Goal: Task Accomplishment & Management: Complete application form

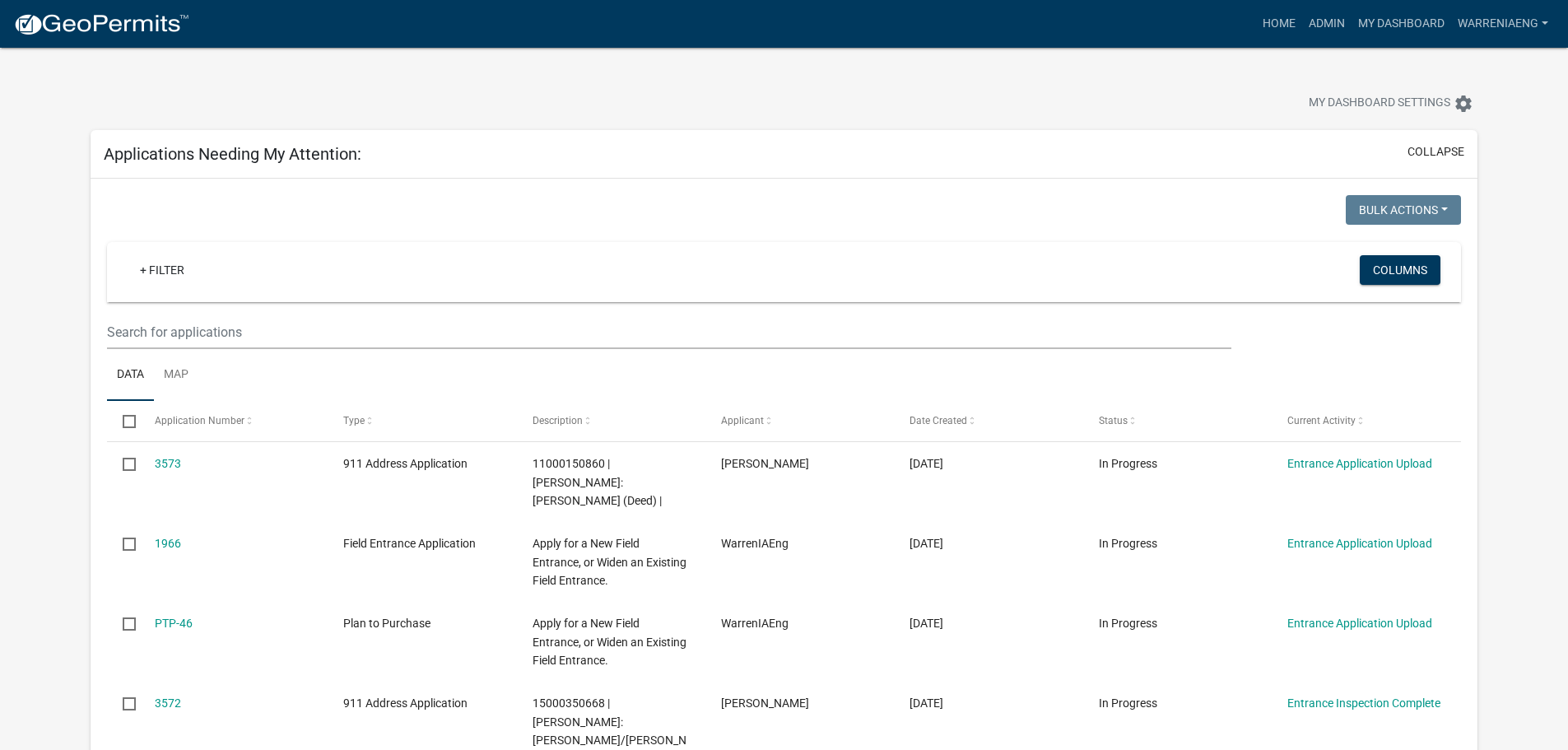
select select "2: 50"
select select "3: 100"
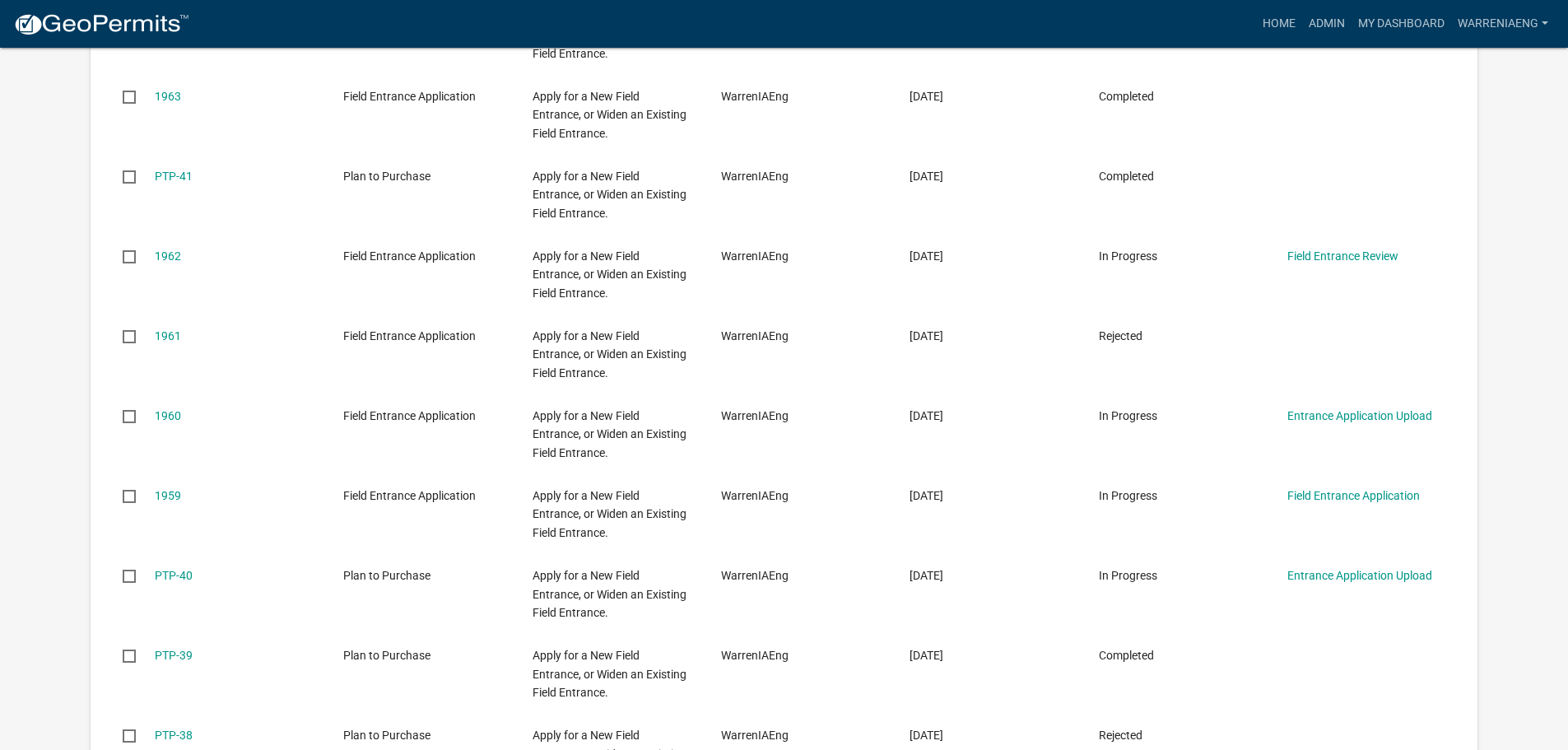
scroll to position [6254, 0]
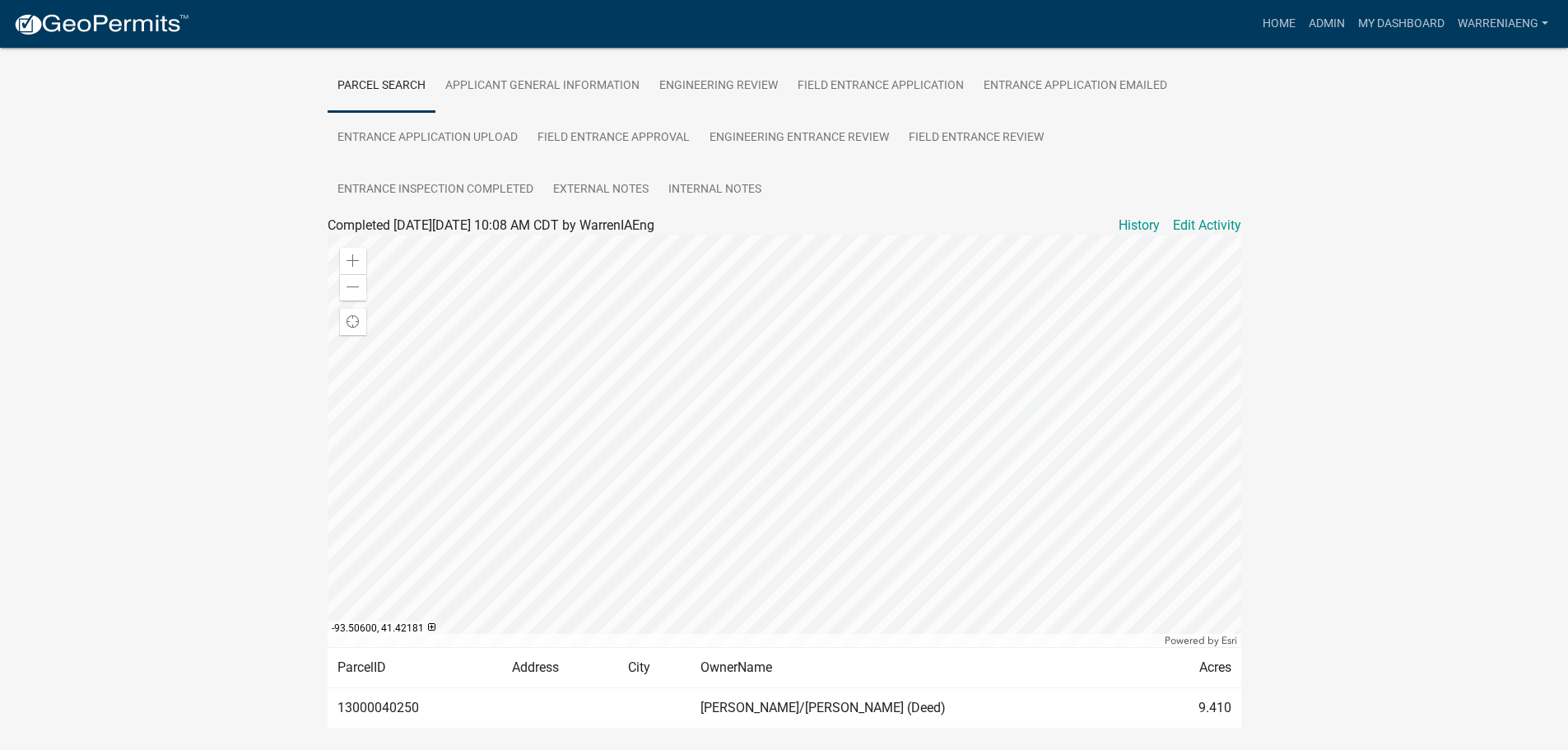
scroll to position [277, 0]
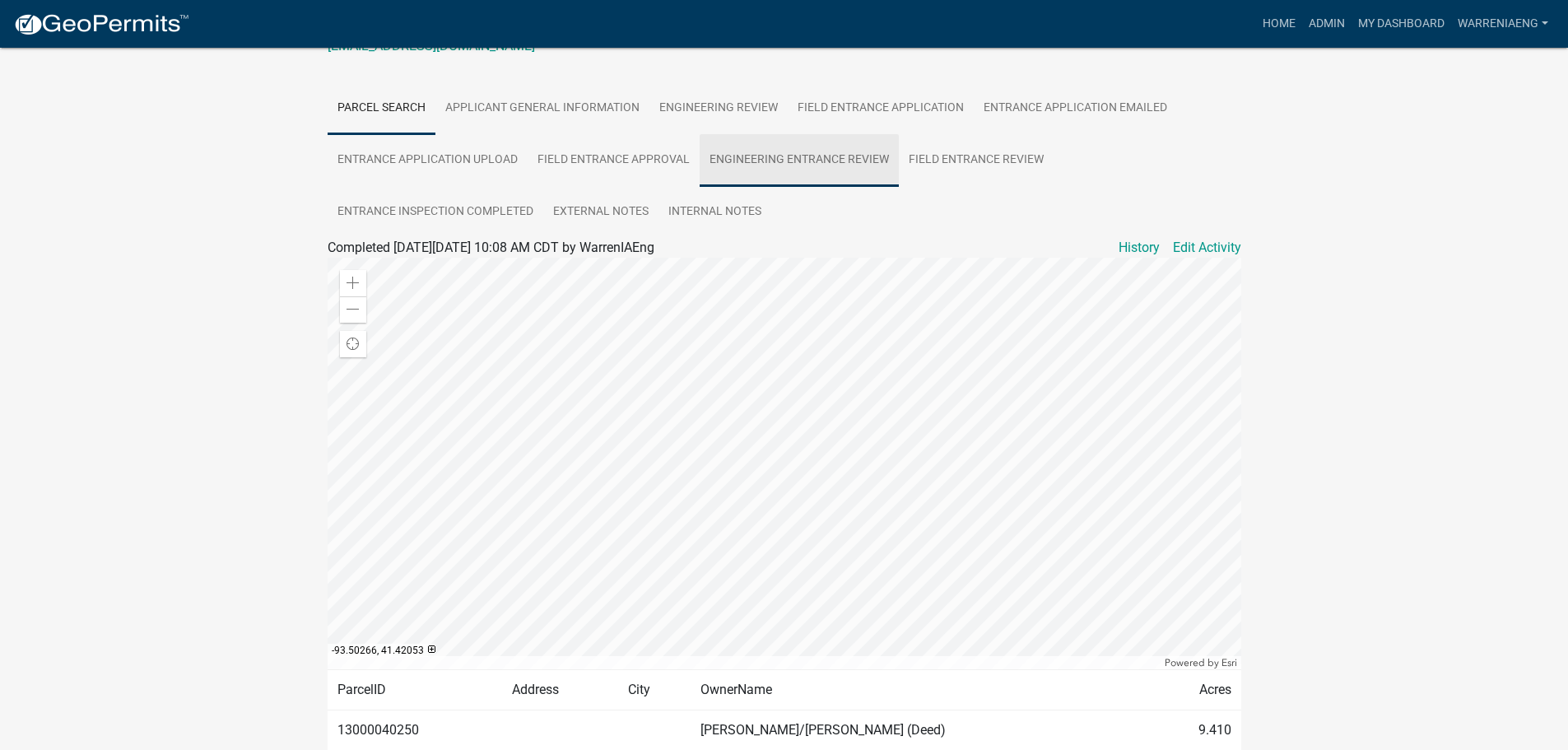
click at [826, 159] on link "Engineering Entrance Review" at bounding box center [799, 160] width 199 height 53
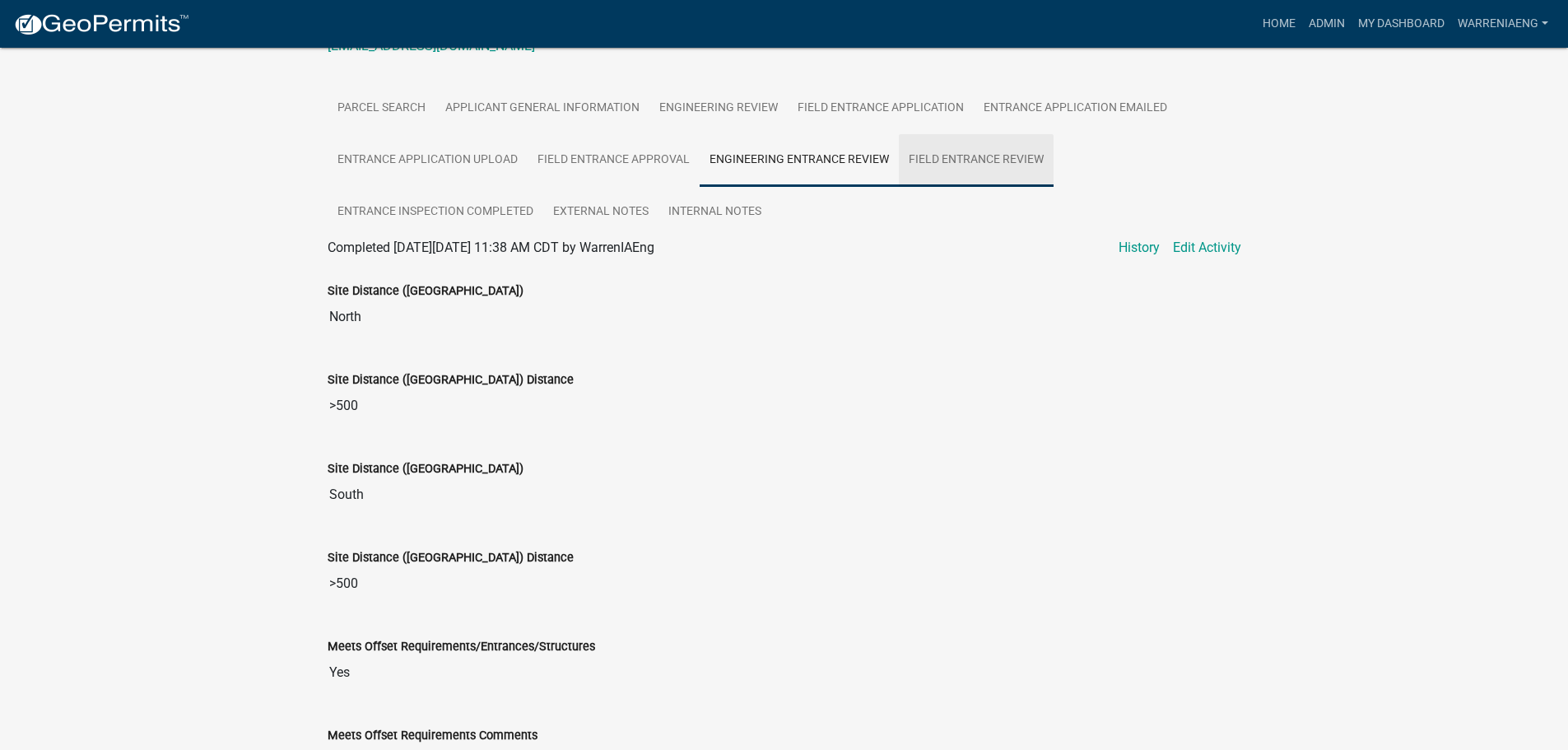
click at [1013, 159] on link "Field Entrance Review" at bounding box center [976, 160] width 155 height 53
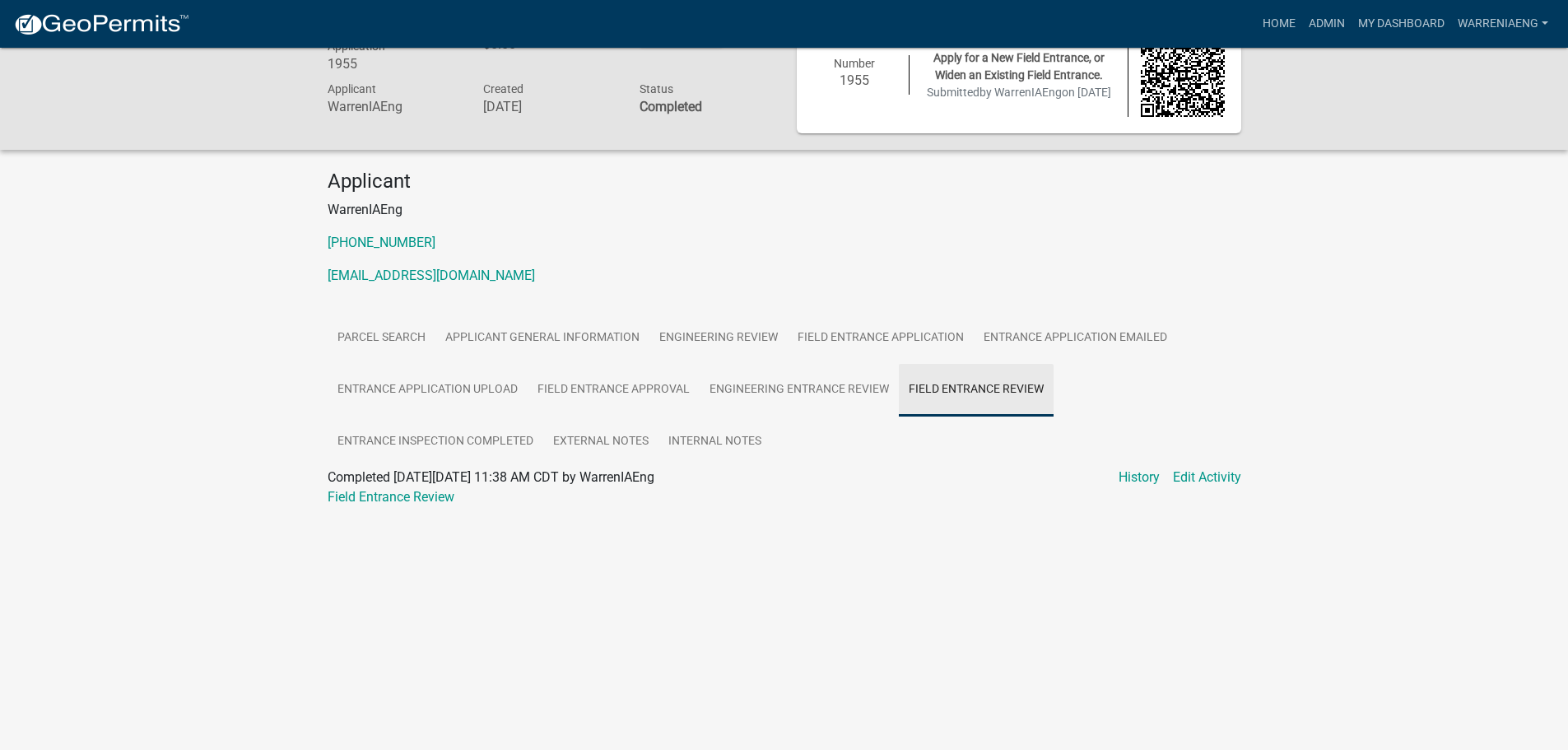
scroll to position [47, 0]
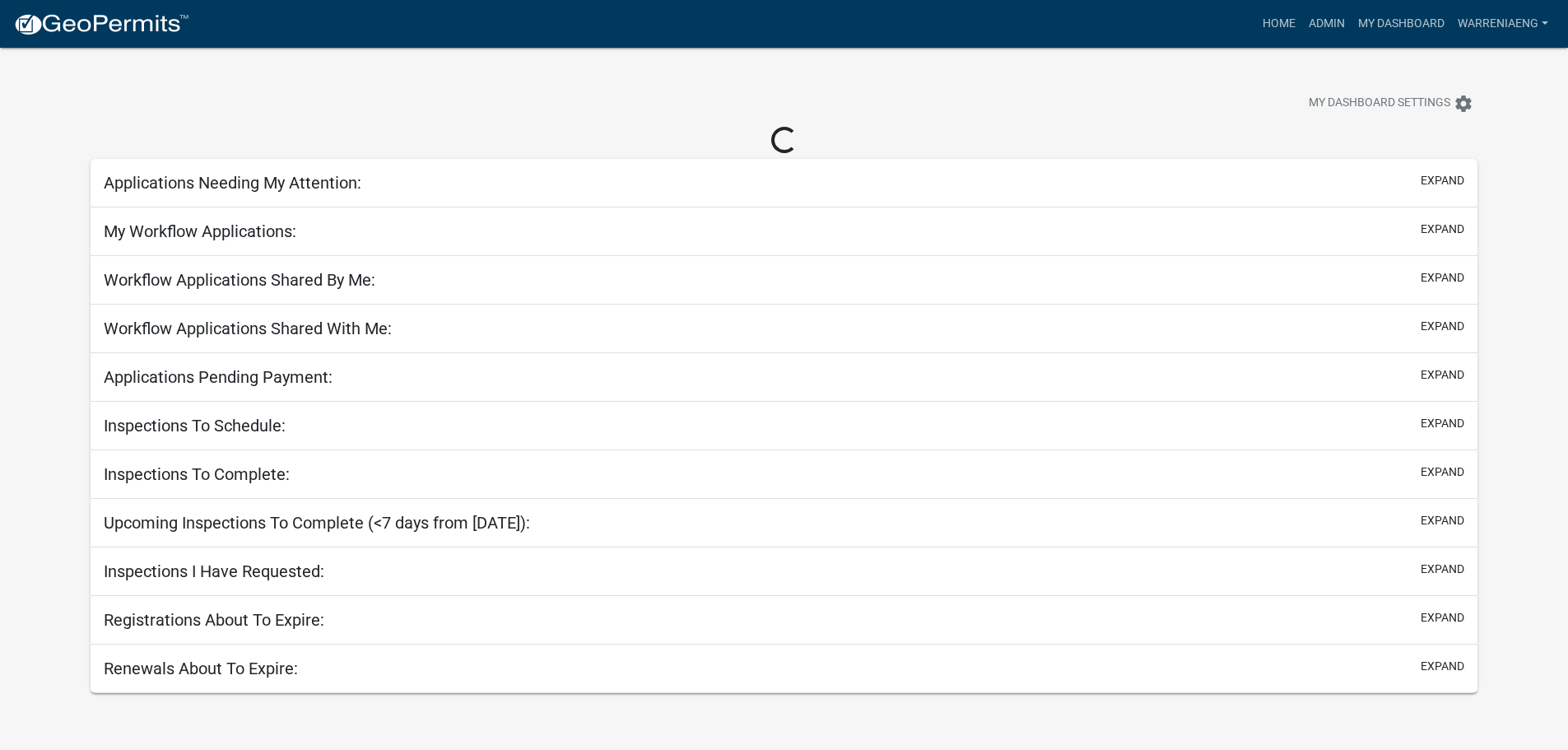
select select "3: 100"
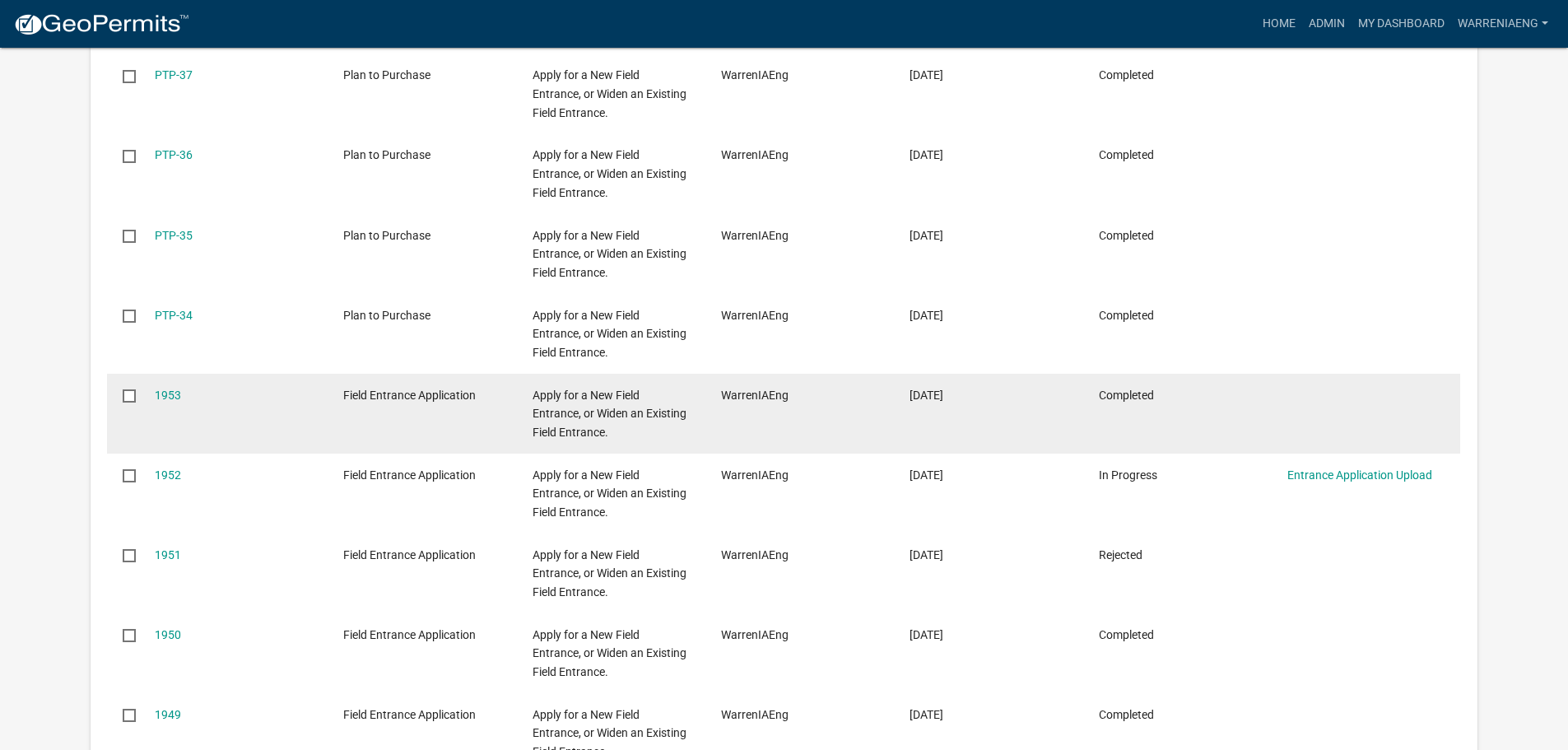
scroll to position [1893, 0]
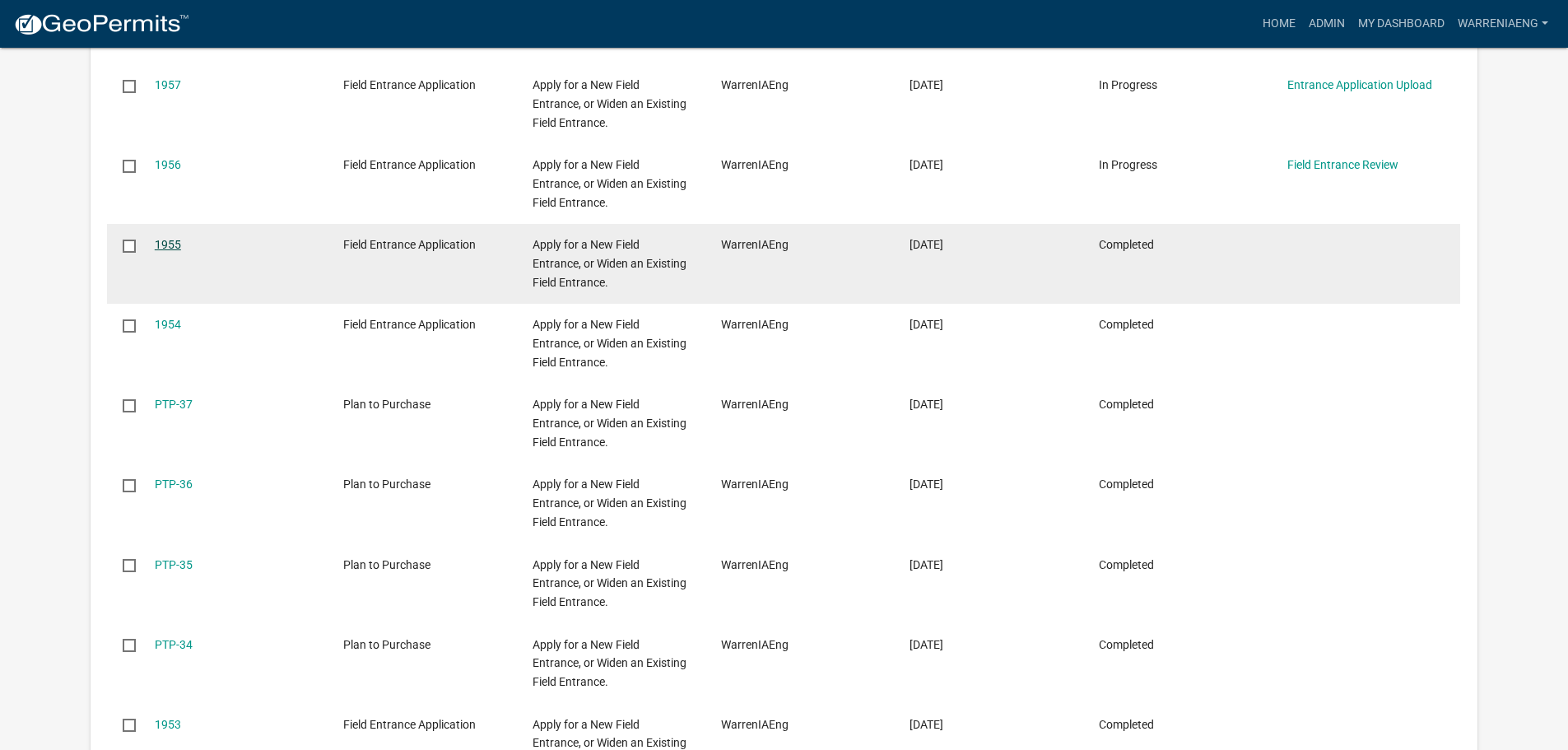
click at [163, 240] on link "1955" at bounding box center [167, 245] width 26 height 14
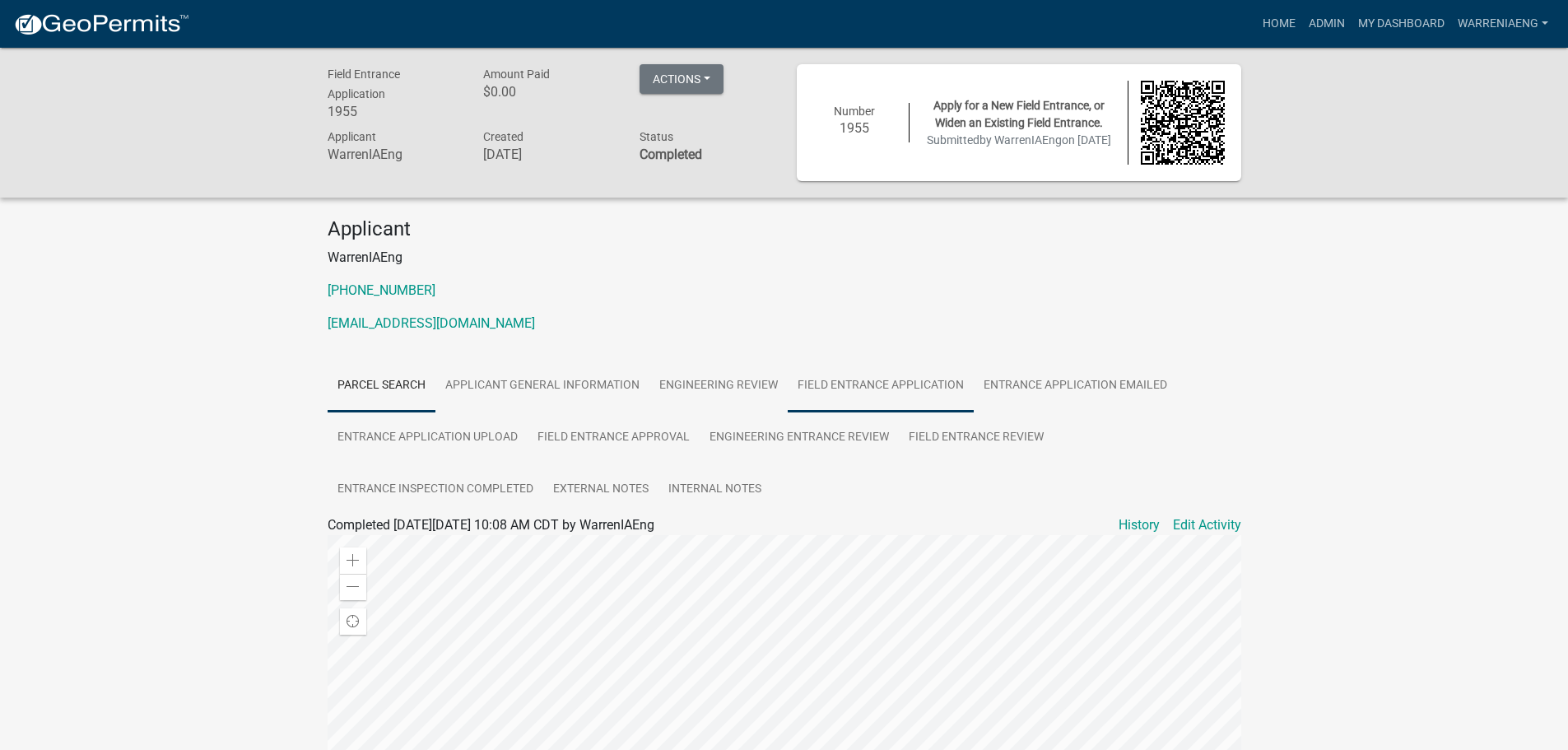
click at [866, 387] on link "Field Entrance Application" at bounding box center [881, 386] width 186 height 53
click at [456, 541] on link "Field Entrance Application" at bounding box center [403, 544] width 152 height 15
click at [439, 429] on link "Entrance Application Upload" at bounding box center [427, 438] width 200 height 53
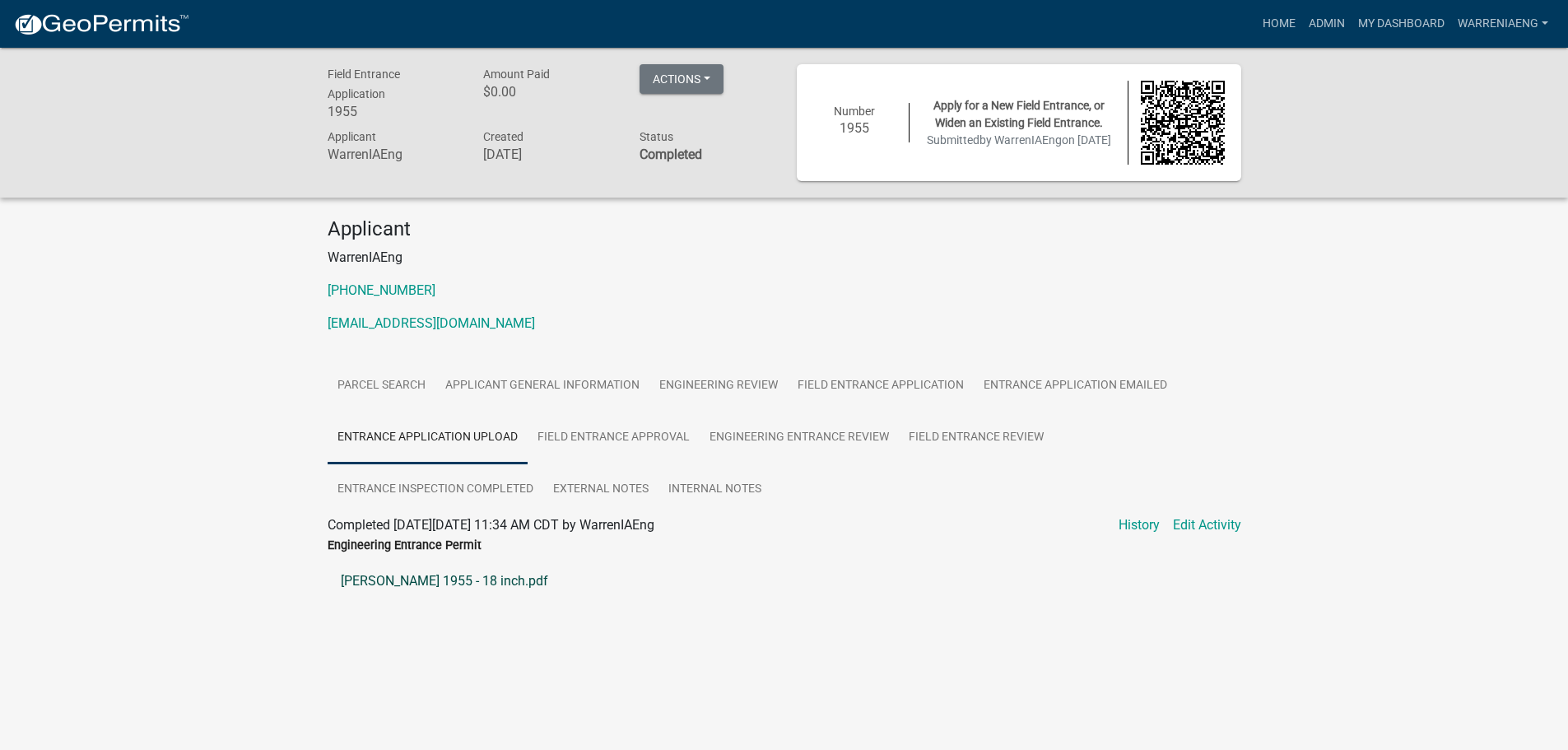
click at [450, 580] on link "[PERSON_NAME] 1955 - 18 inch.pdf" at bounding box center [784, 581] width 914 height 40
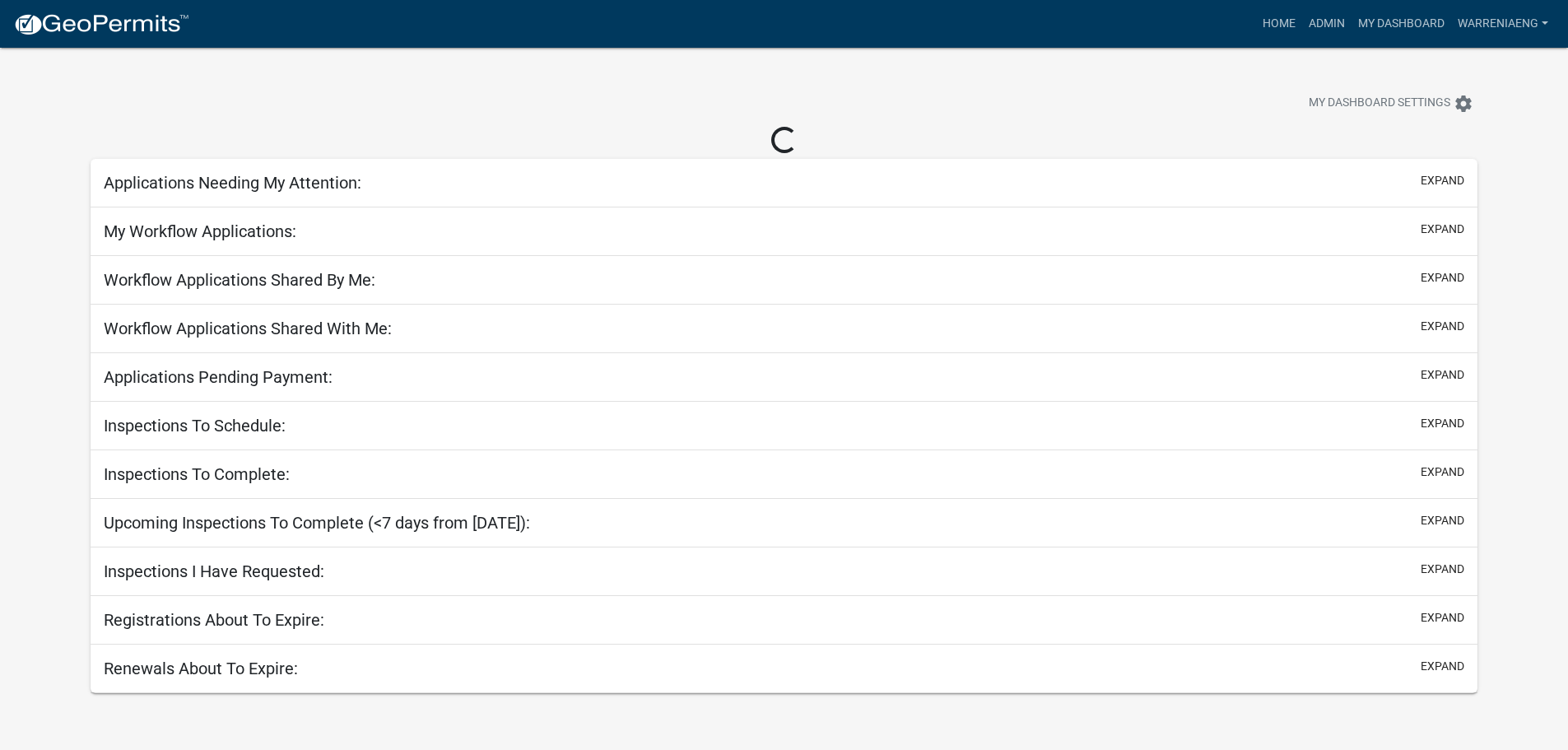
select select "3: 100"
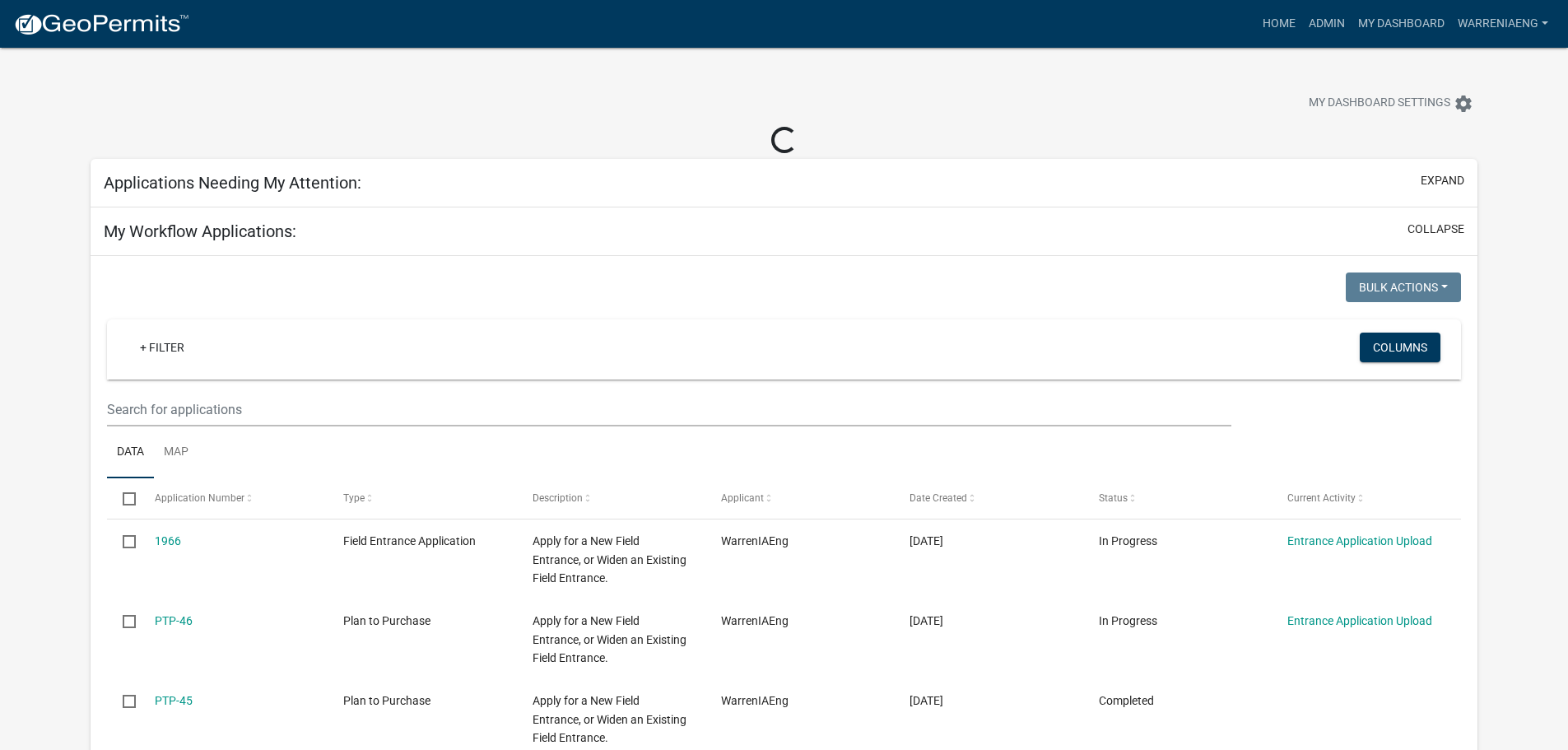
select select "2: 50"
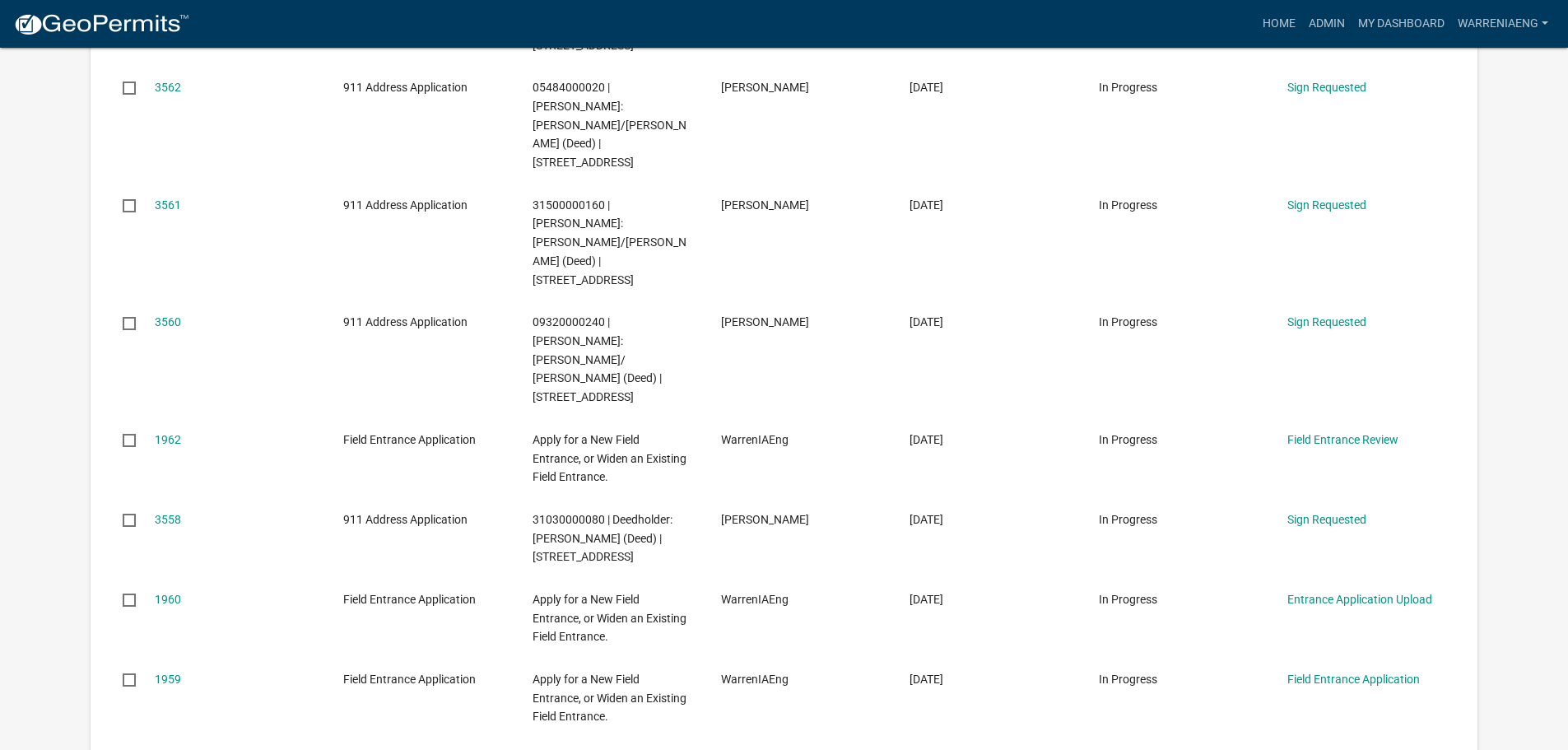
scroll to position [2140, 0]
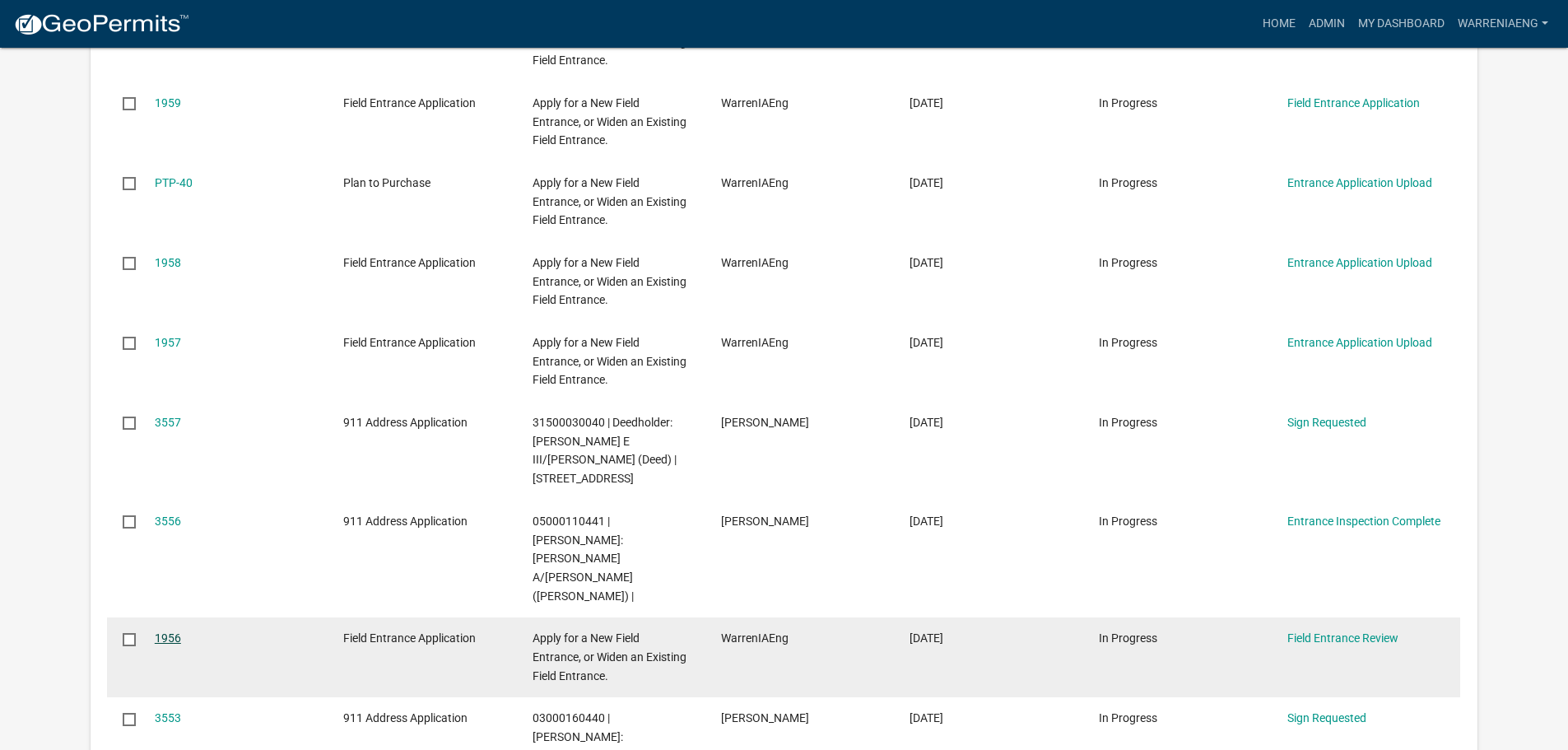
click at [175, 631] on link "1956" at bounding box center [167, 638] width 26 height 14
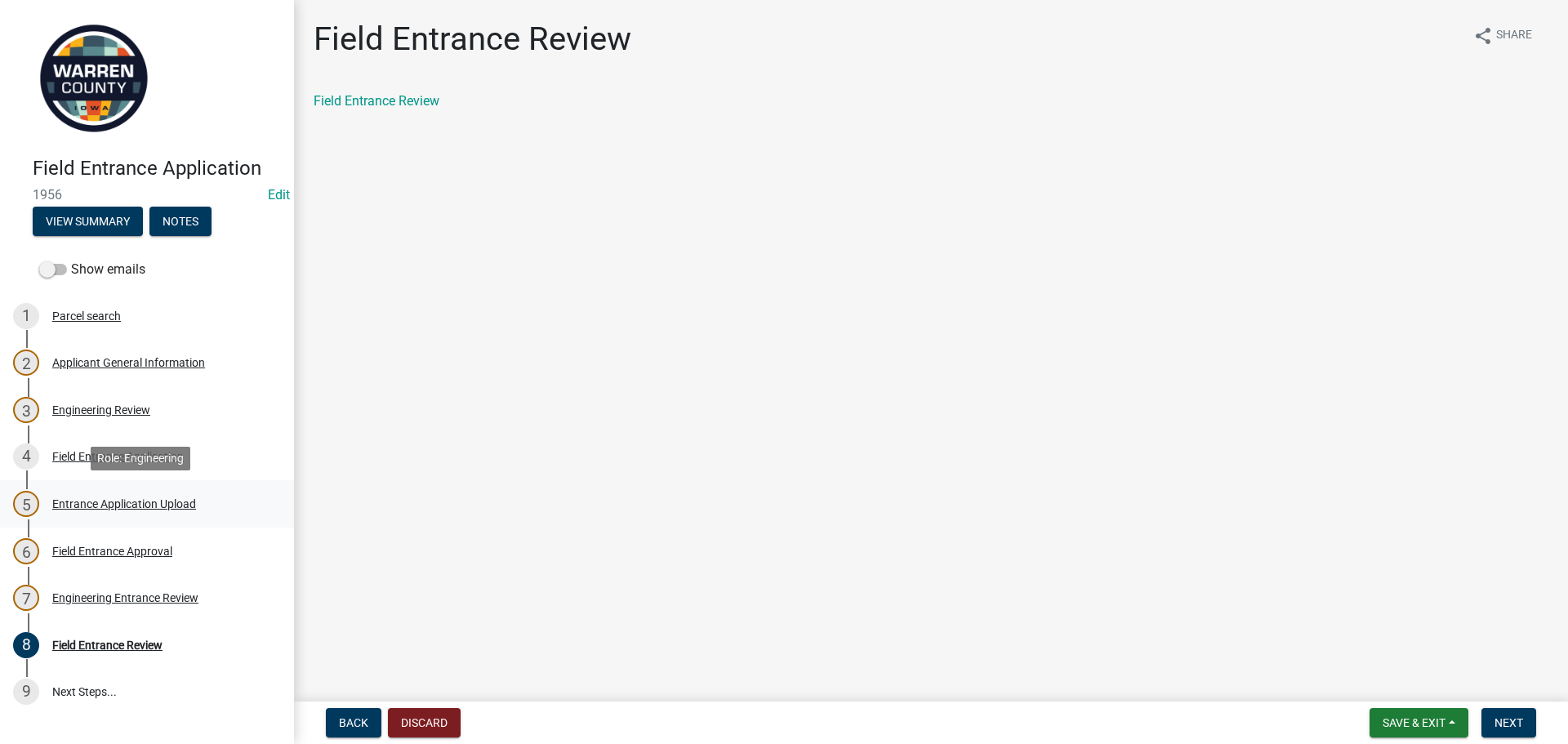
click at [141, 508] on div "Entrance Application Upload" at bounding box center [125, 504] width 144 height 12
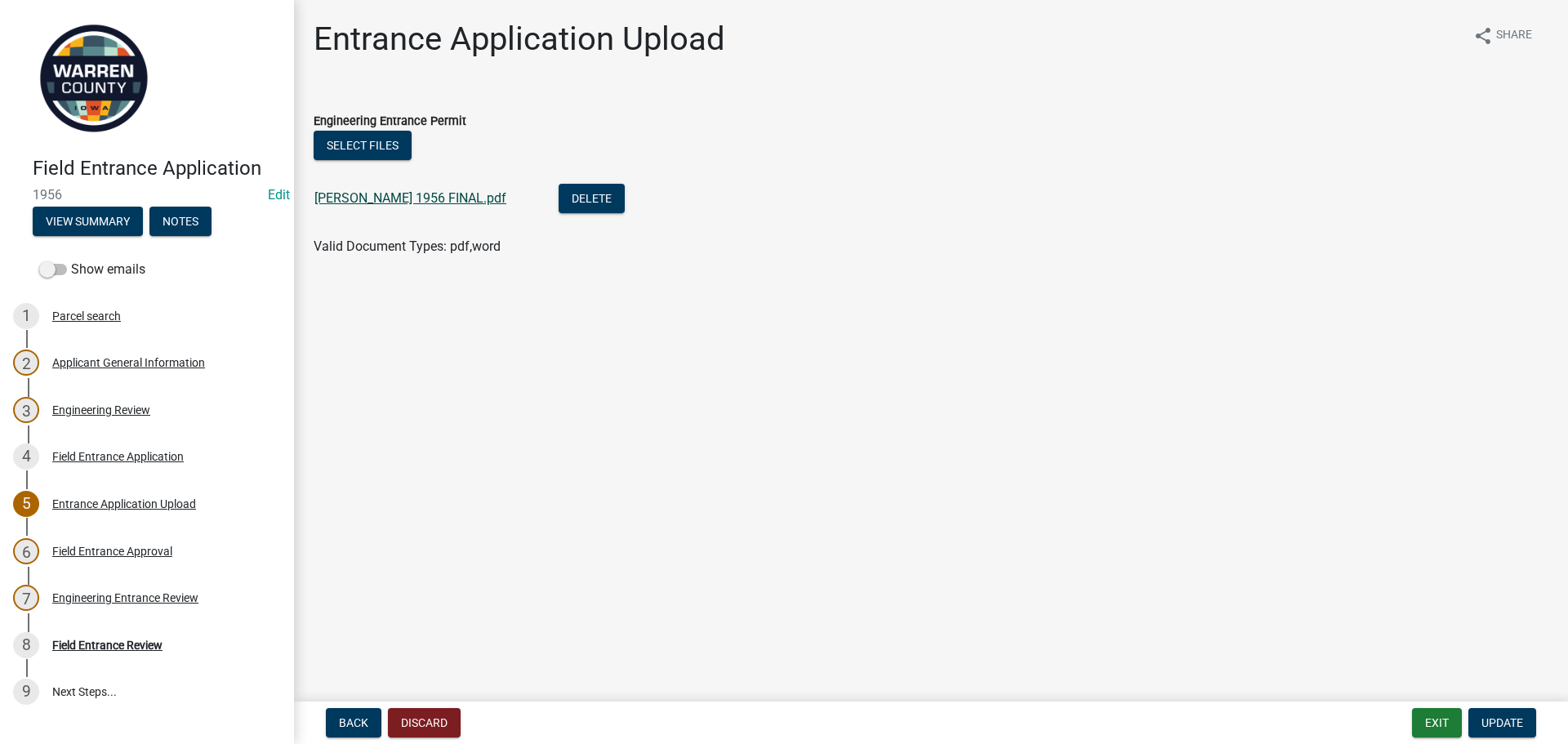
click at [375, 198] on link "[PERSON_NAME] 1956 FINAL.pdf" at bounding box center [410, 198] width 192 height 15
click at [1427, 724] on button "Exit" at bounding box center [1437, 722] width 50 height 30
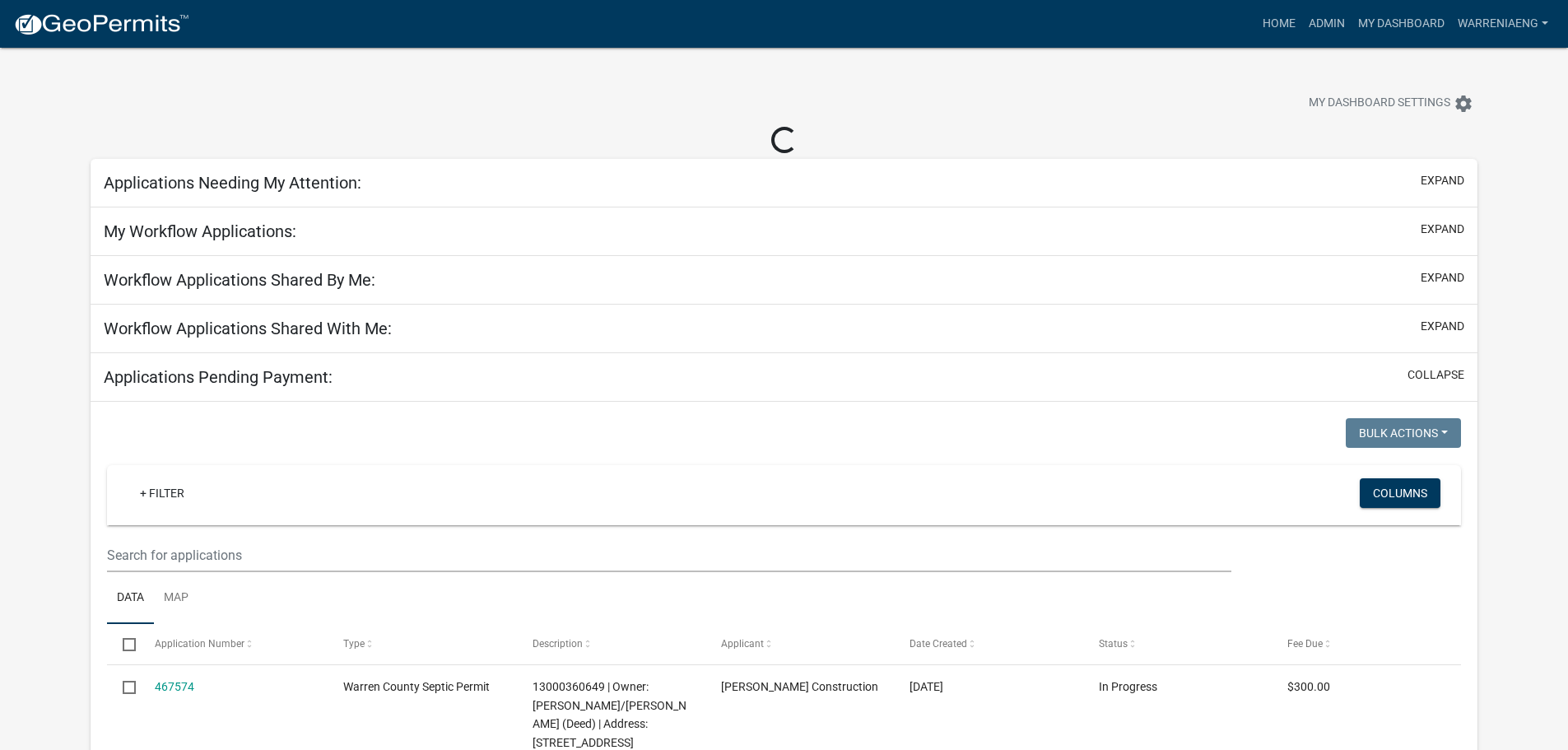
select select "3: 100"
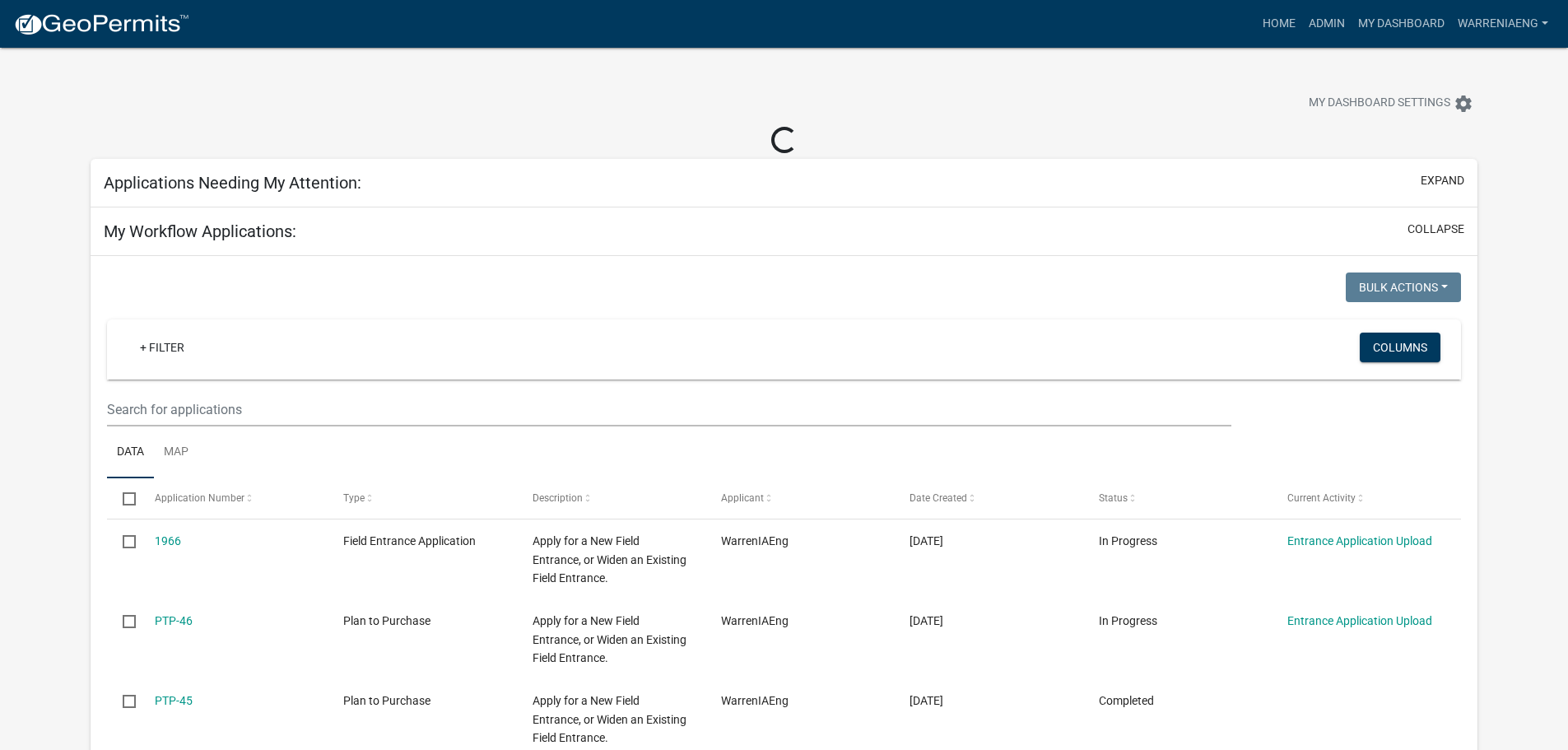
select select "2: 50"
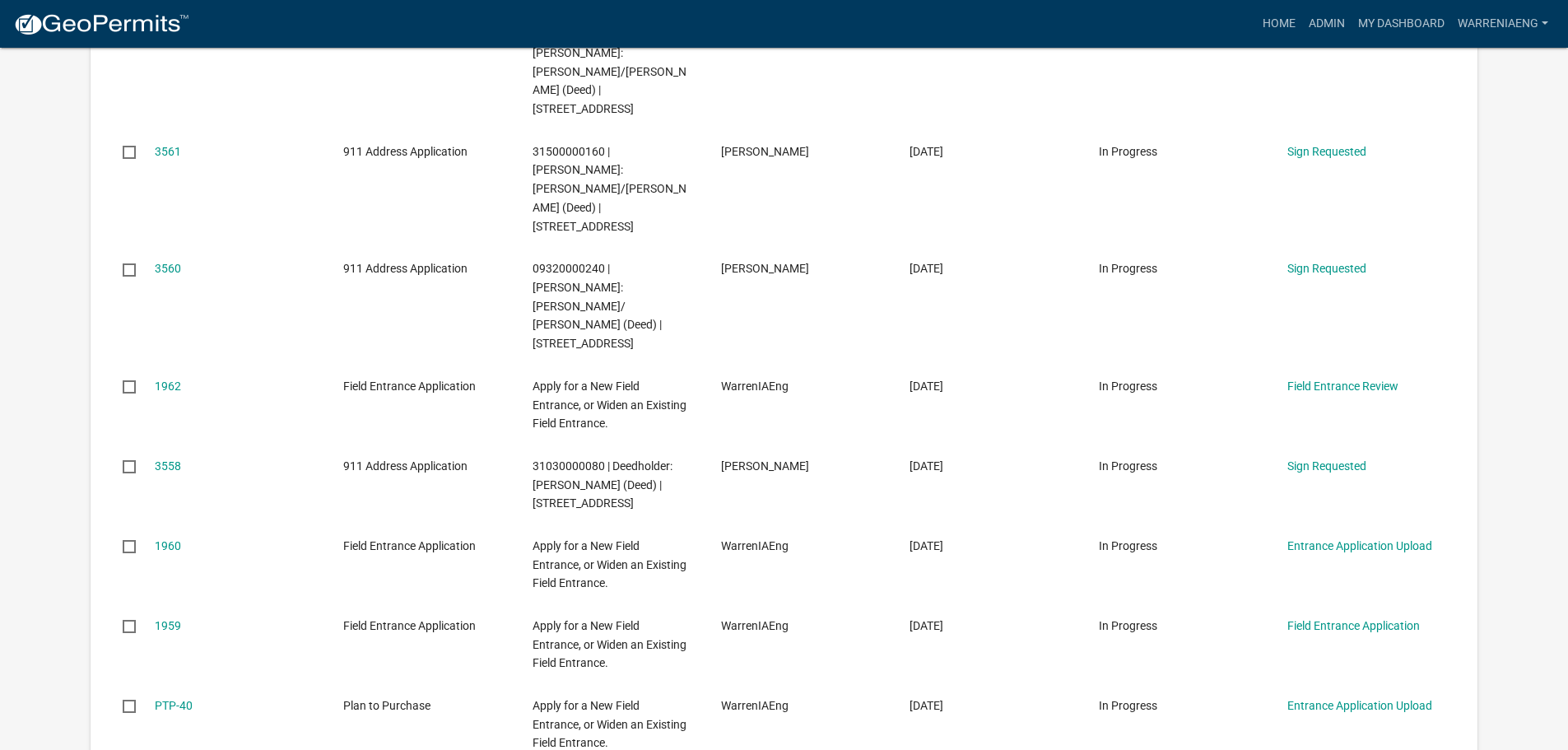
scroll to position [1646, 0]
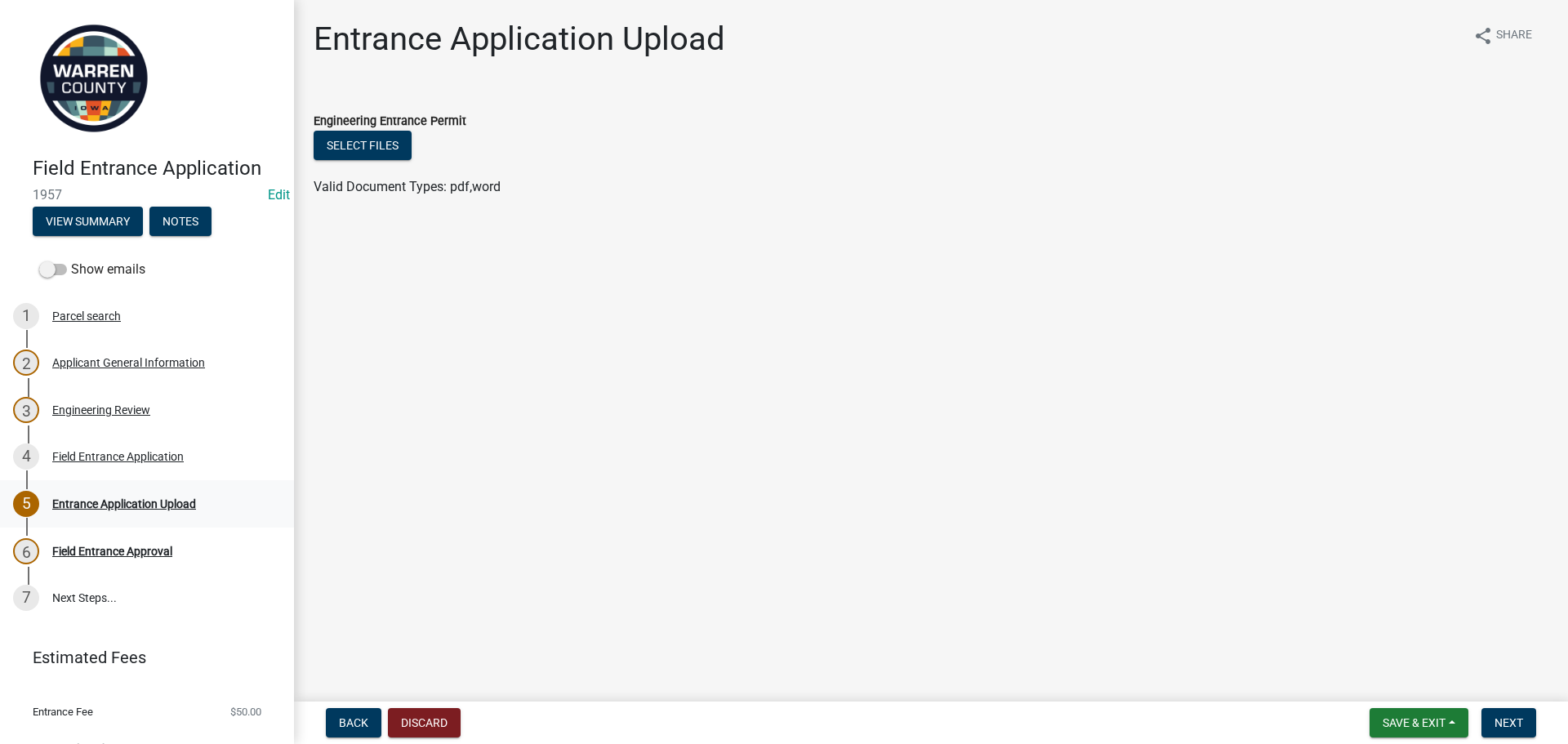
click at [164, 508] on div "Entrance Application Upload" at bounding box center [125, 504] width 144 height 12
click at [155, 457] on div "Field Entrance Application" at bounding box center [118, 456] width 131 height 12
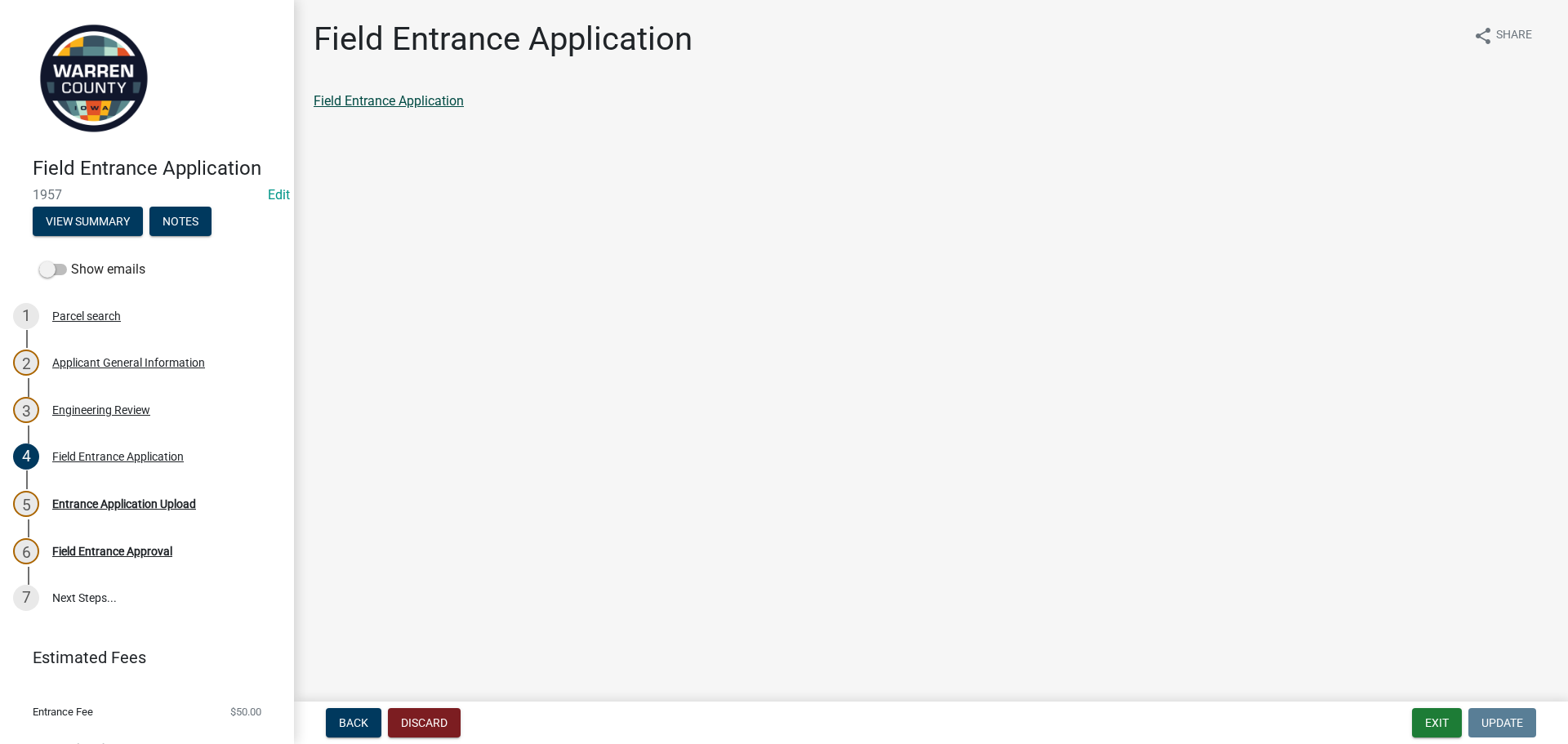
click at [336, 98] on link "Field Entrance Application" at bounding box center [388, 101] width 151 height 15
click at [63, 53] on img at bounding box center [94, 79] width 123 height 123
click at [1442, 718] on button "Exit" at bounding box center [1437, 722] width 50 height 30
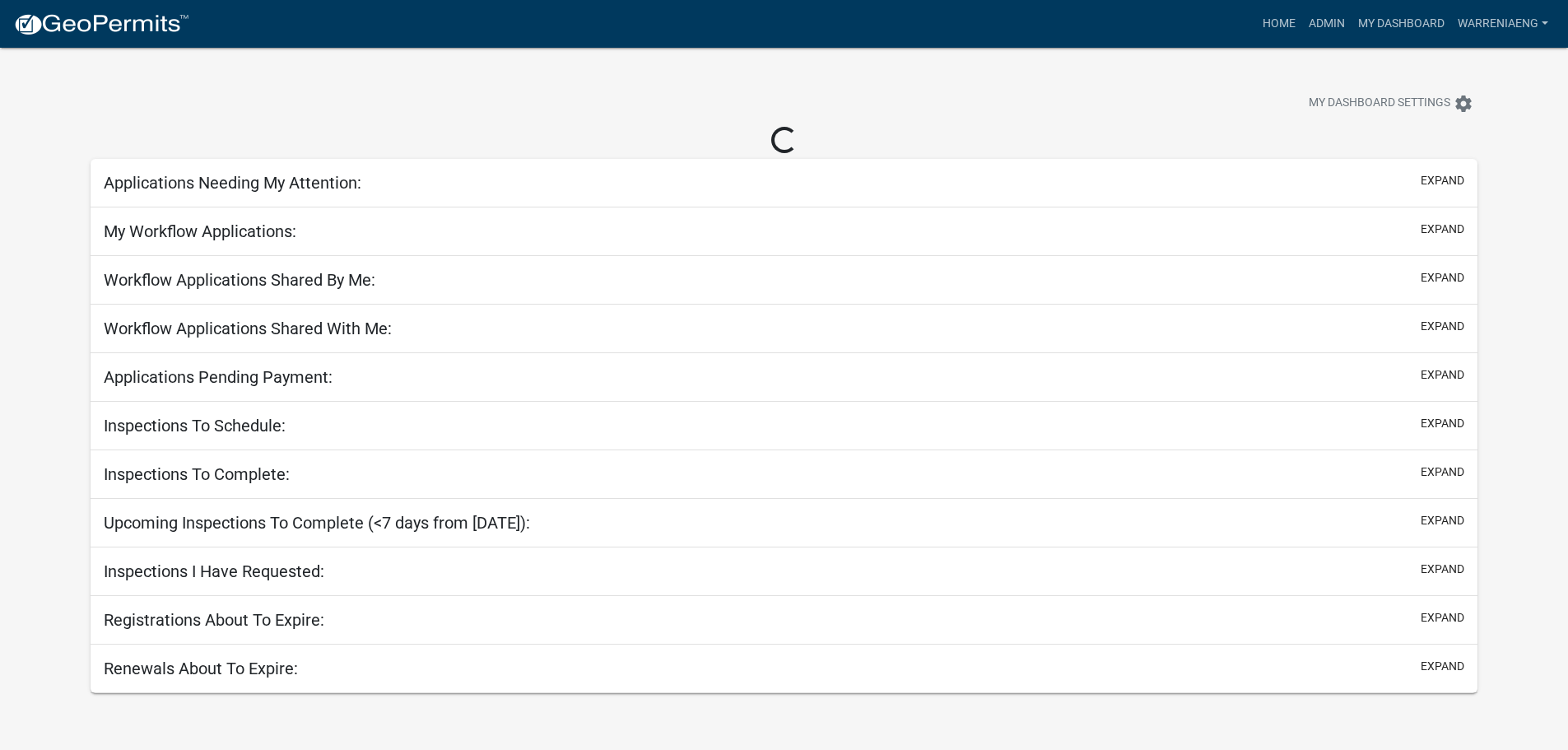
select select "3: 100"
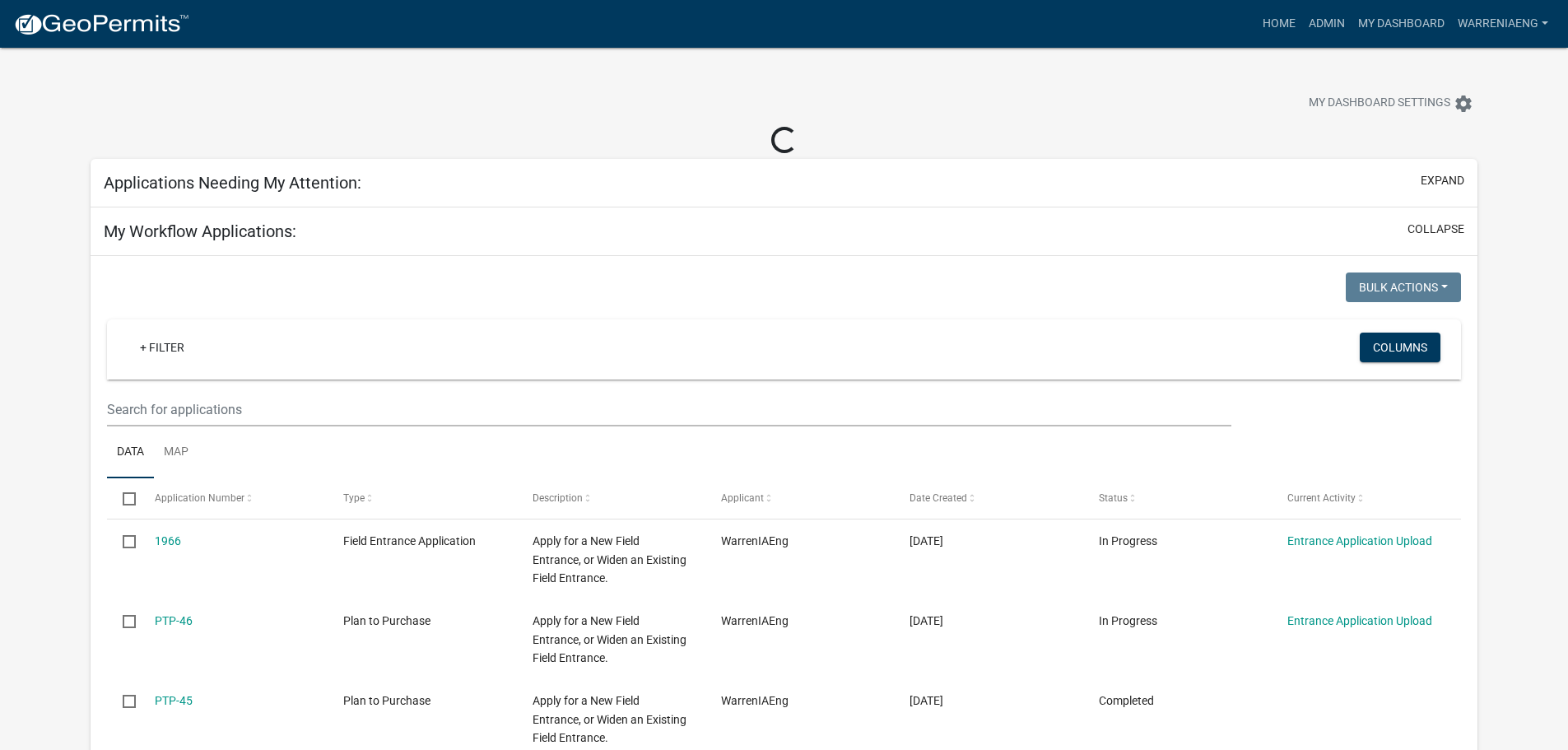
select select "2: 50"
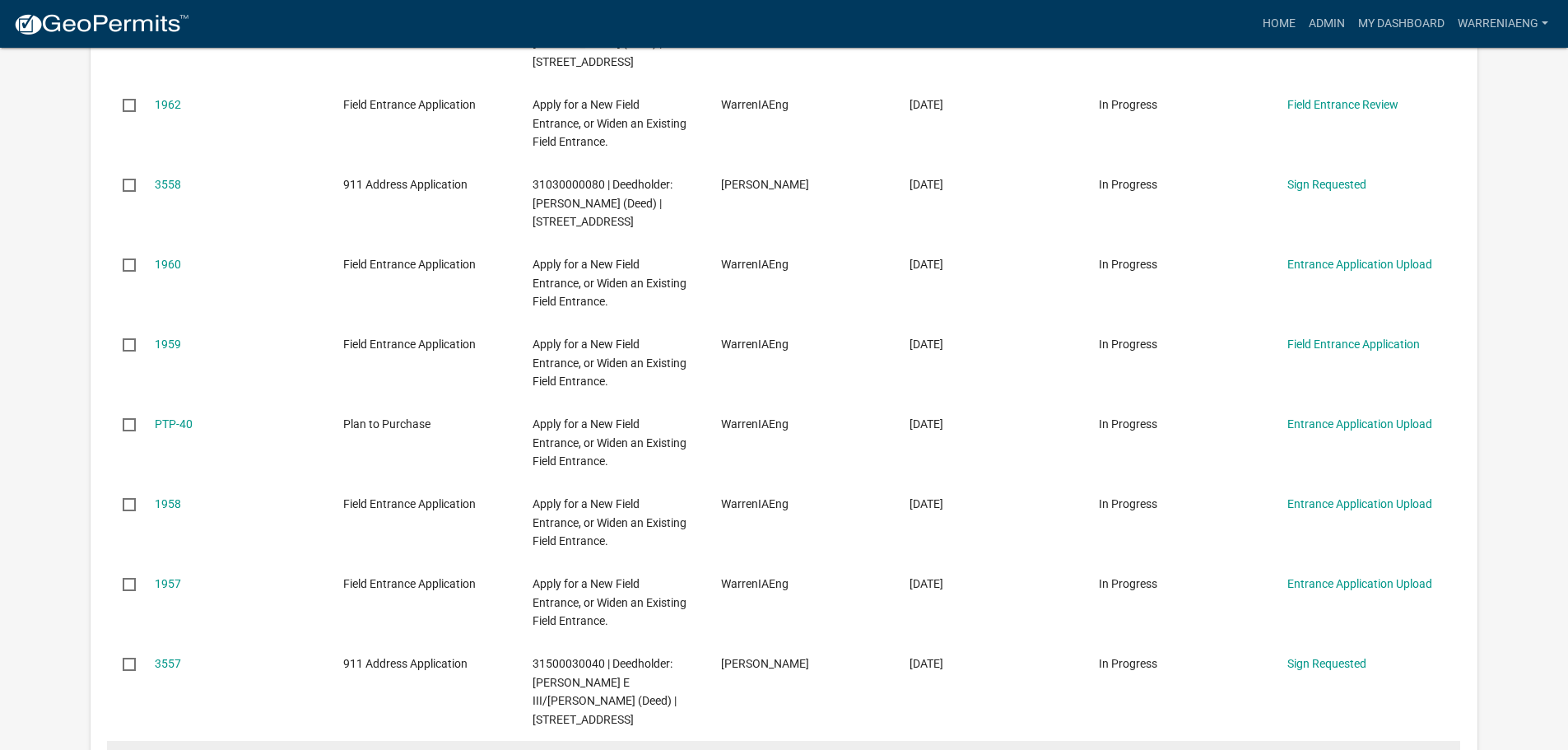
scroll to position [1893, 0]
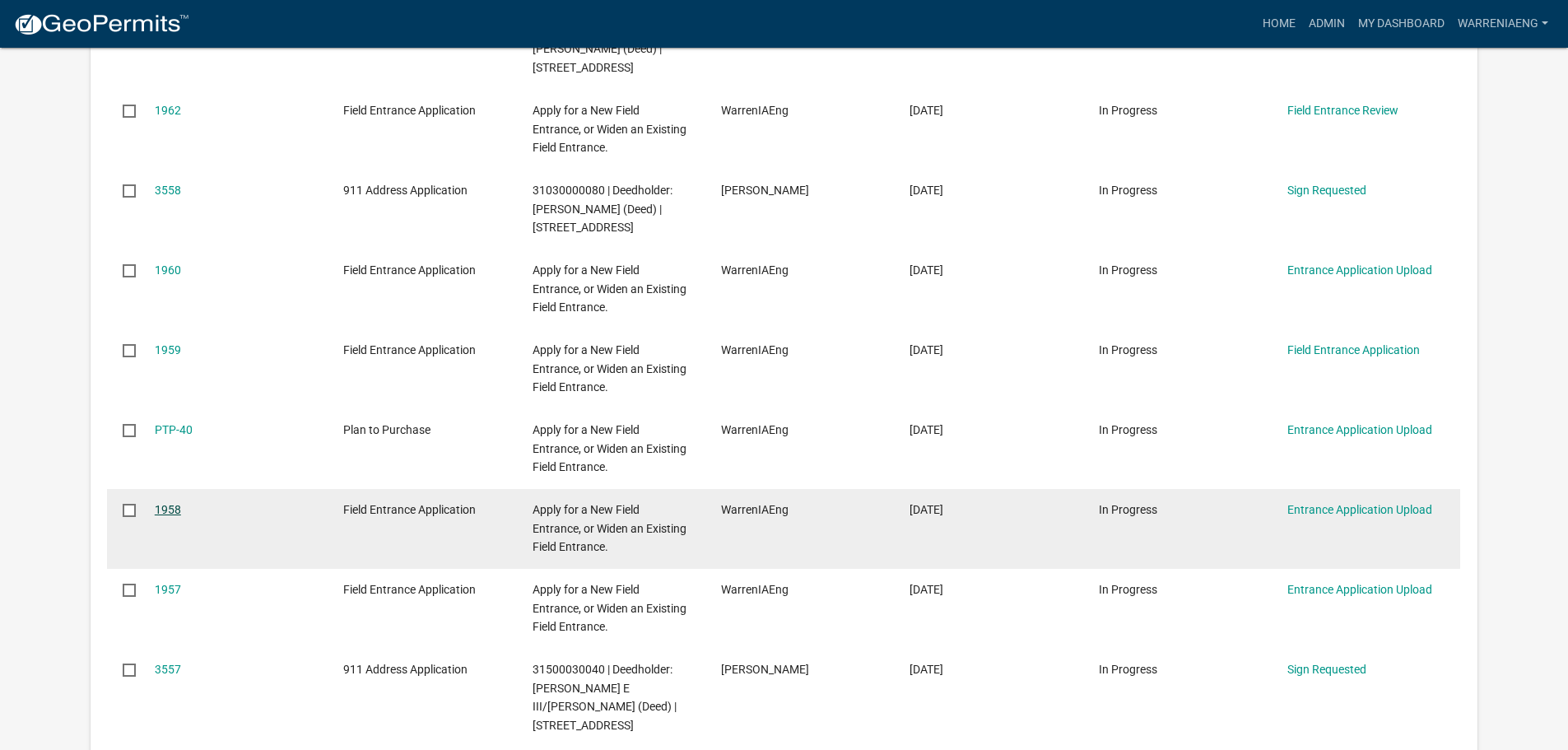
click at [173, 503] on link "1958" at bounding box center [167, 509] width 26 height 14
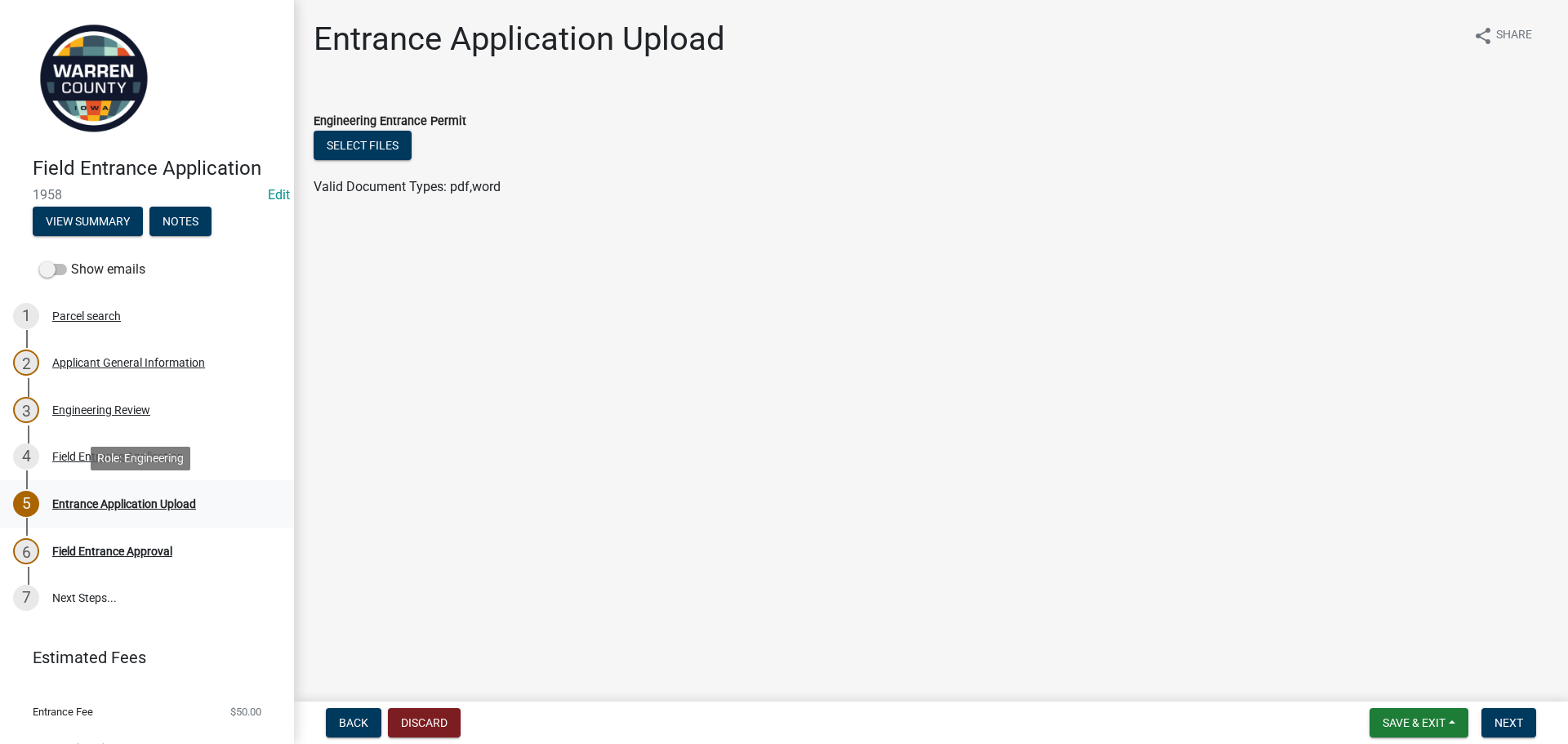
click at [174, 506] on div "Entrance Application Upload" at bounding box center [125, 504] width 144 height 12
click at [91, 445] on div "4 Field Entrance Application" at bounding box center [141, 455] width 255 height 26
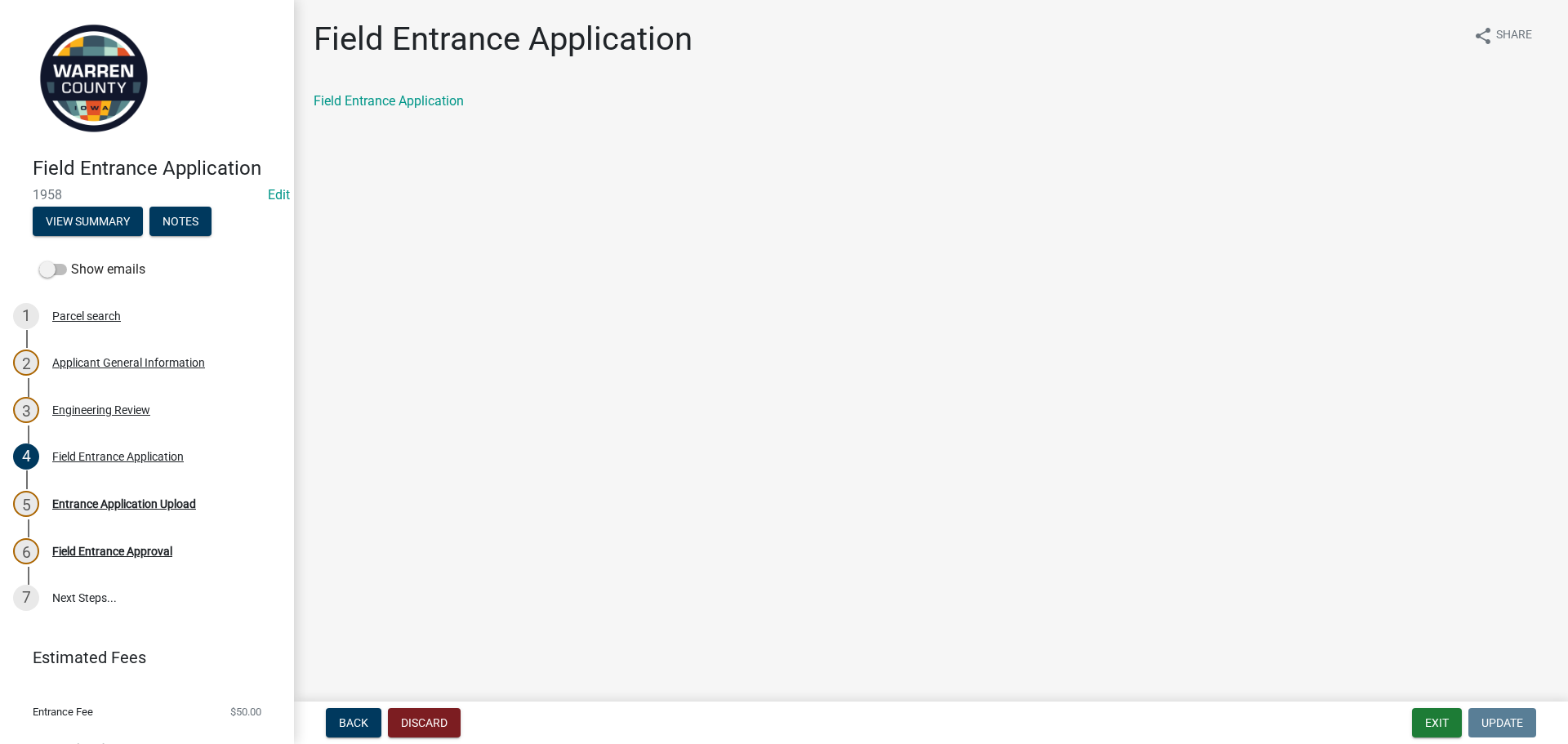
drag, startPoint x: 404, startPoint y: 108, endPoint x: 410, endPoint y: 103, distance: 7.8
click at [405, 108] on div "Field Entrance Application" at bounding box center [931, 101] width 1235 height 19
click at [410, 103] on link "Field Entrance Application" at bounding box center [388, 101] width 151 height 15
click at [1433, 710] on button "Exit" at bounding box center [1437, 722] width 50 height 30
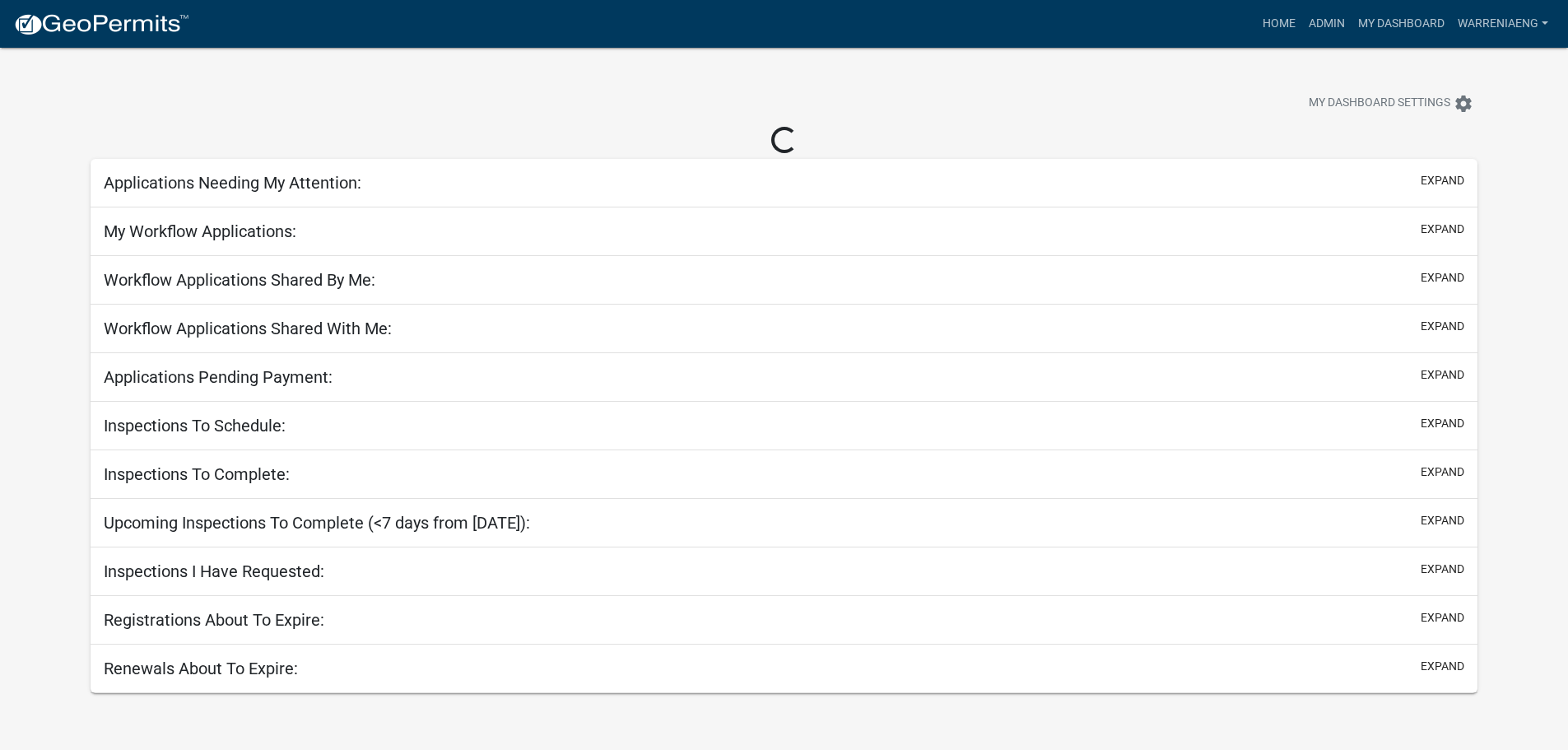
select select "3: 100"
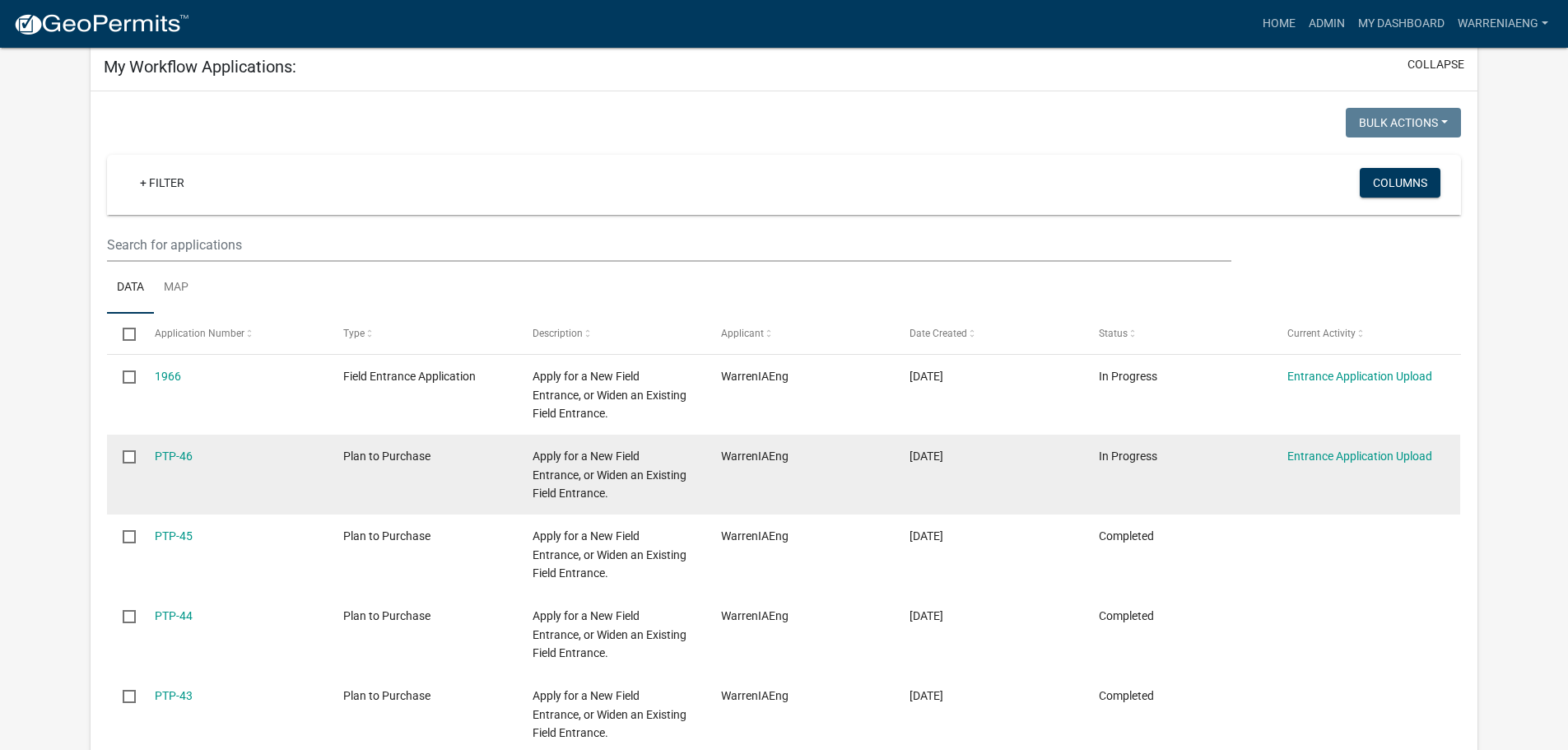
scroll to position [136, 0]
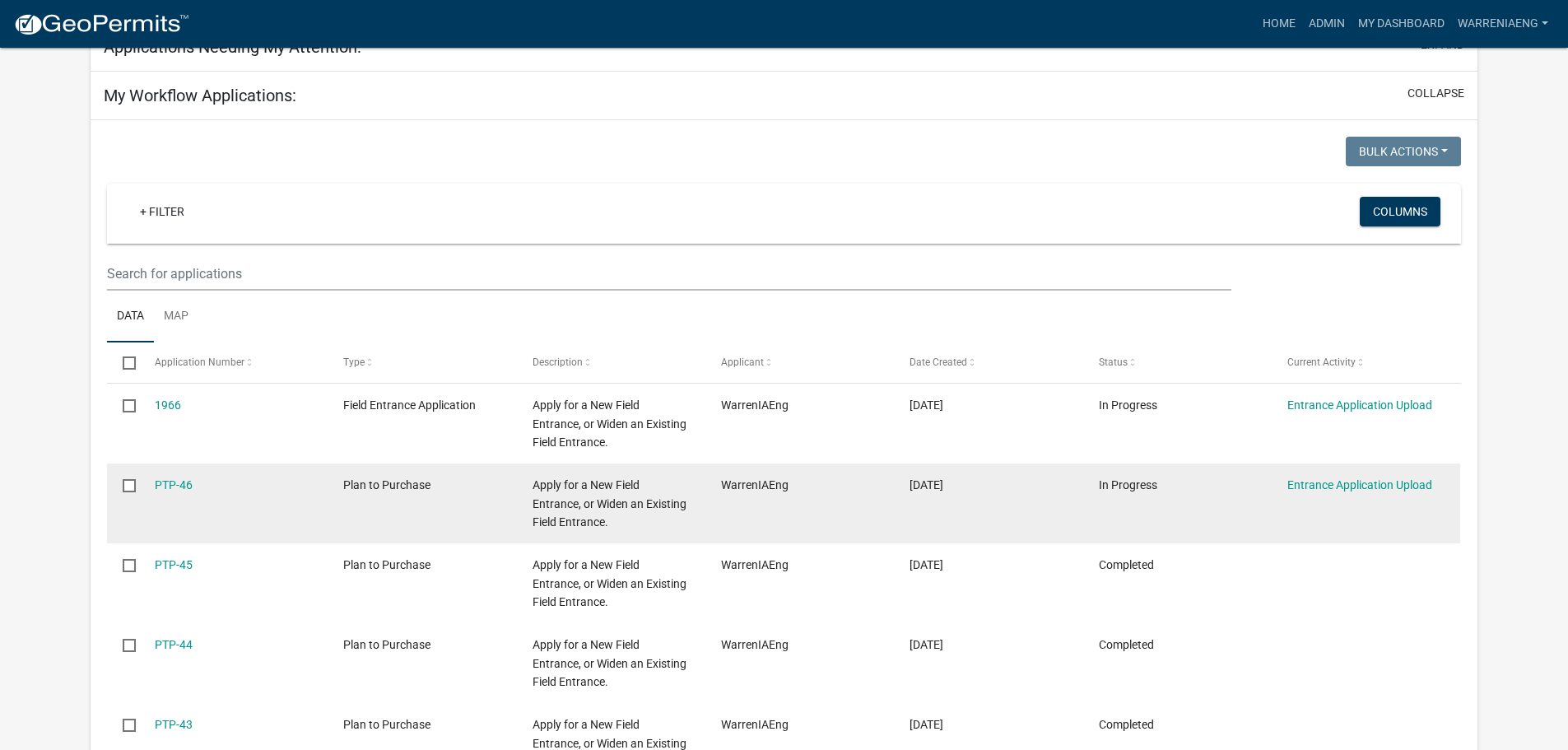
select select "2: 50"
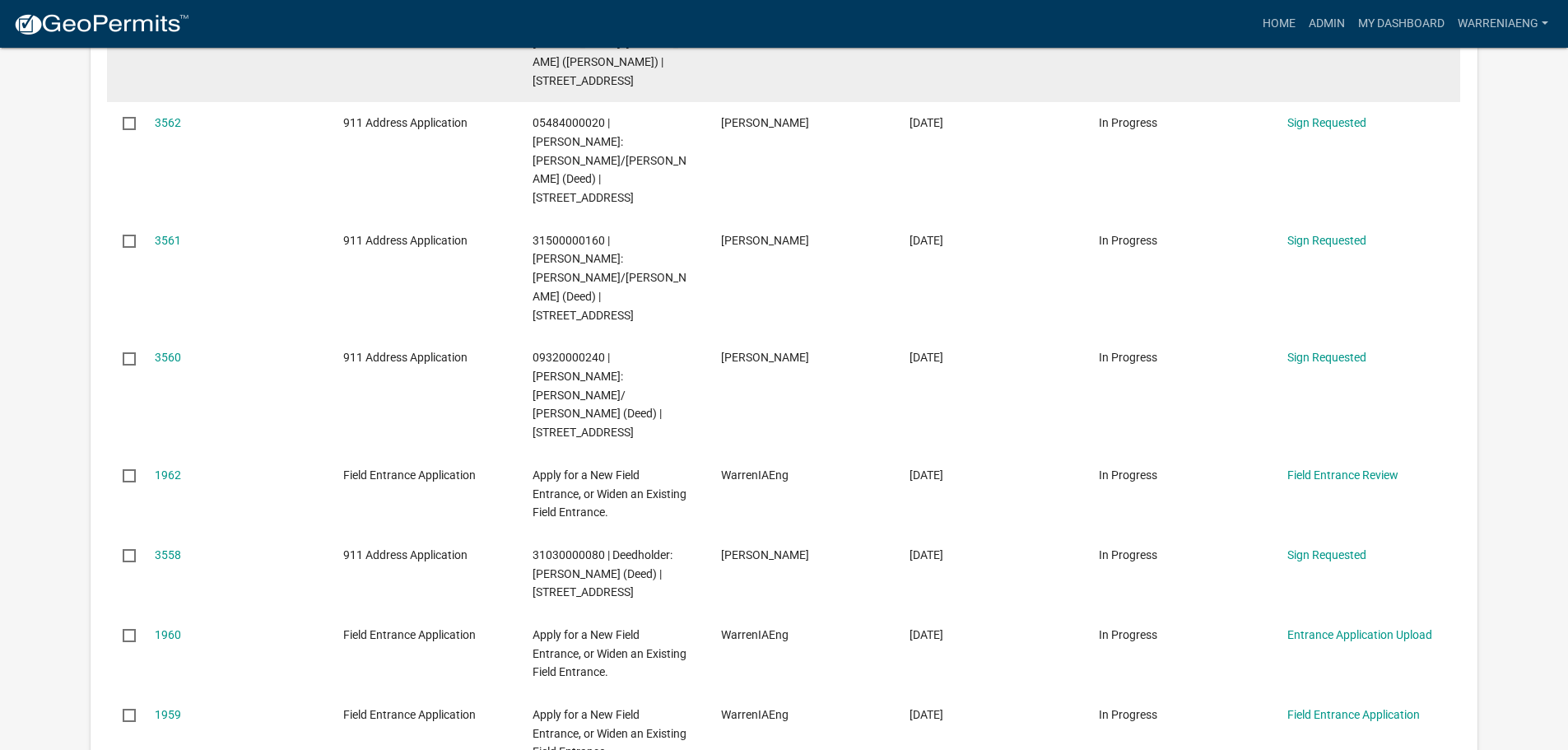
scroll to position [1535, 0]
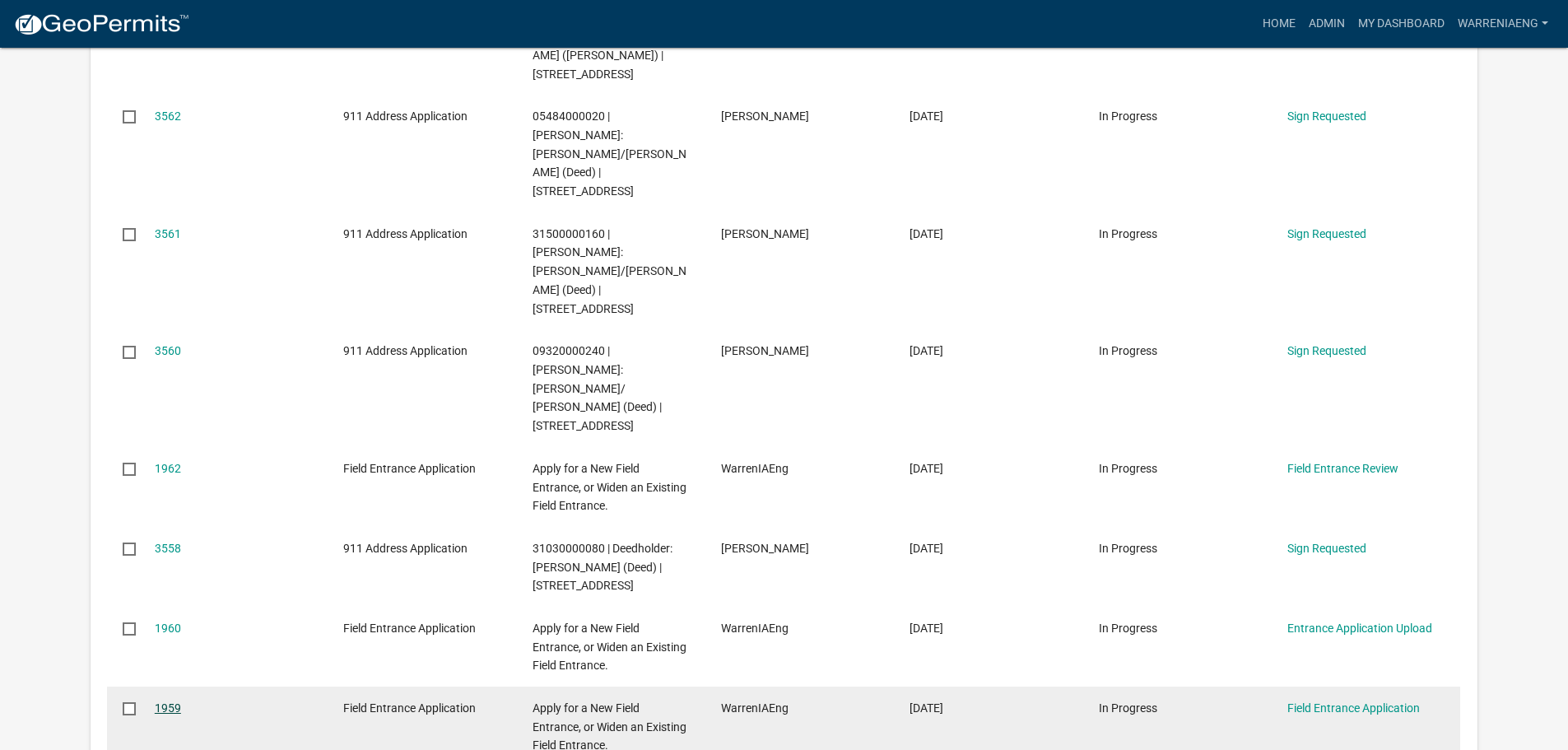
click at [181, 702] on link "1959" at bounding box center [167, 708] width 26 height 14
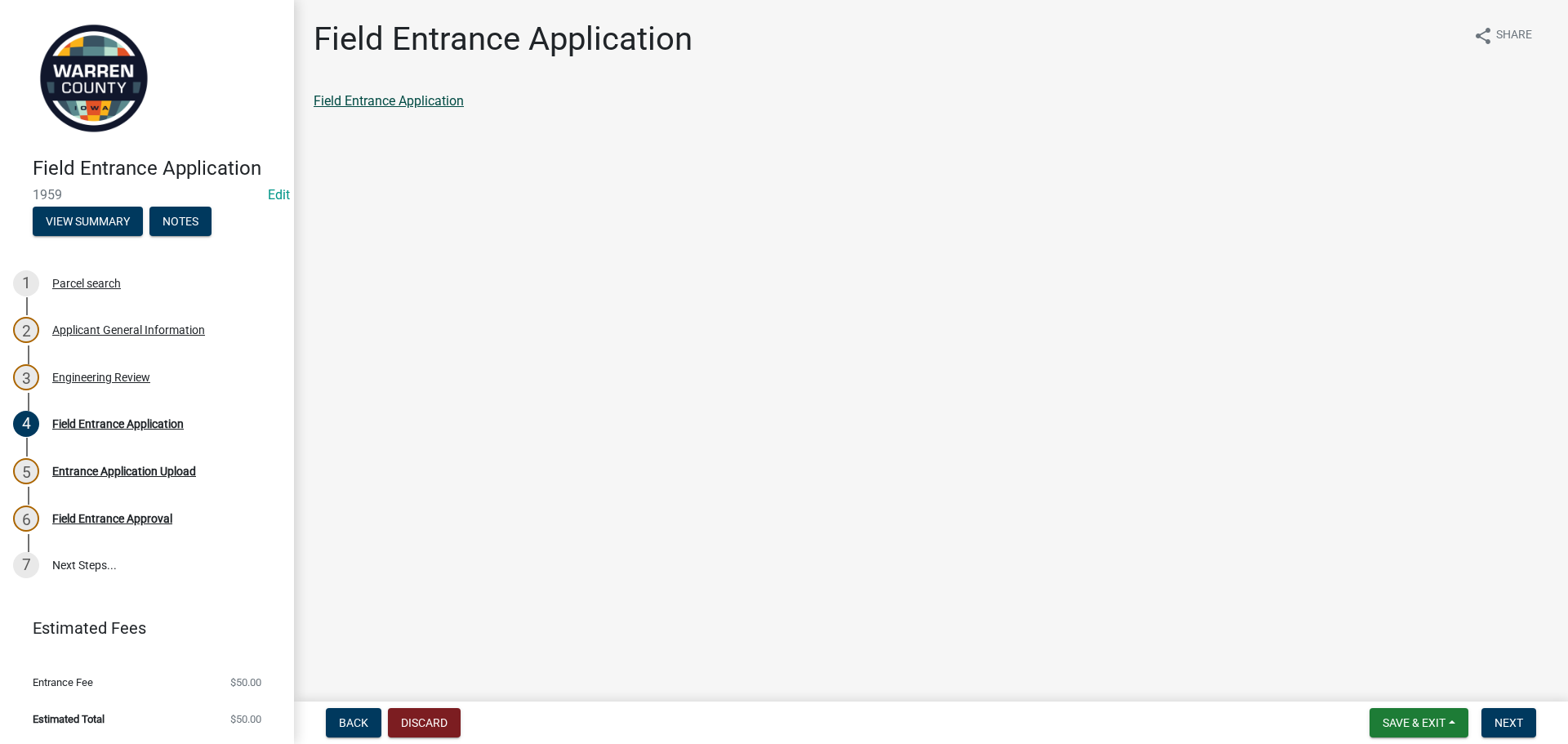
click at [418, 105] on link "Field Entrance Application" at bounding box center [388, 101] width 151 height 15
click at [1410, 709] on button "Save & Exit" at bounding box center [1418, 722] width 99 height 30
click at [1421, 685] on button "Save & Exit" at bounding box center [1403, 680] width 130 height 39
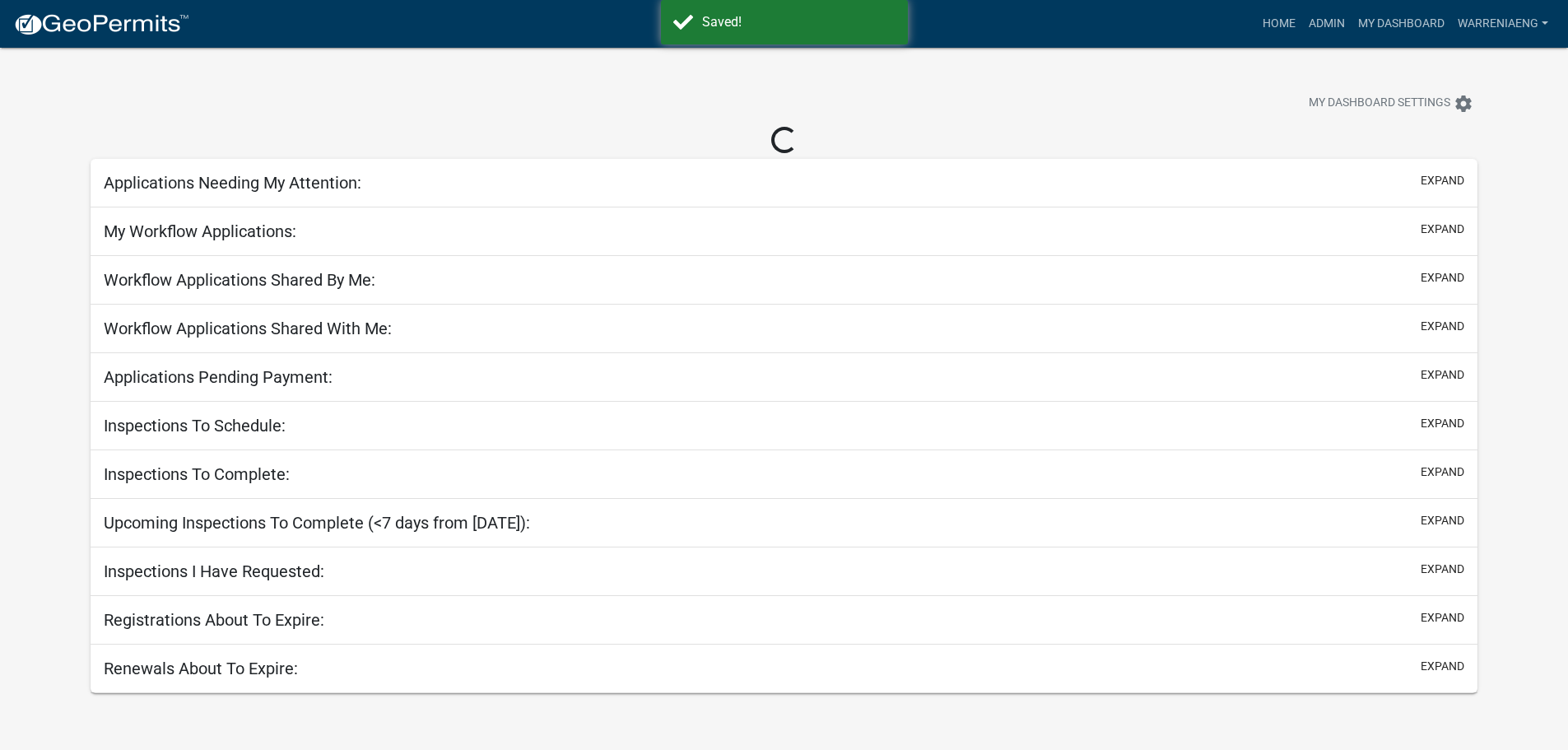
select select "3: 100"
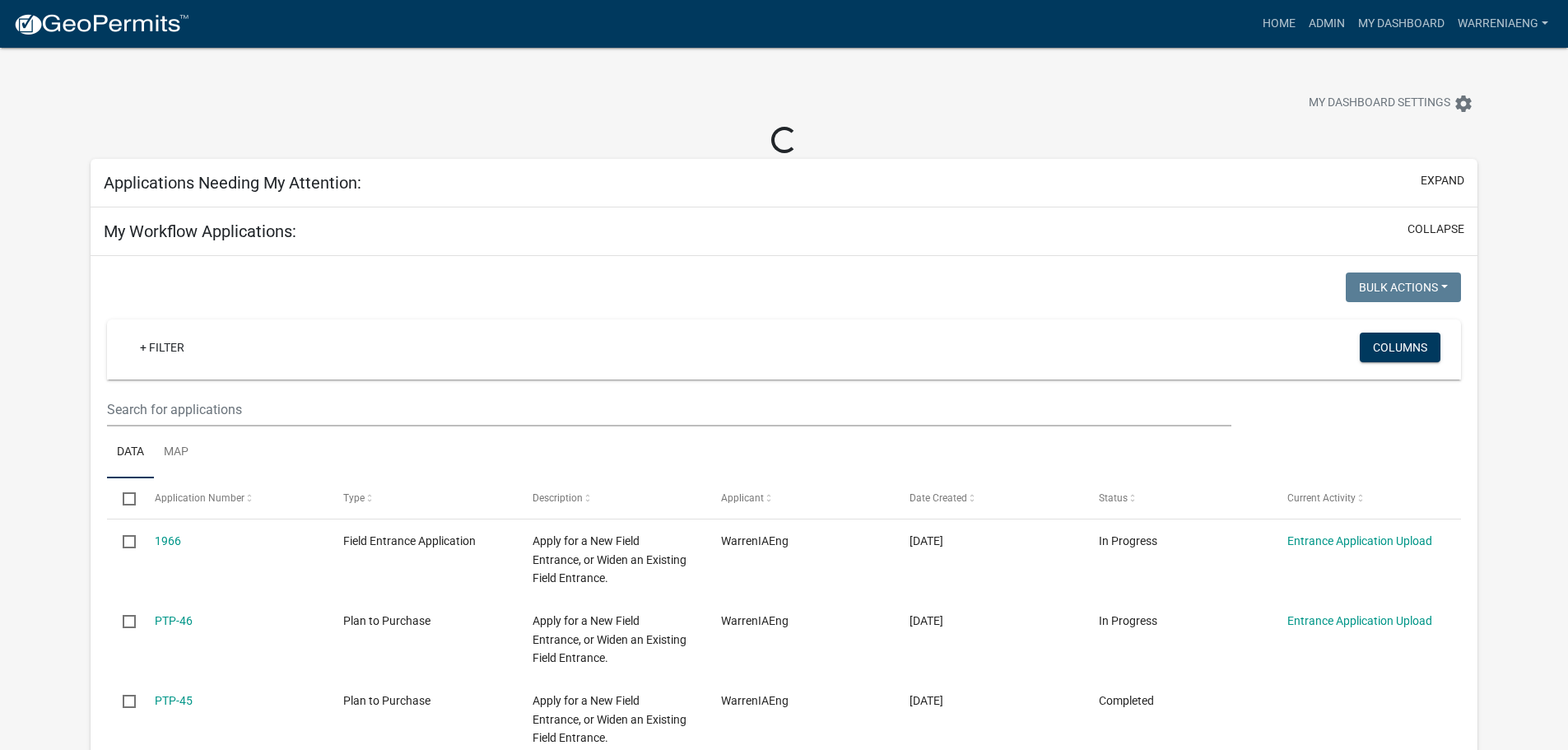
select select "2: 50"
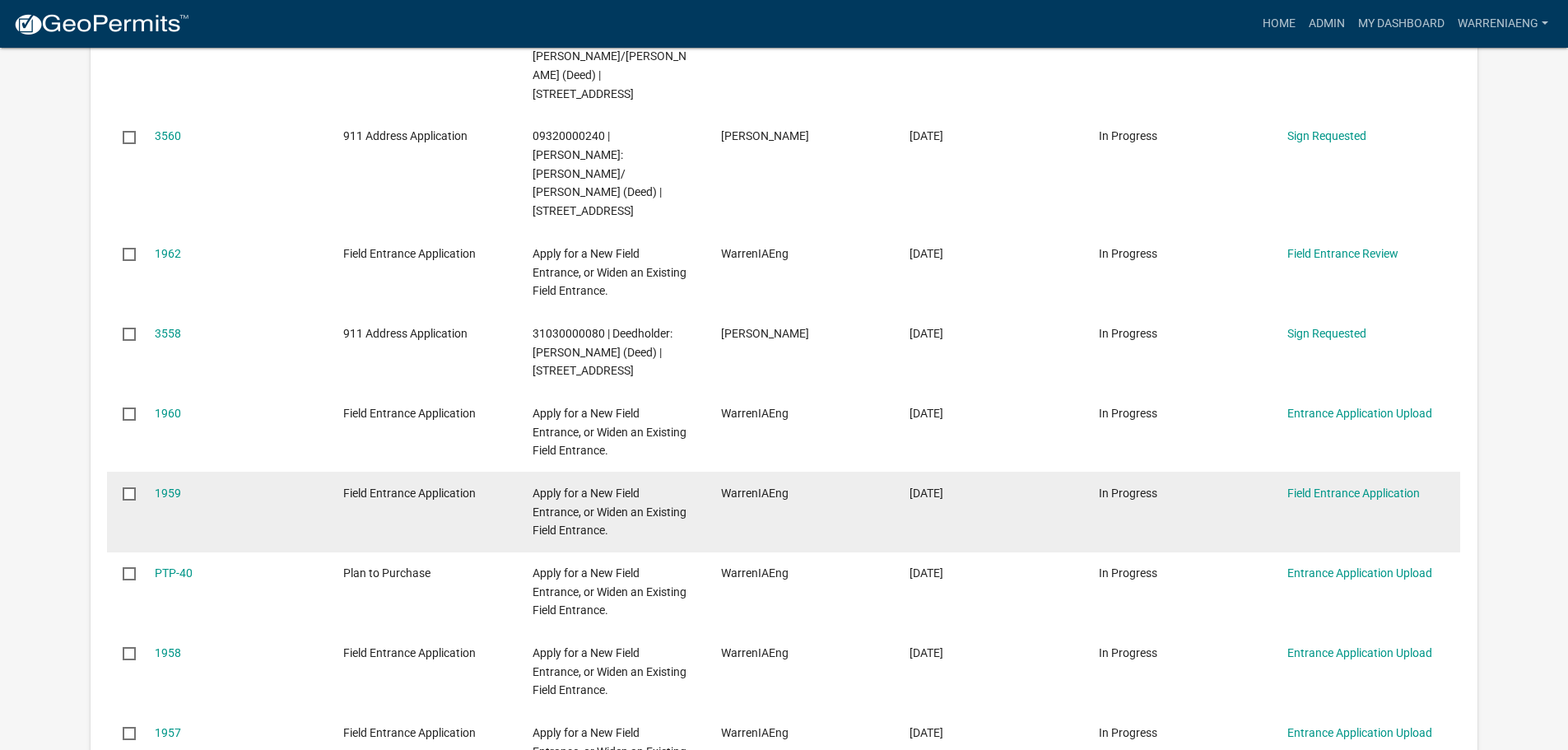
scroll to position [1646, 0]
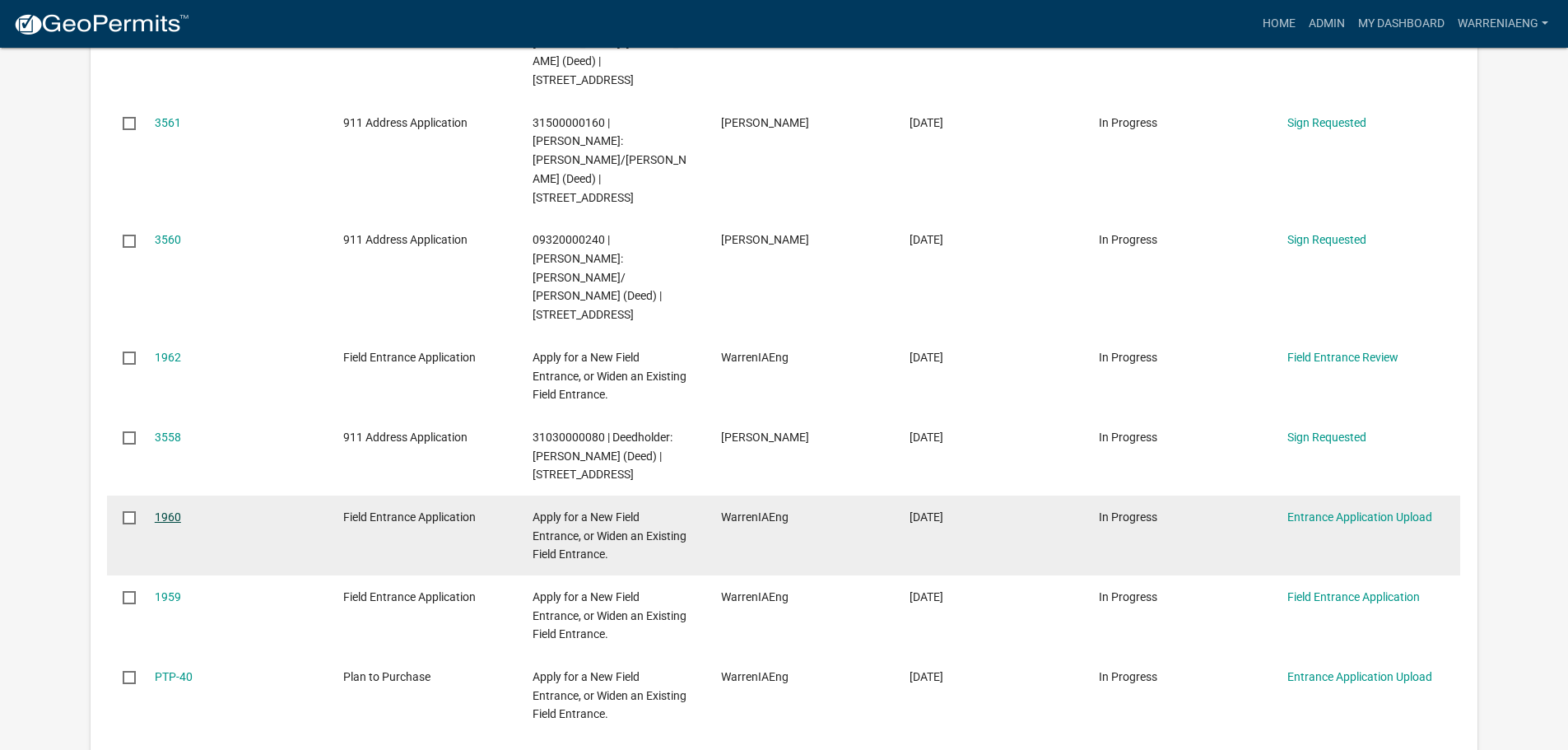
click at [177, 510] on link "1960" at bounding box center [167, 517] width 26 height 14
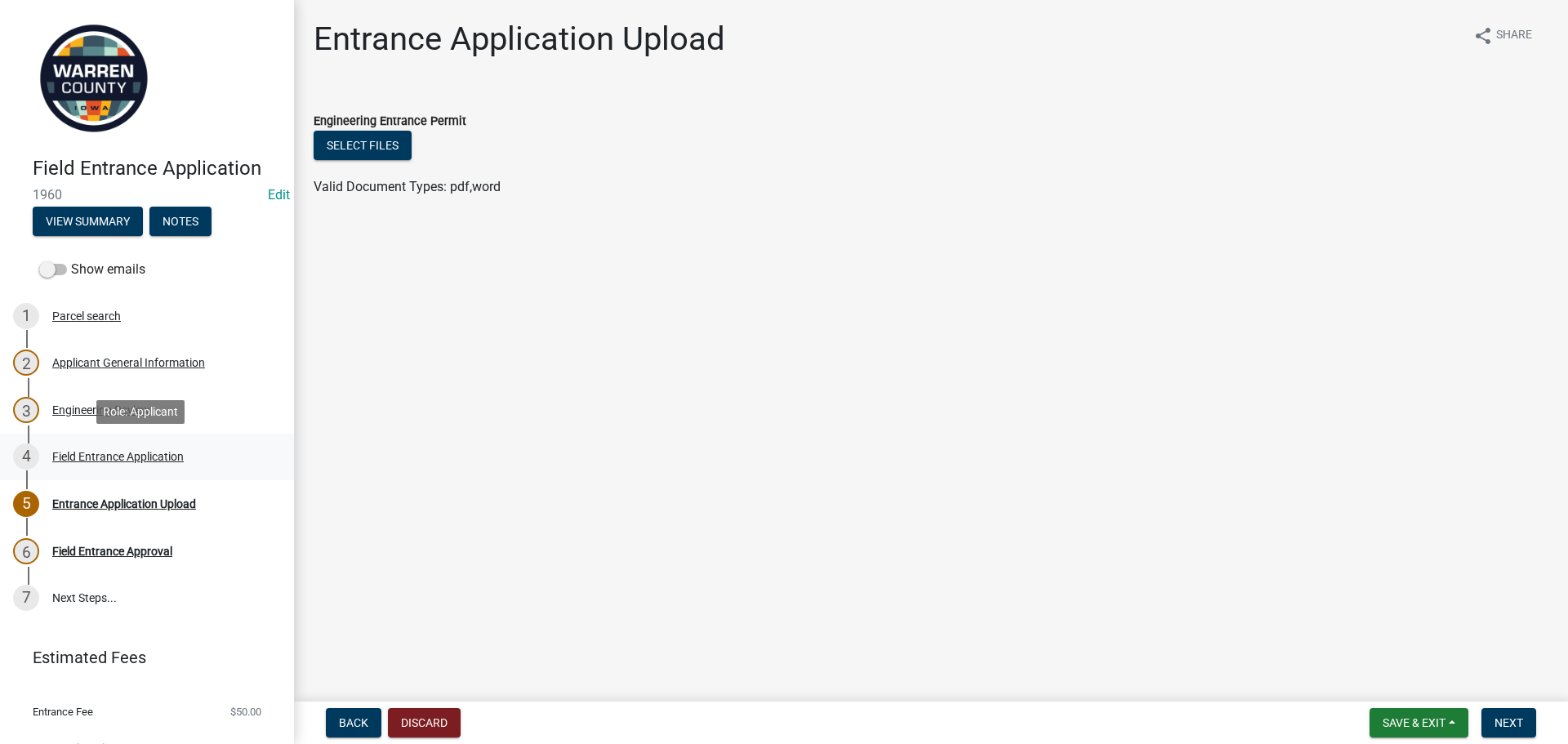
click at [97, 451] on div "Field Entrance Application" at bounding box center [118, 456] width 131 height 12
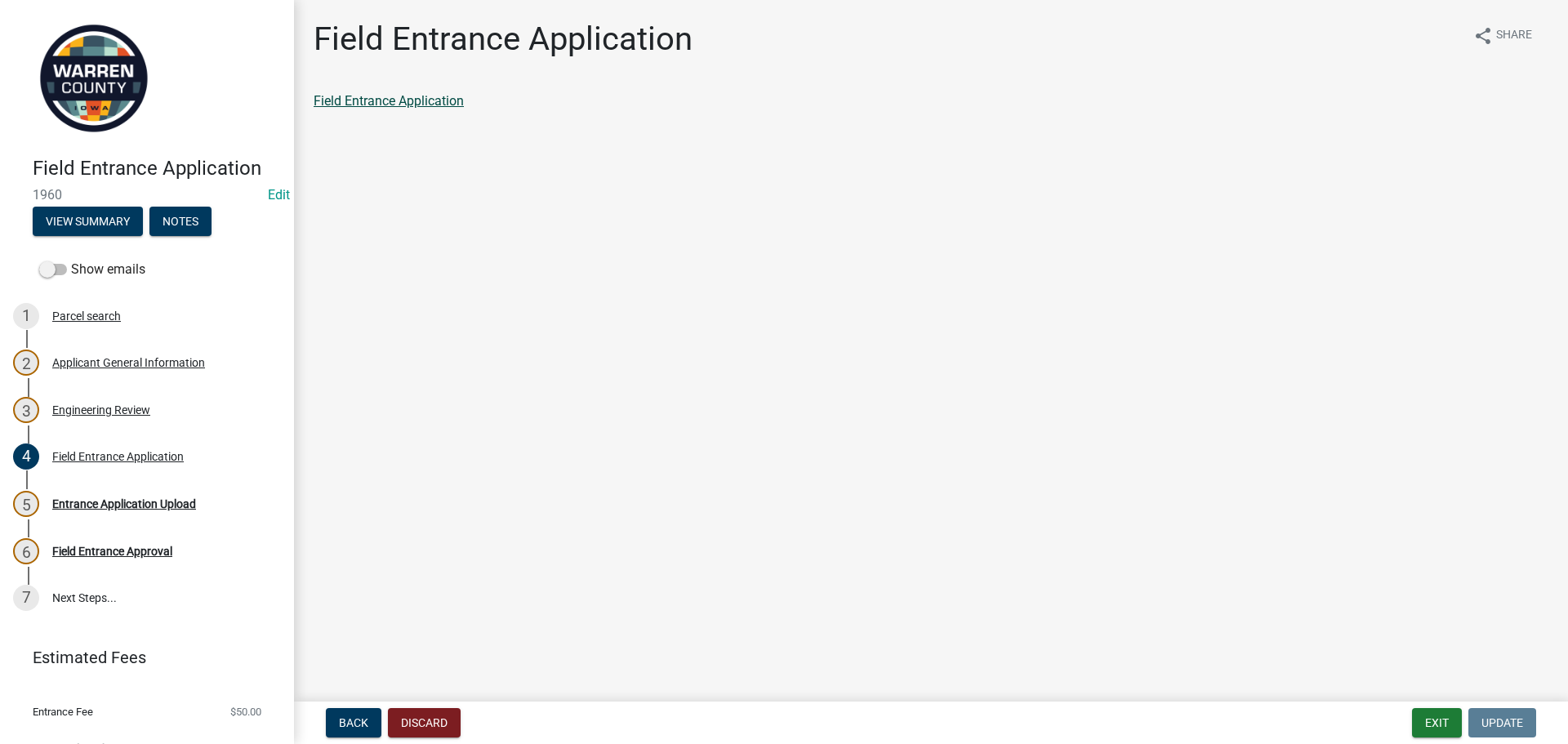
click at [409, 94] on link "Field Entrance Application" at bounding box center [388, 101] width 151 height 15
click at [1431, 718] on button "Exit" at bounding box center [1437, 722] width 50 height 30
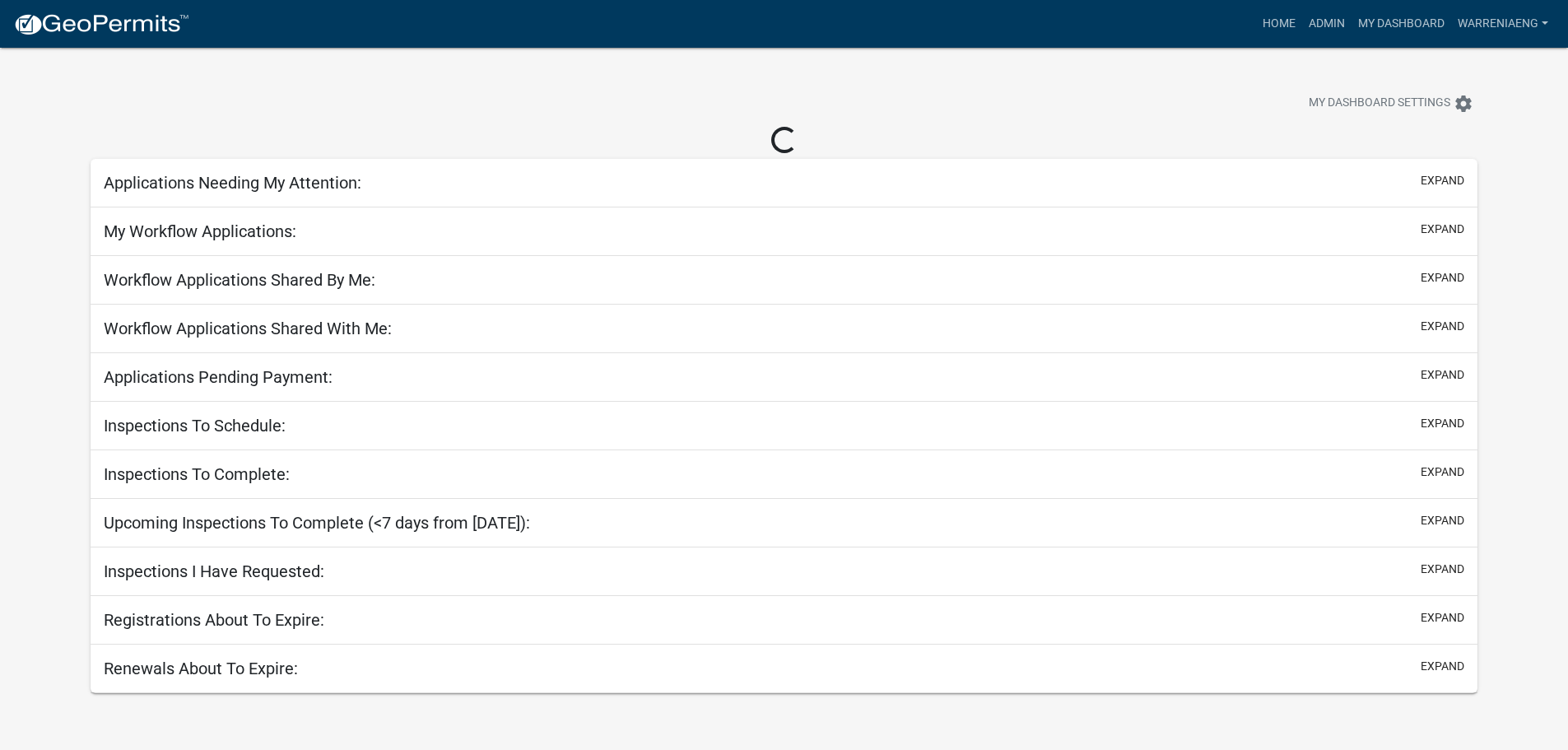
select select "3: 100"
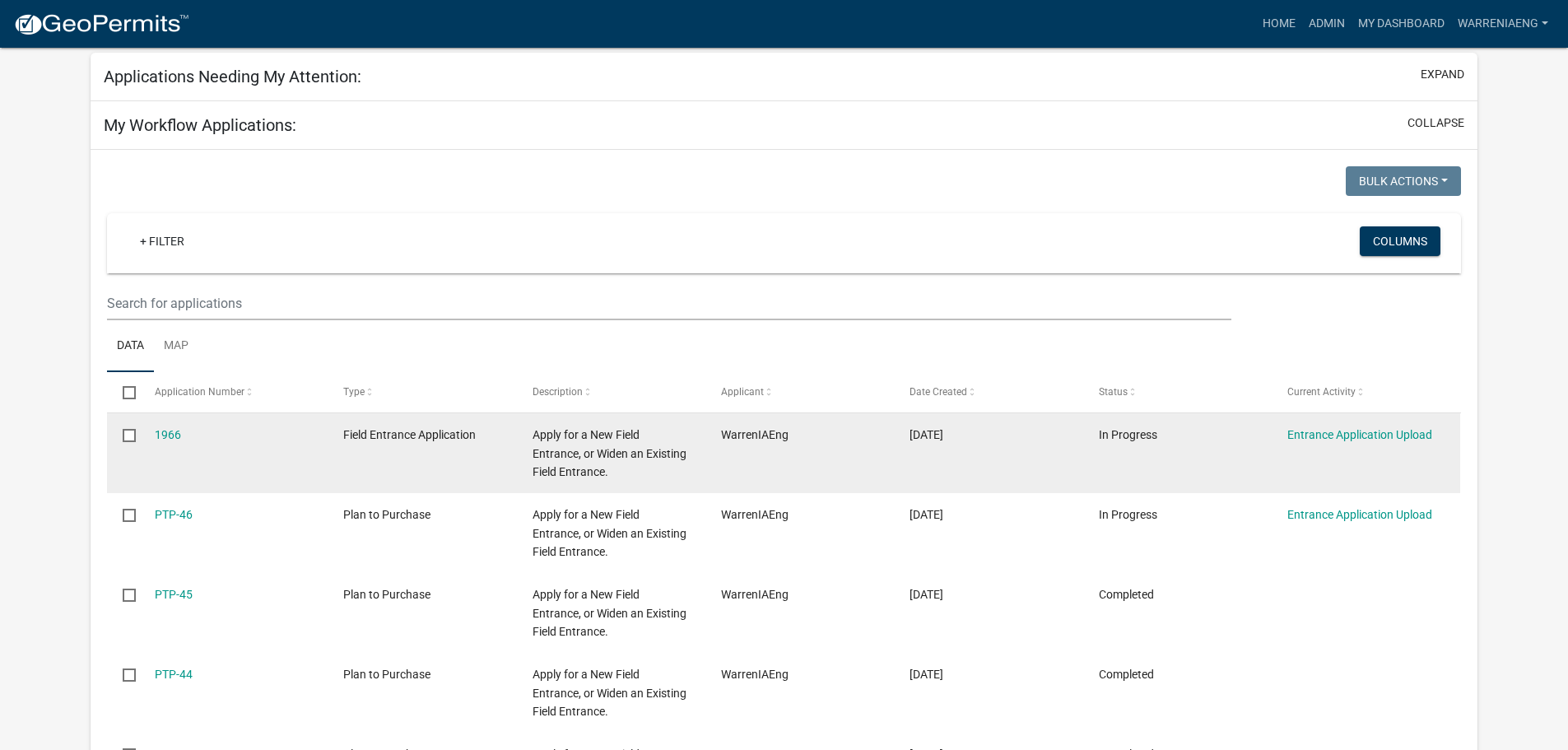
scroll to position [164, 0]
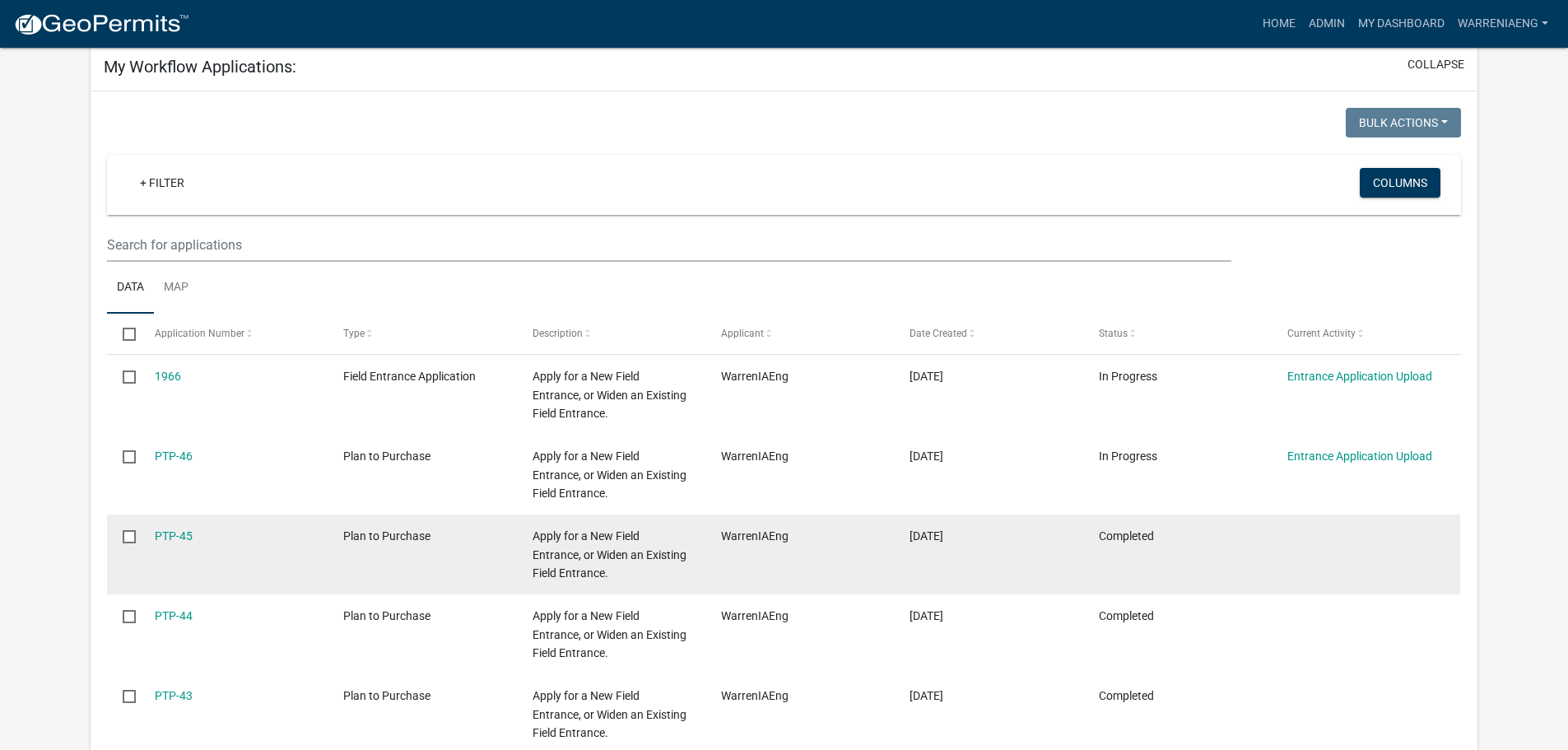
select select "2: 50"
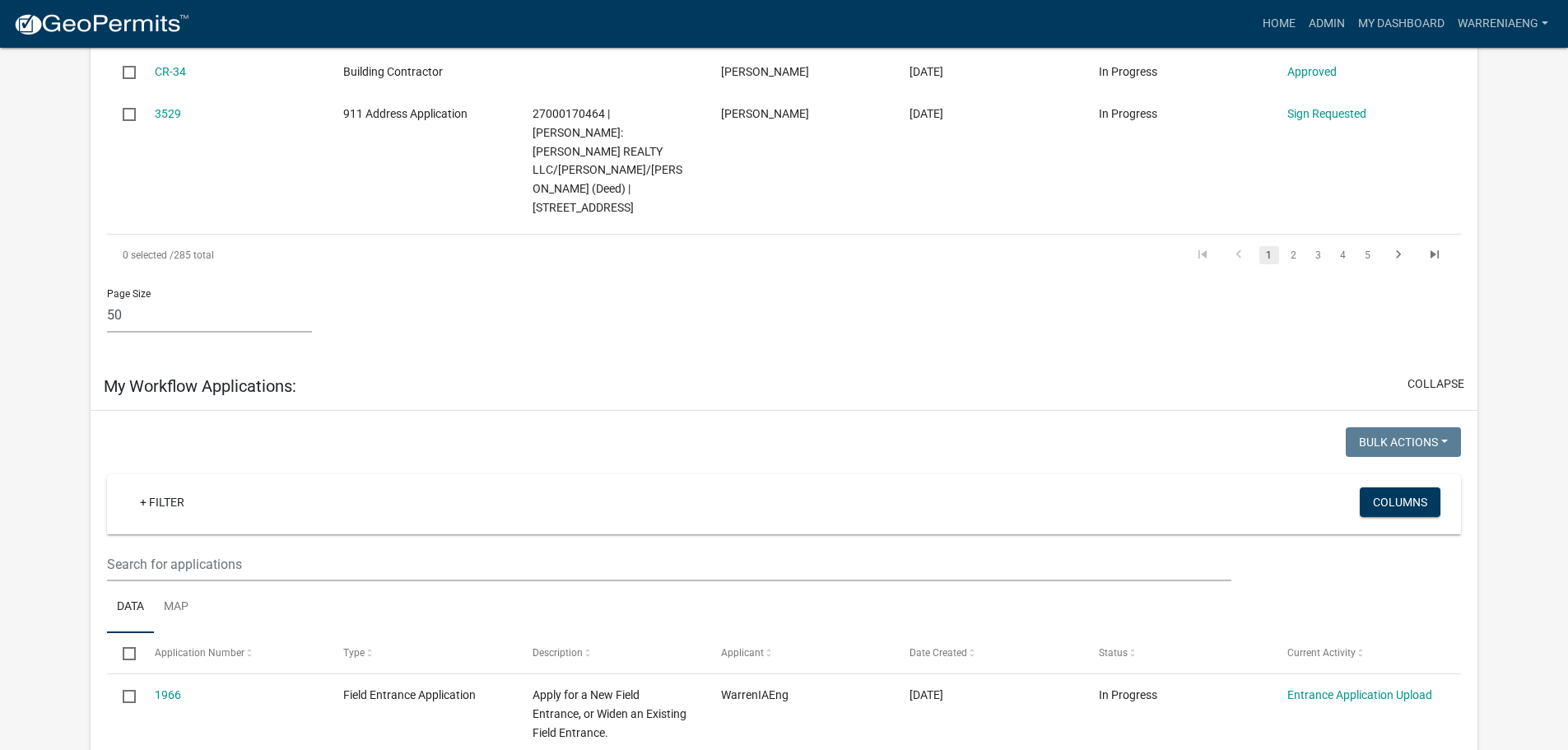
scroll to position [5235, 0]
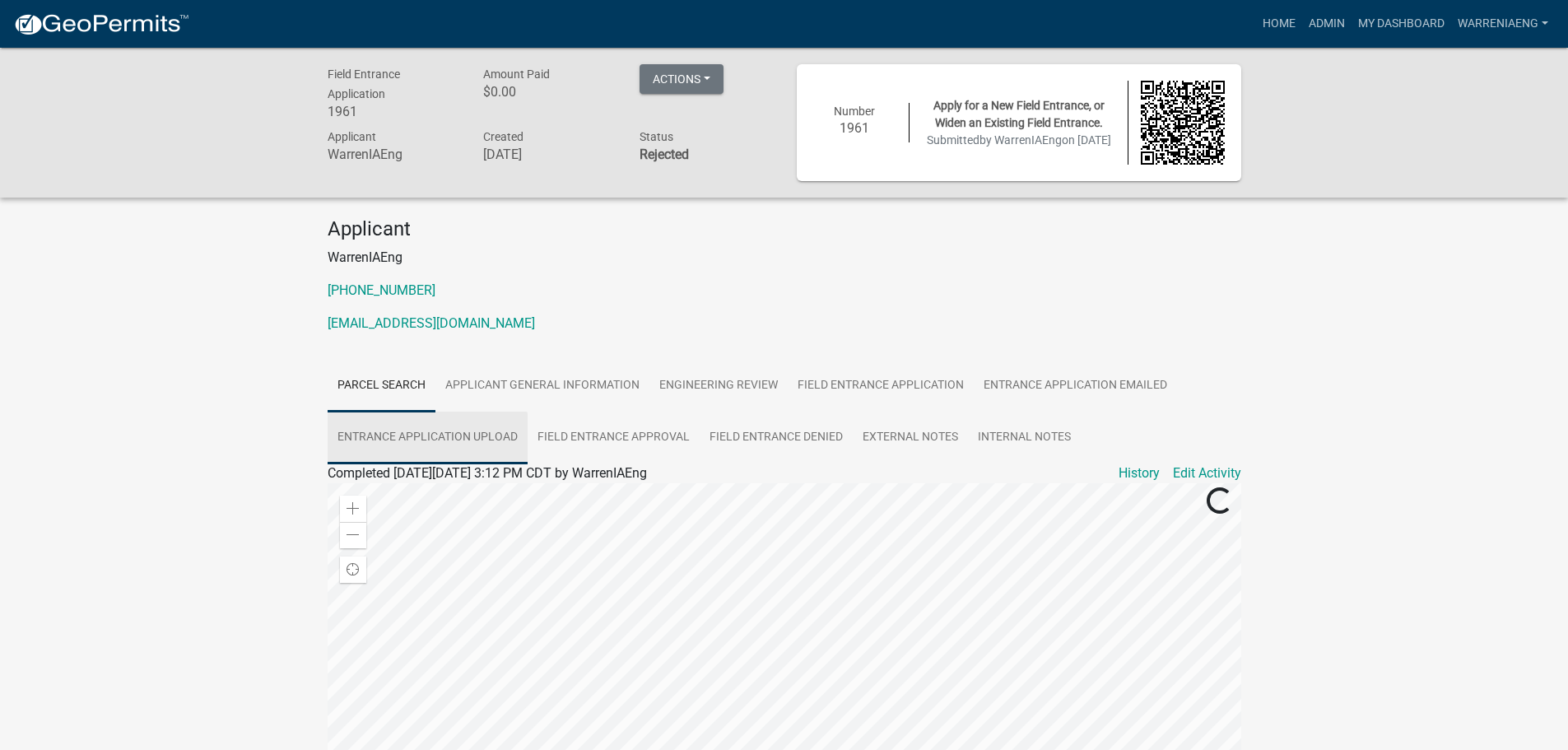
click at [403, 436] on link "Entrance Application Upload" at bounding box center [427, 438] width 200 height 53
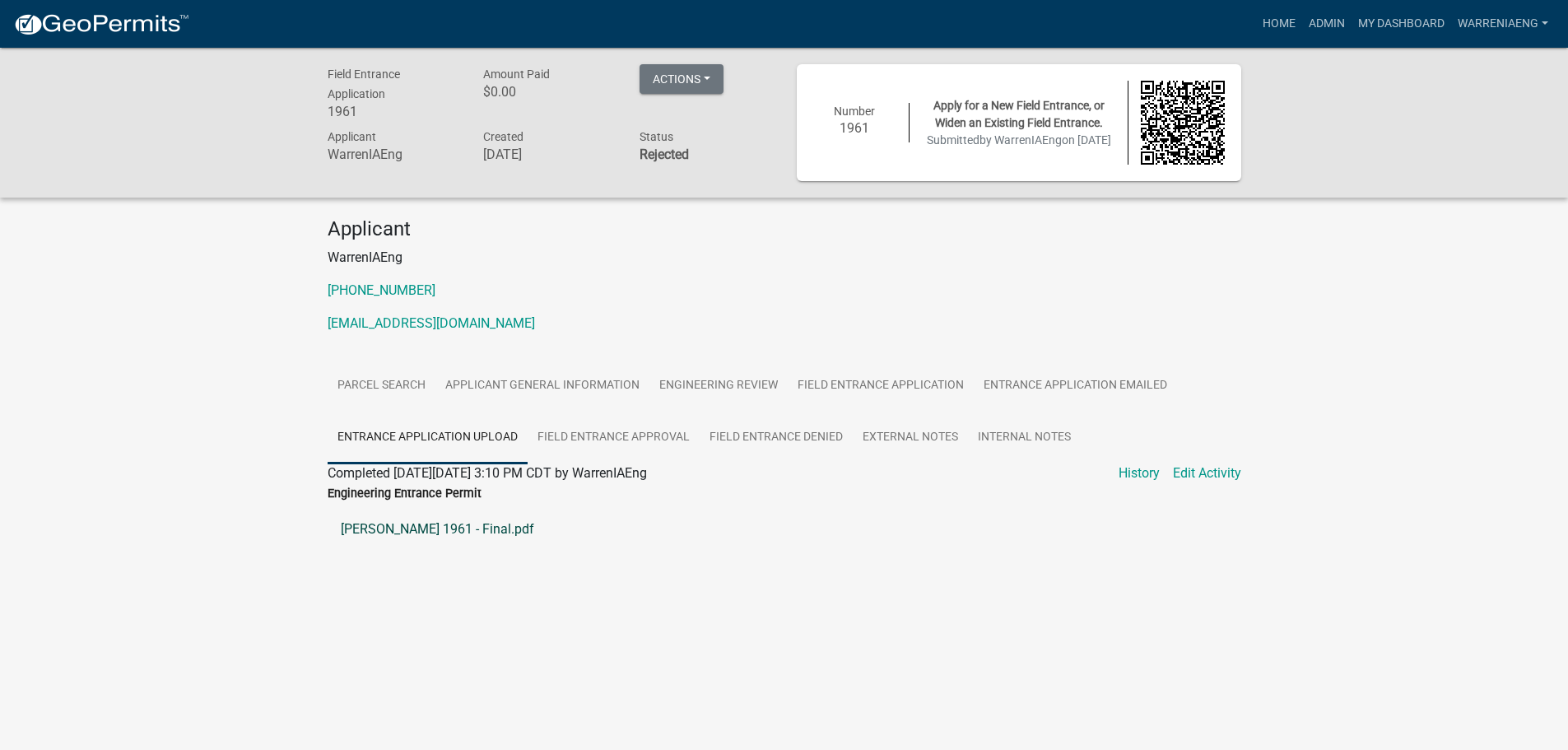
click at [403, 534] on link "[PERSON_NAME] 1961 - Final.pdf" at bounding box center [784, 529] width 914 height 40
click at [73, 25] on img at bounding box center [102, 25] width 176 height 25
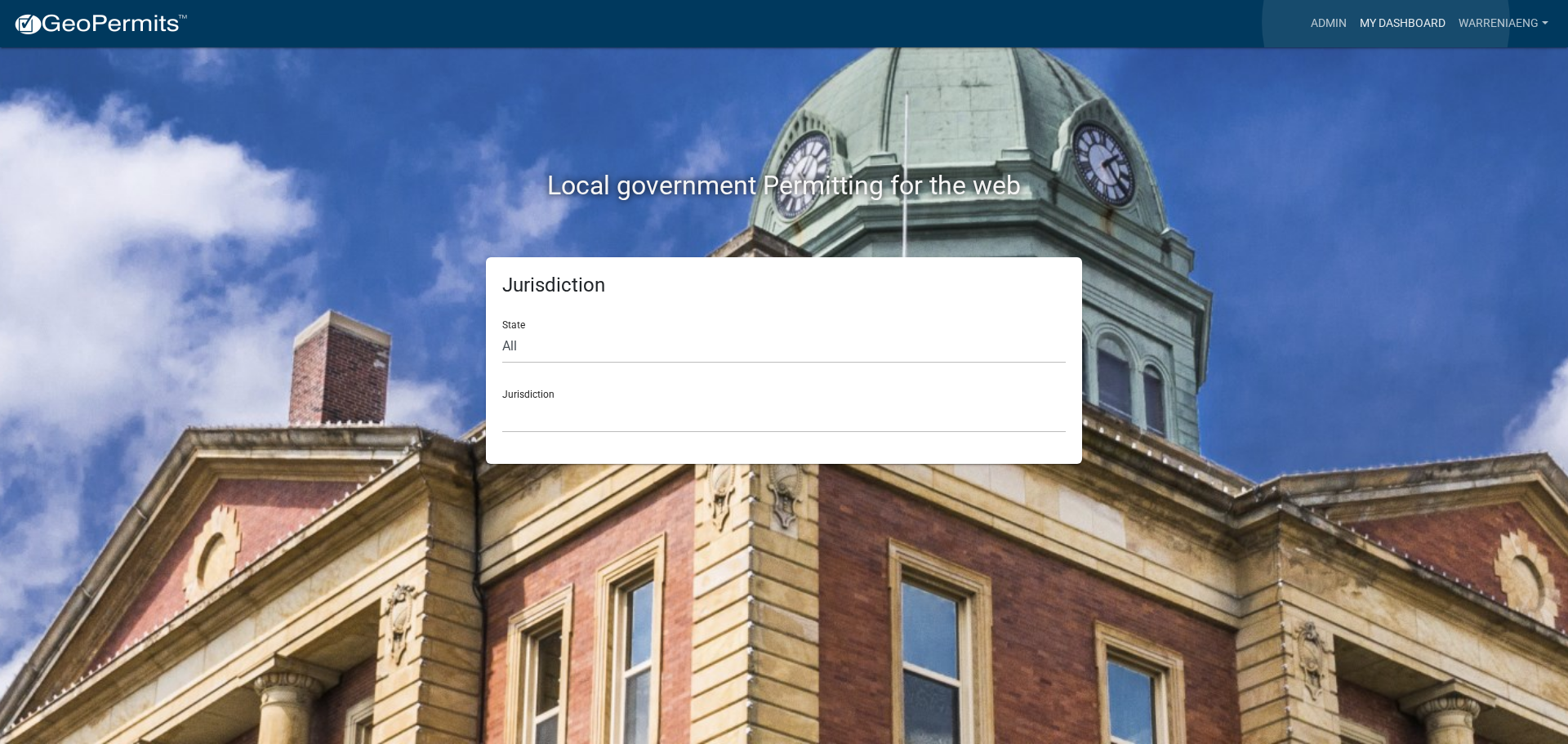
click at [1386, 22] on link "My Dashboard" at bounding box center [1402, 24] width 99 height 31
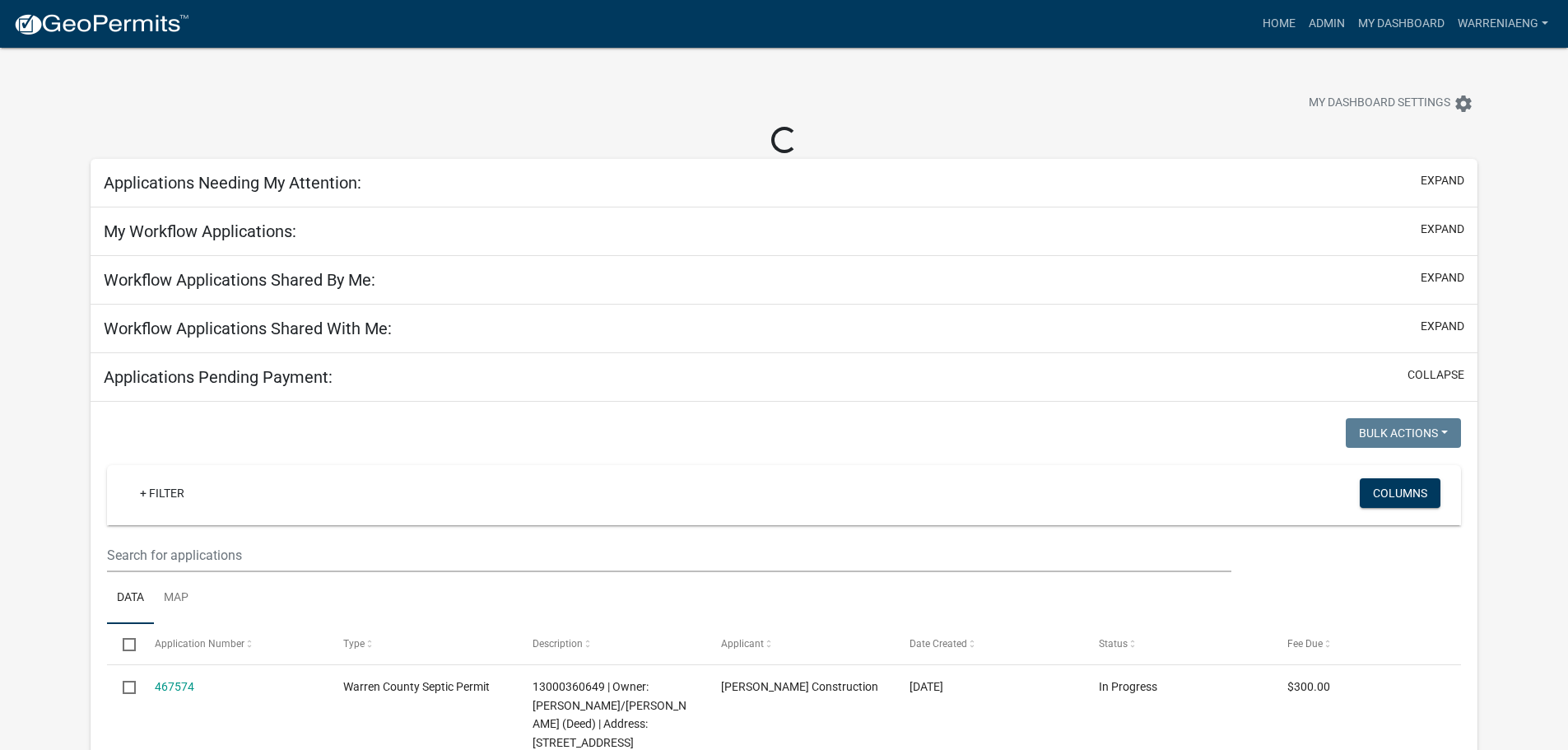
select select "3: 100"
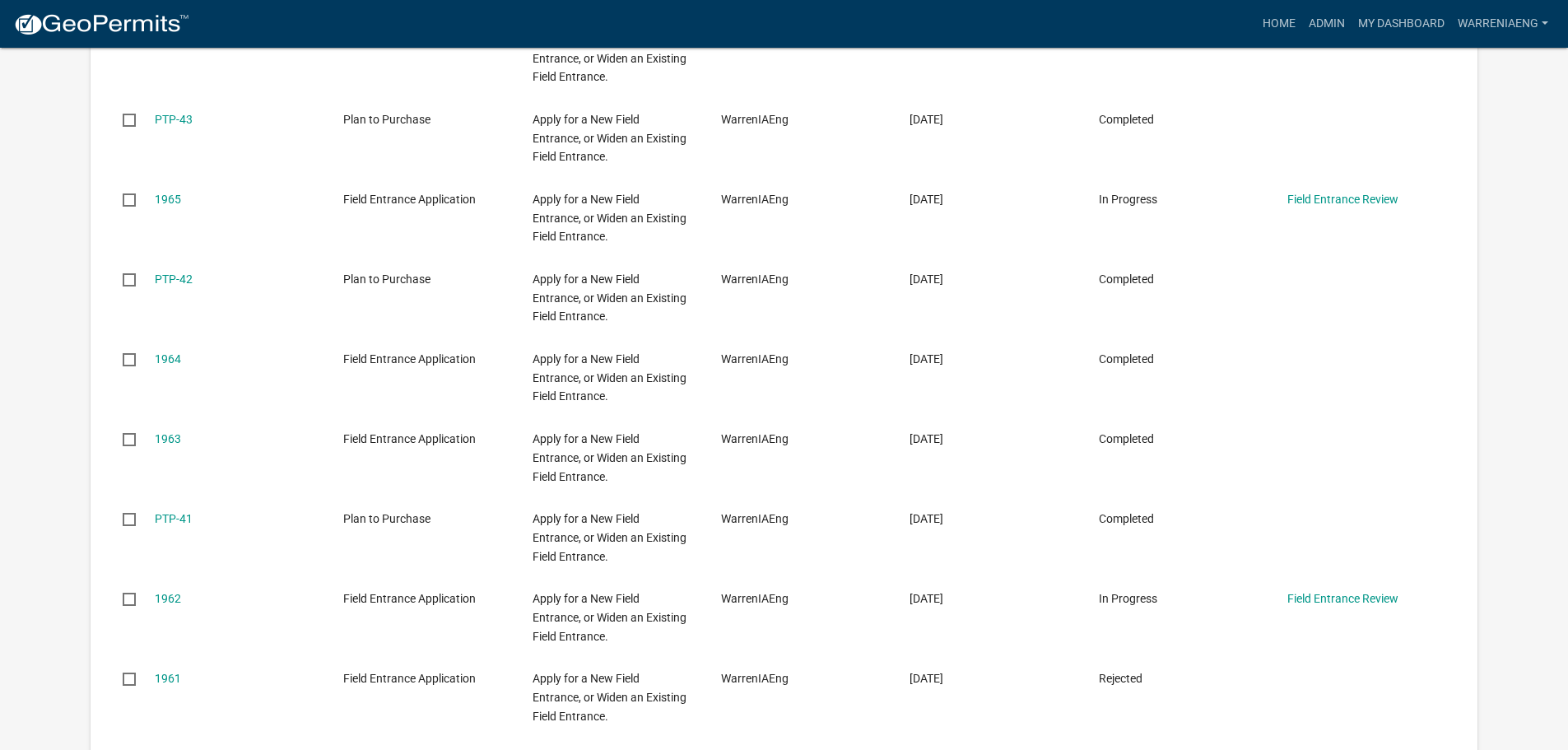
scroll to position [823, 0]
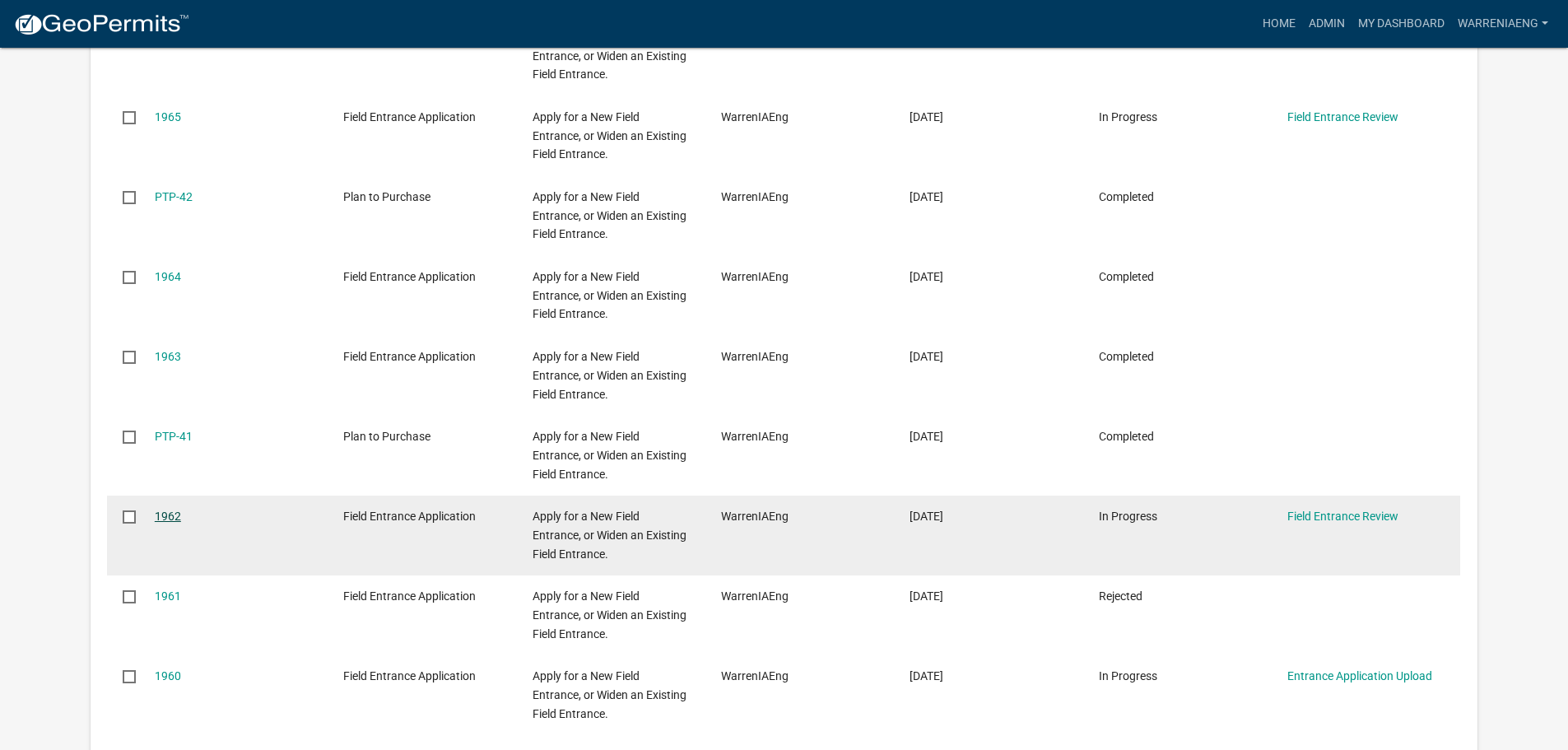
click at [168, 514] on link "1962" at bounding box center [167, 516] width 26 height 14
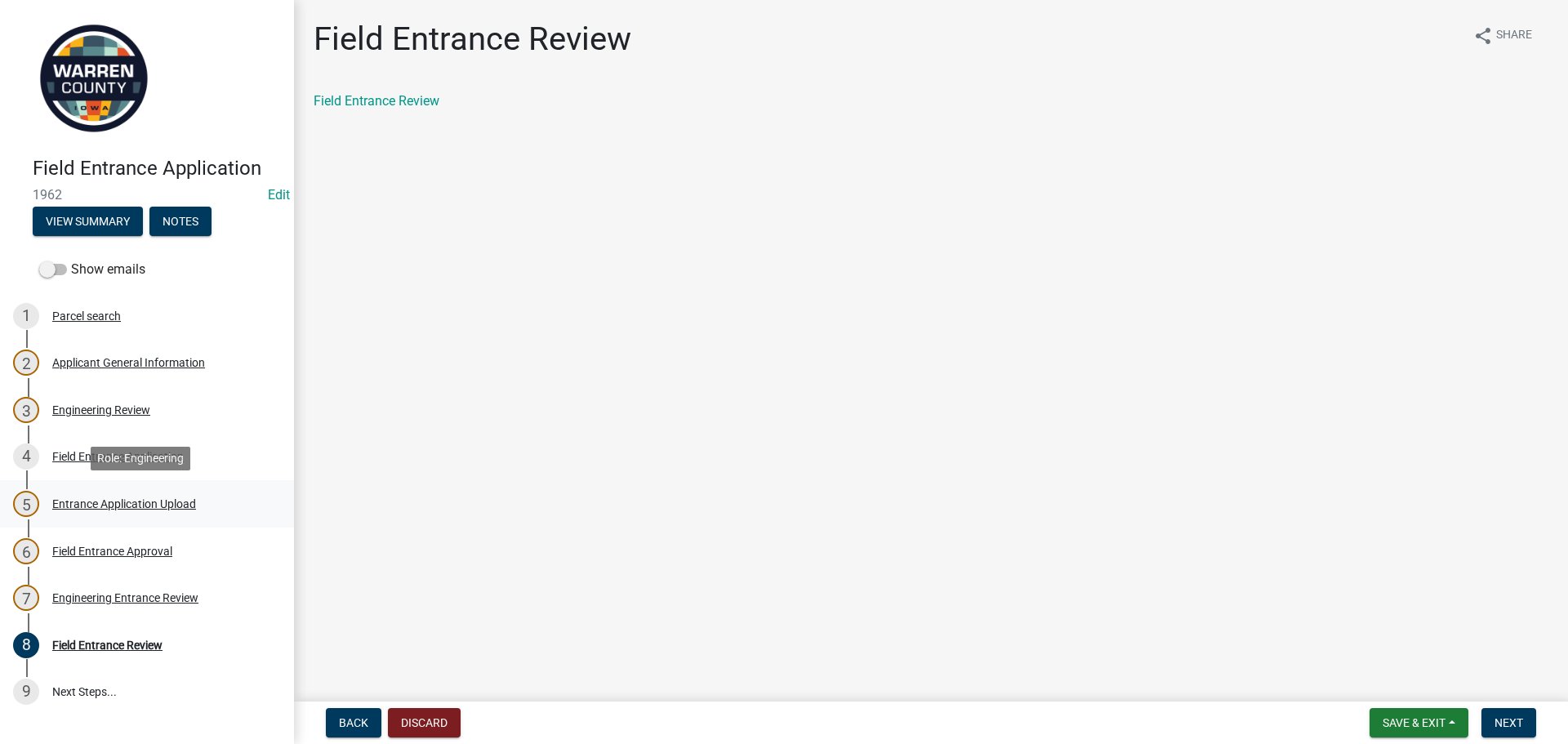
click at [107, 506] on div "Entrance Application Upload" at bounding box center [125, 504] width 144 height 12
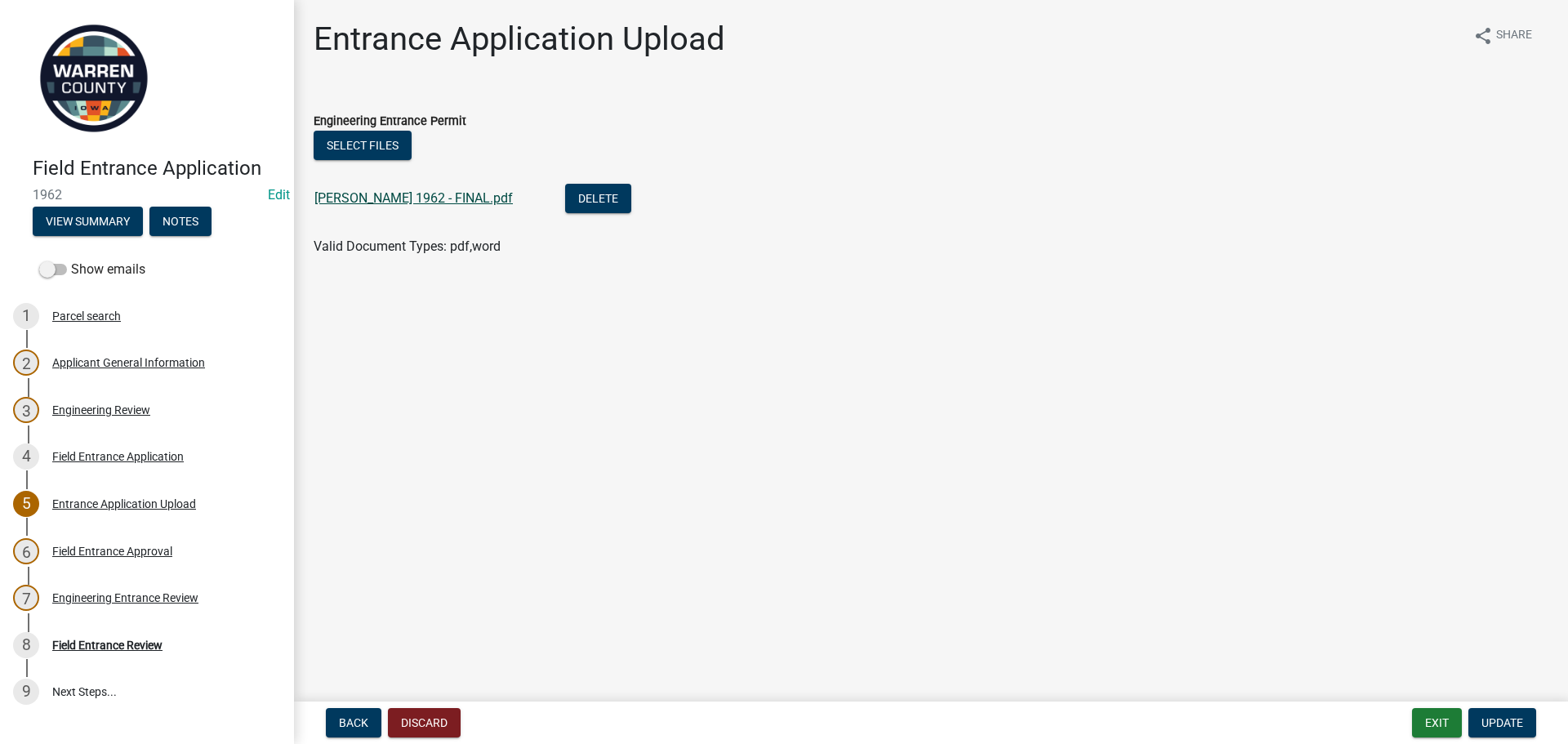
click at [416, 194] on link "[PERSON_NAME] 1962 - FINAL.pdf" at bounding box center [413, 198] width 199 height 15
click at [1434, 718] on button "Exit" at bounding box center [1437, 722] width 50 height 30
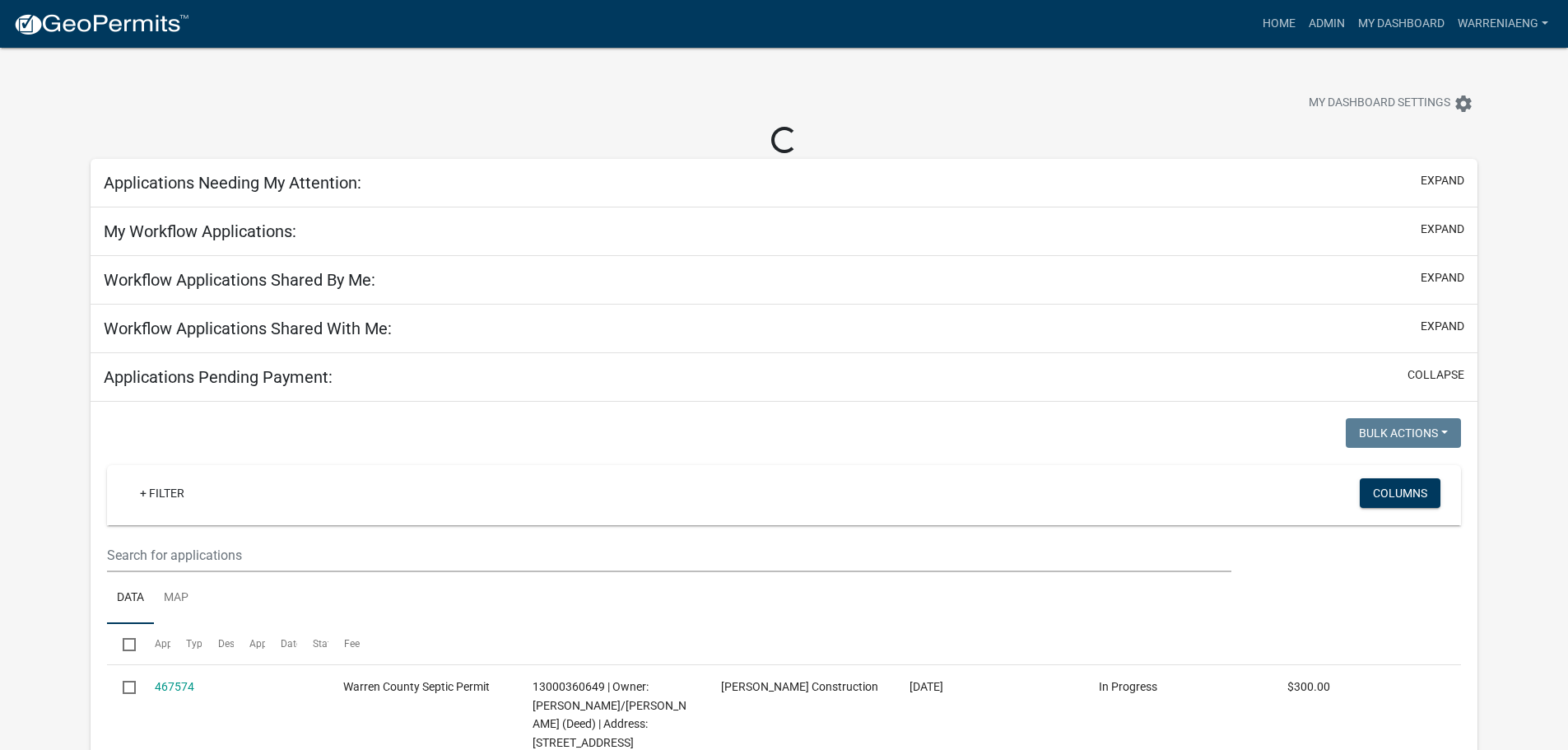
select select "3: 100"
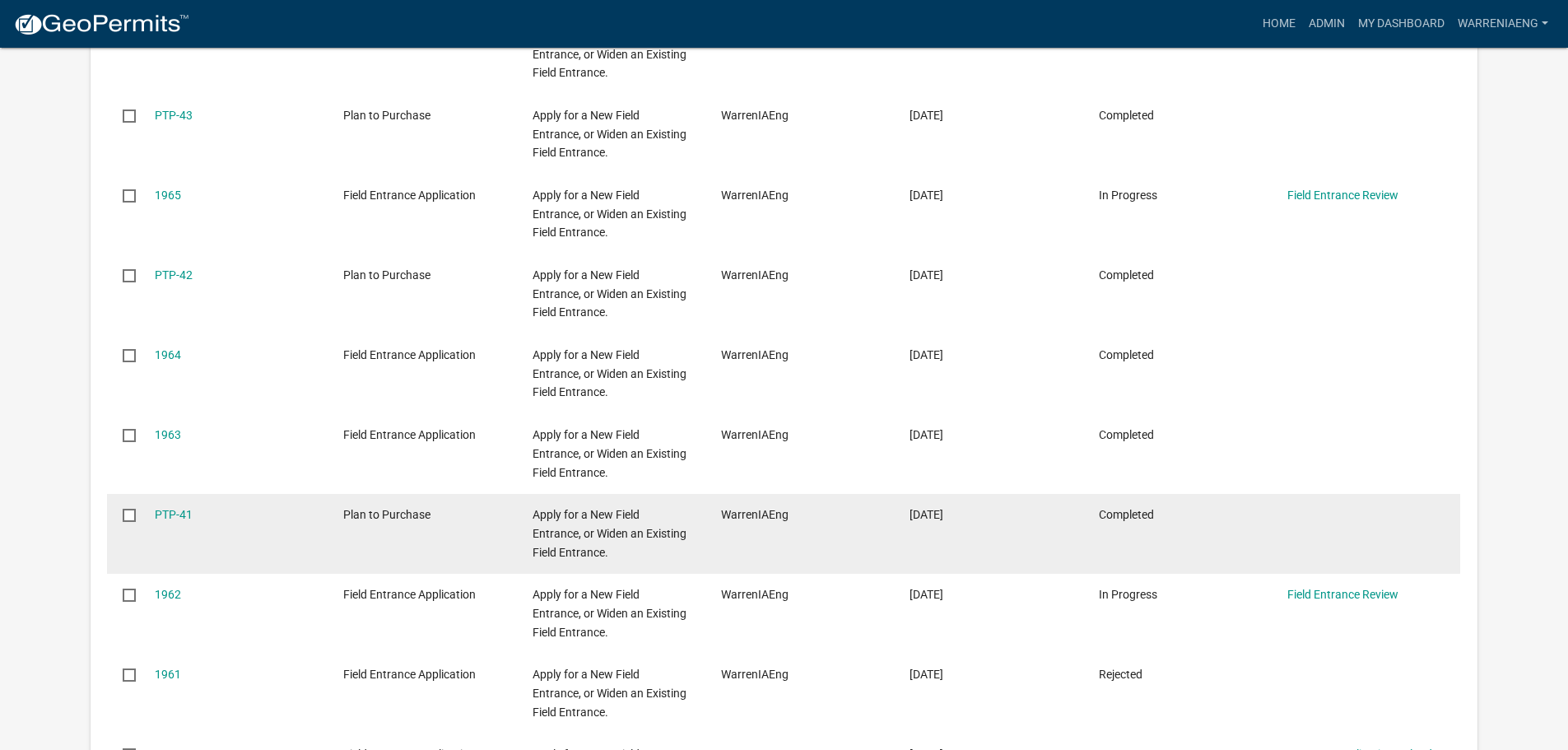
select select "2: 50"
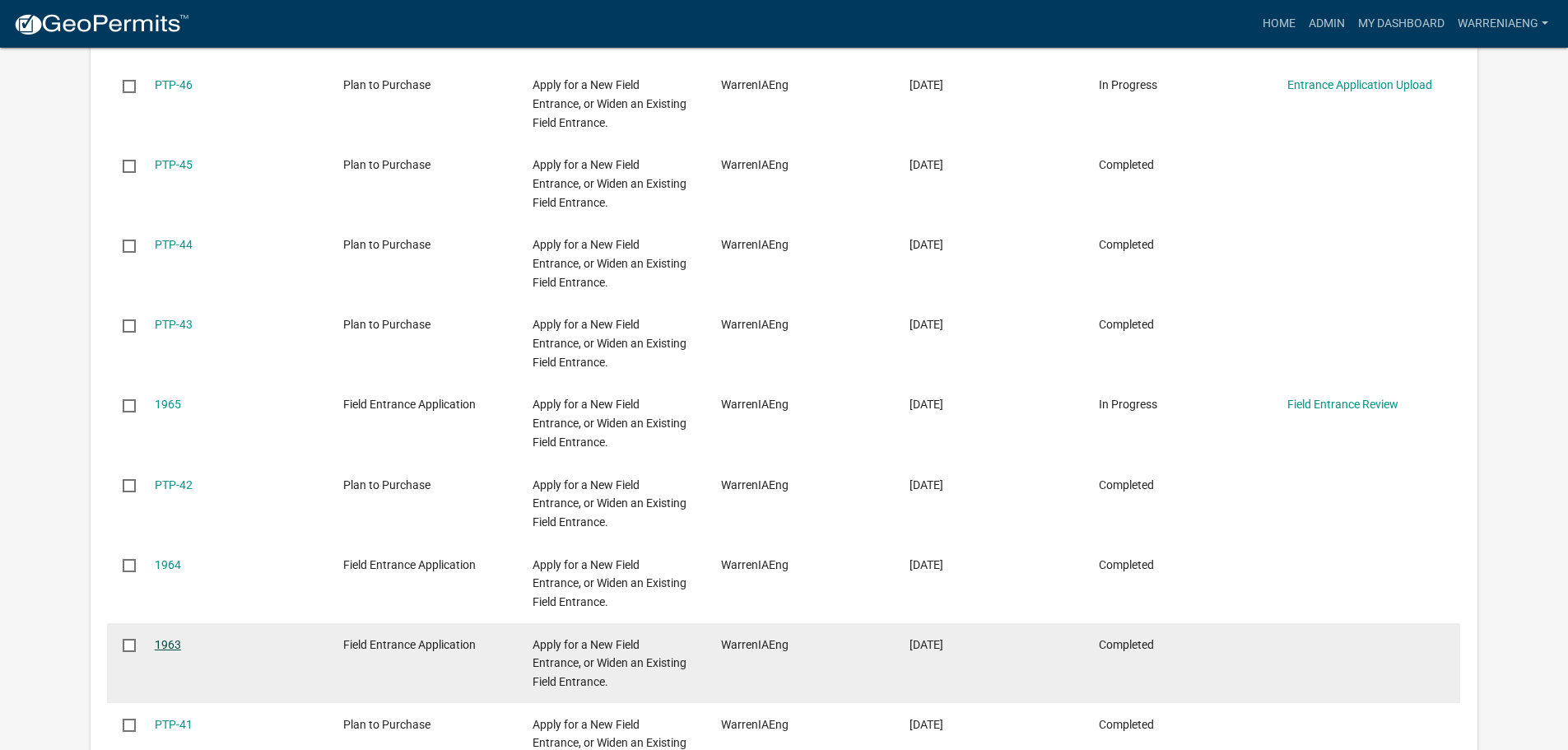
scroll to position [5102, 0]
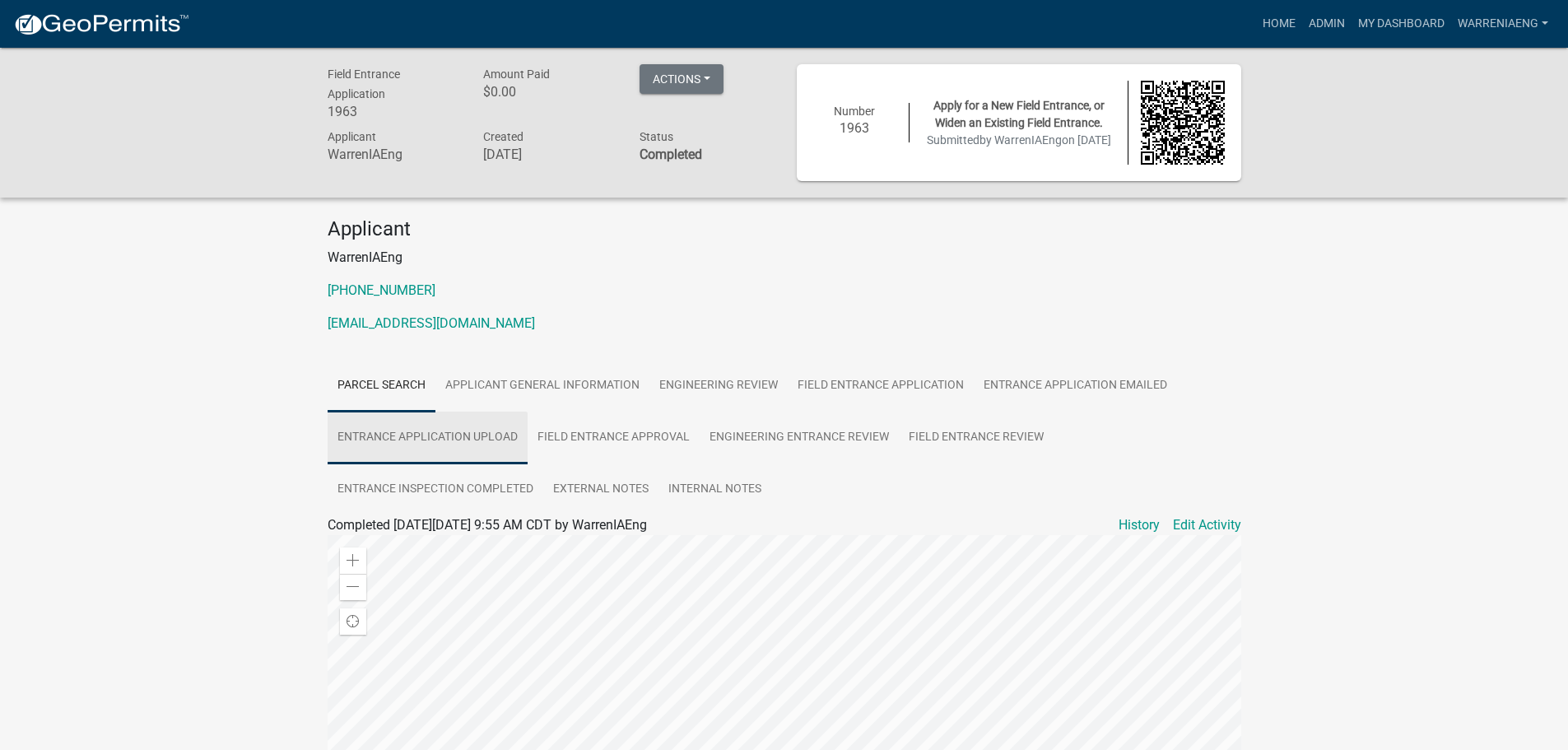
click at [445, 439] on link "Entrance Application Upload" at bounding box center [427, 438] width 200 height 53
click at [445, 583] on link "[PERSON_NAME] 1963 - Complete Final.pdf" at bounding box center [784, 581] width 914 height 40
click at [110, 34] on img at bounding box center [102, 25] width 176 height 25
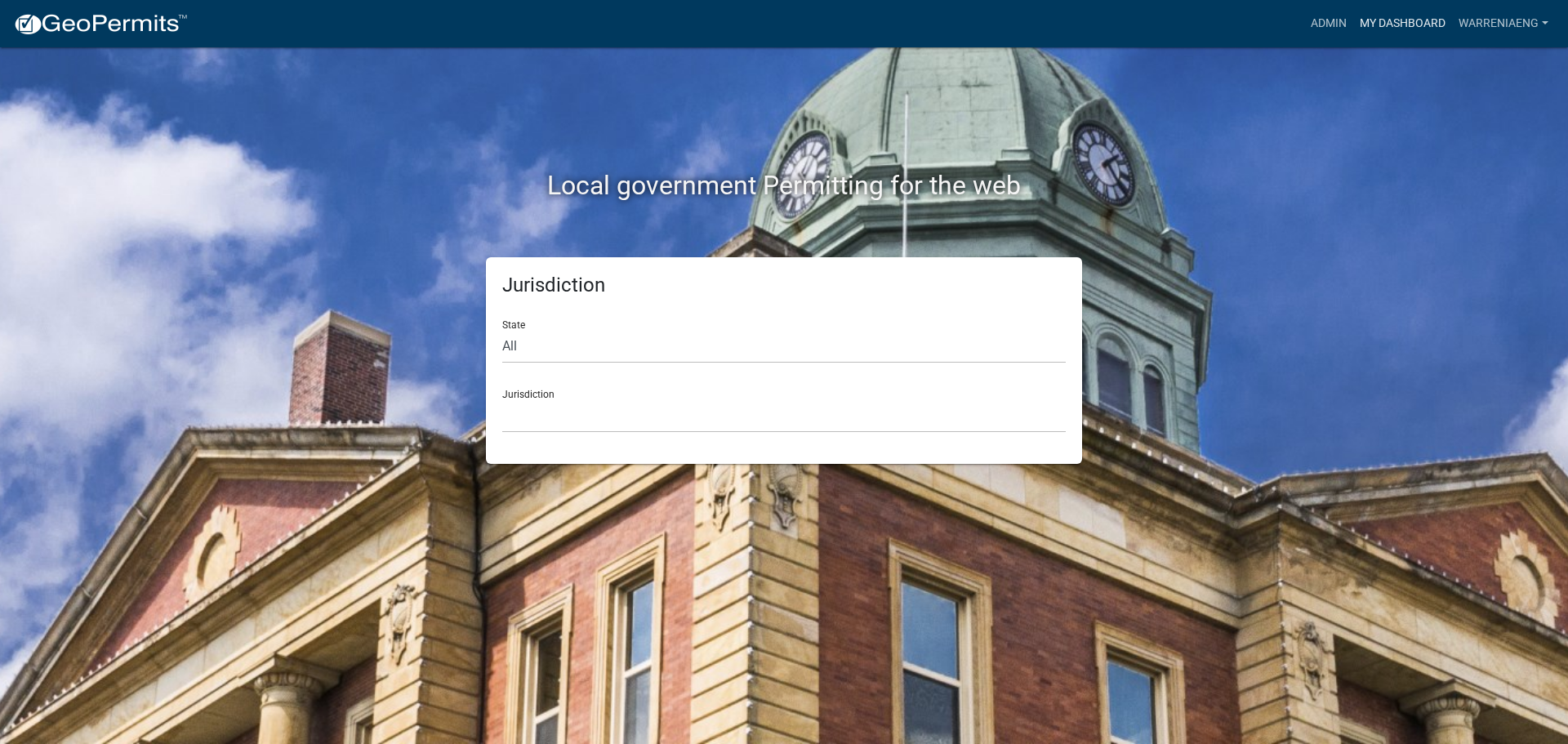
click at [1383, 30] on link "My Dashboard" at bounding box center [1402, 24] width 99 height 31
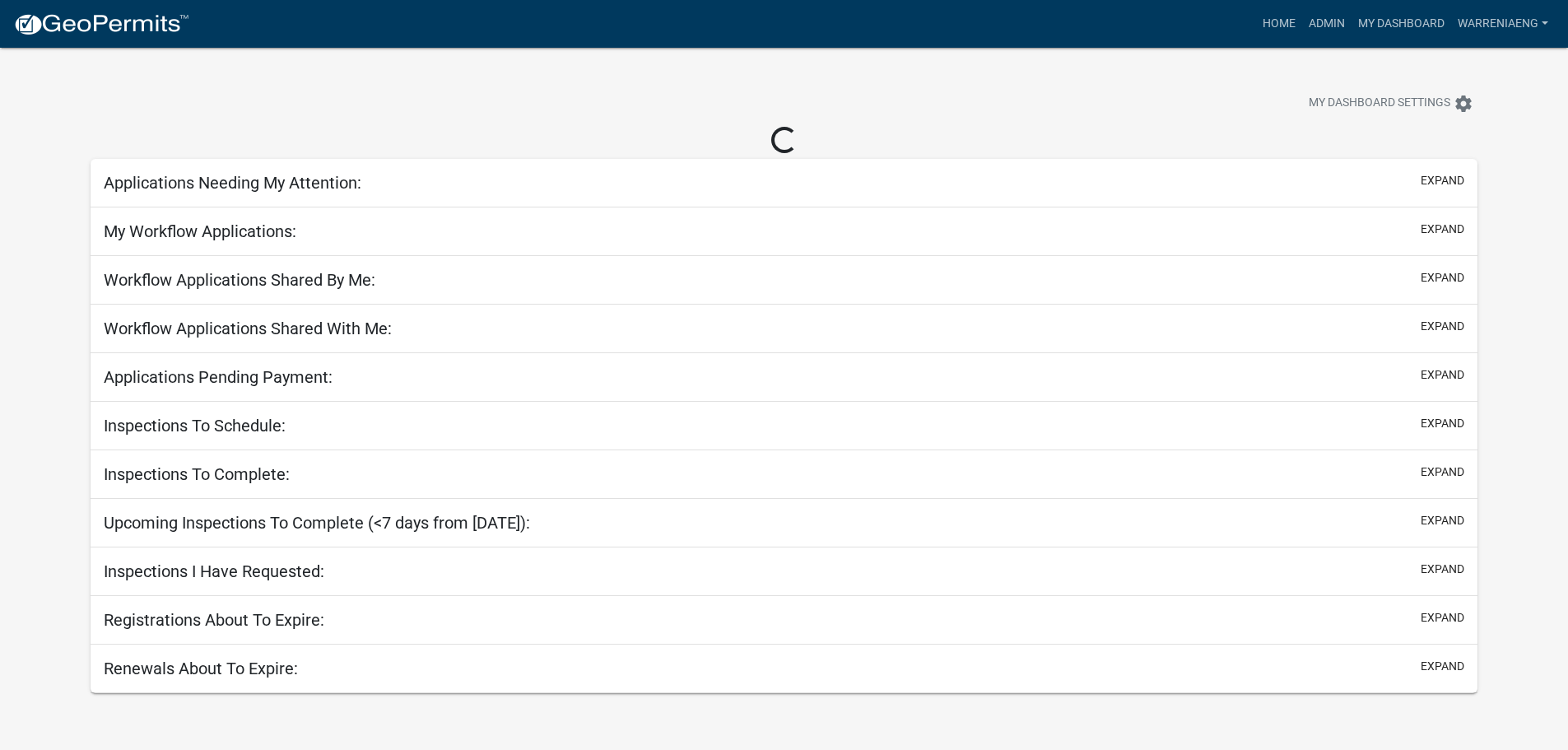
select select "3: 100"
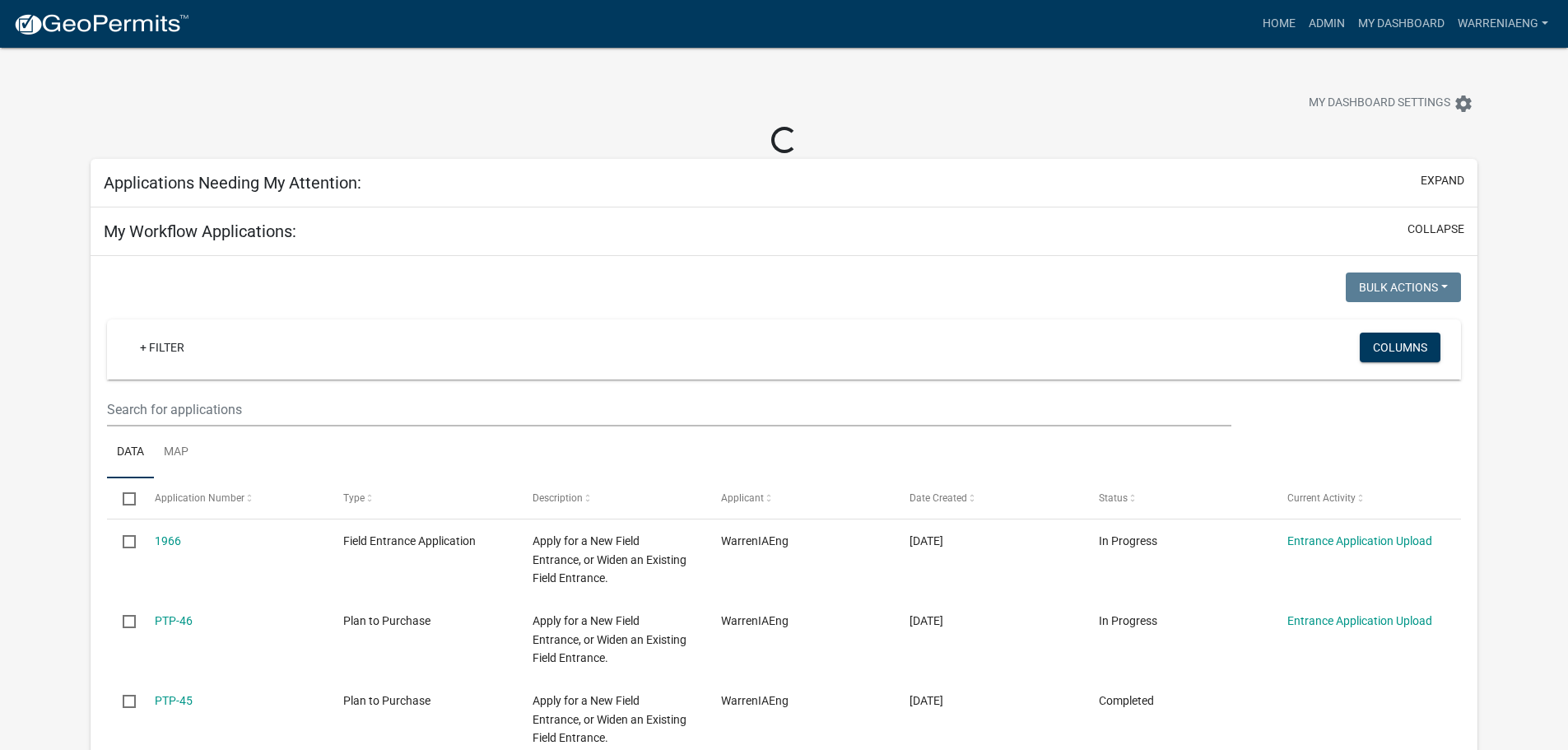
select select "2: 50"
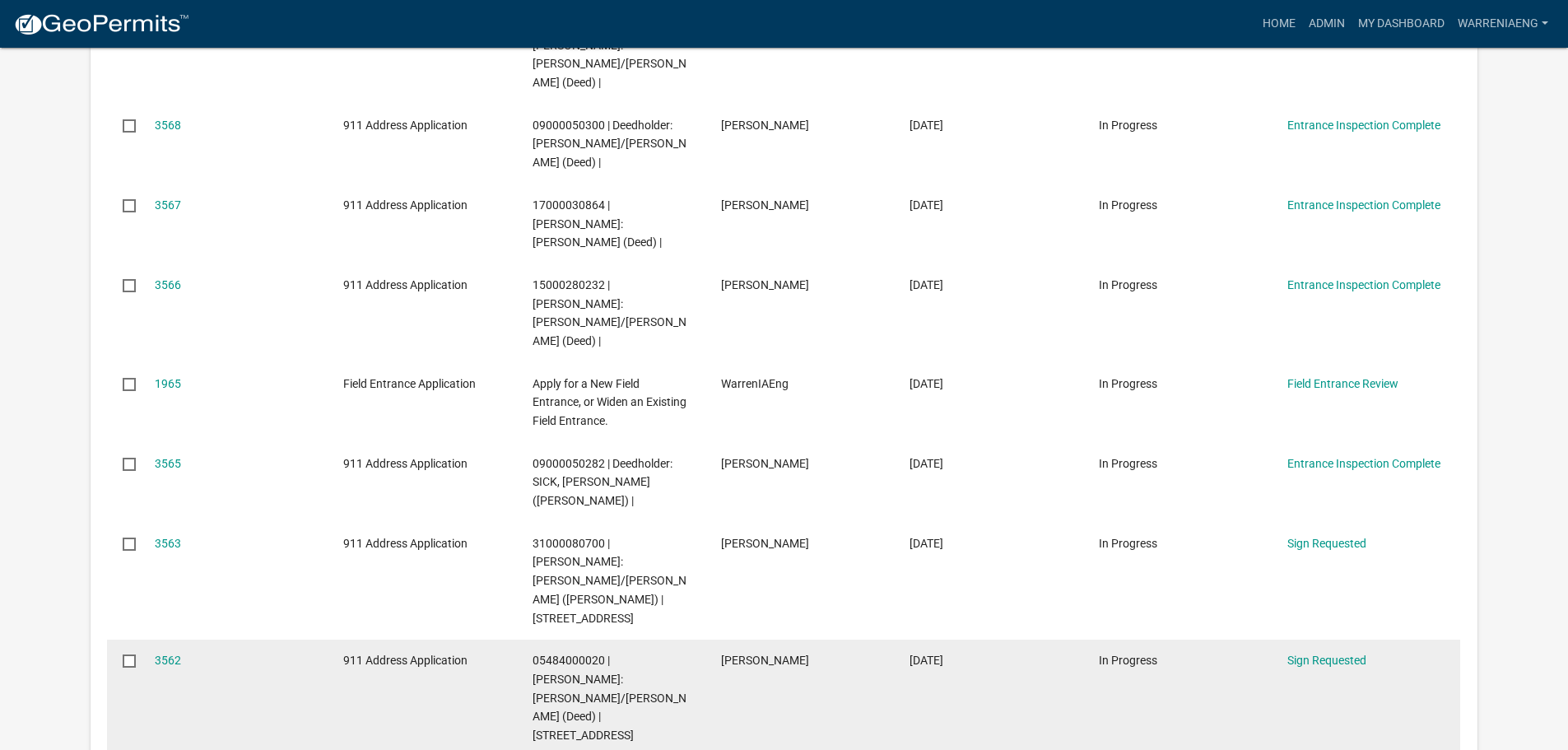
scroll to position [988, 0]
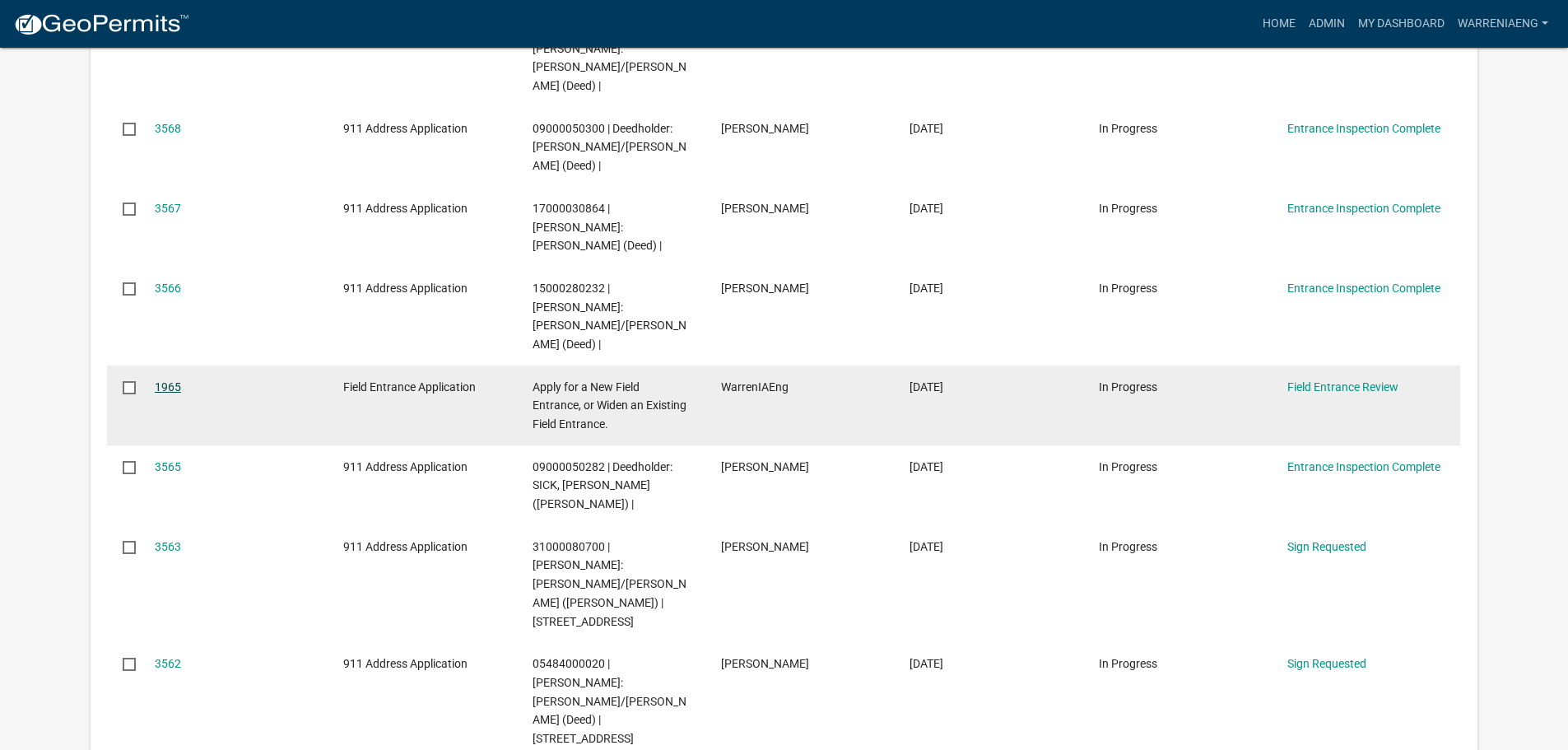
click at [171, 380] on link "1965" at bounding box center [167, 387] width 26 height 14
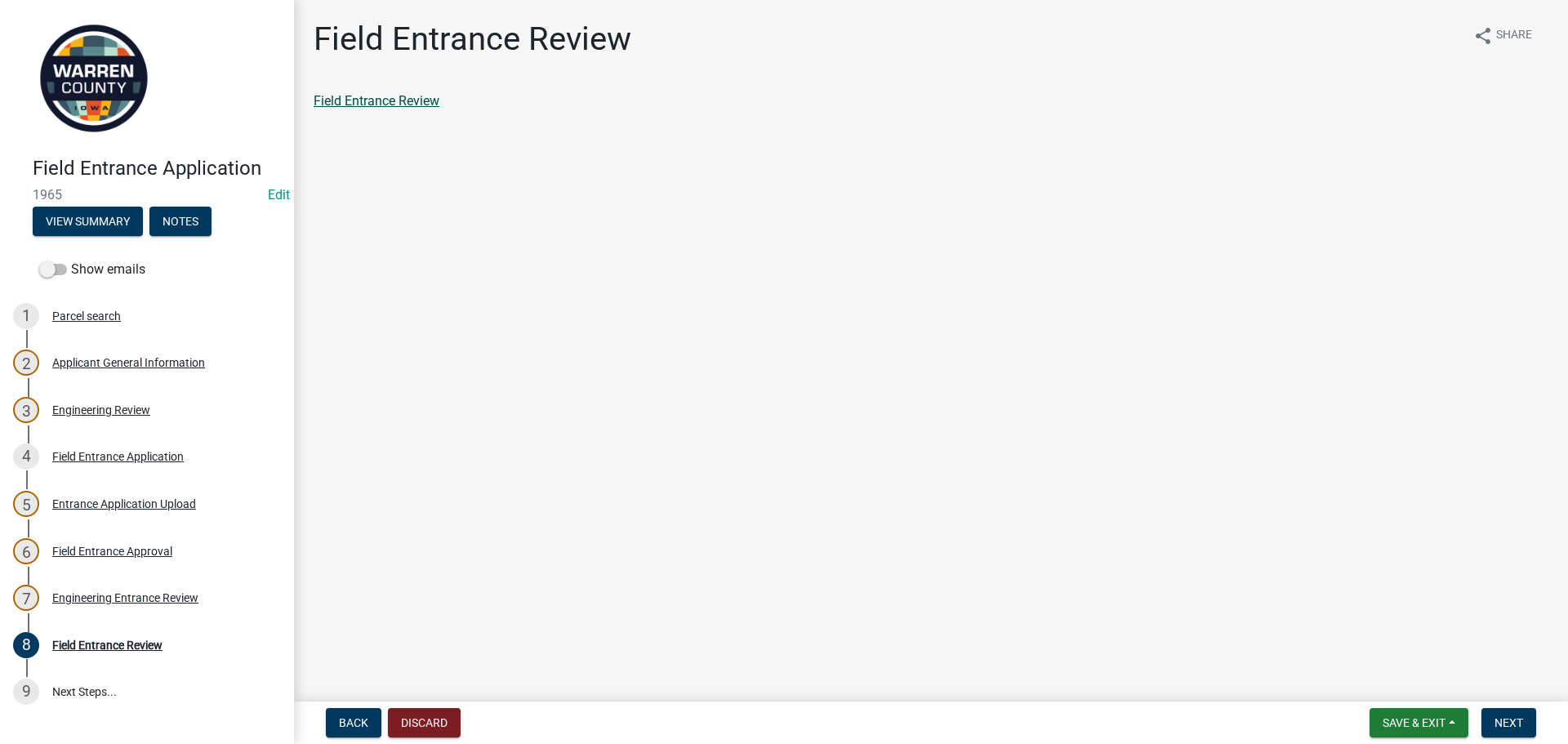
click at [371, 97] on link "Field Entrance Review" at bounding box center [376, 101] width 126 height 15
click at [1429, 711] on button "Save & Exit" at bounding box center [1418, 722] width 99 height 30
click at [1402, 680] on button "Save & Exit" at bounding box center [1403, 680] width 130 height 39
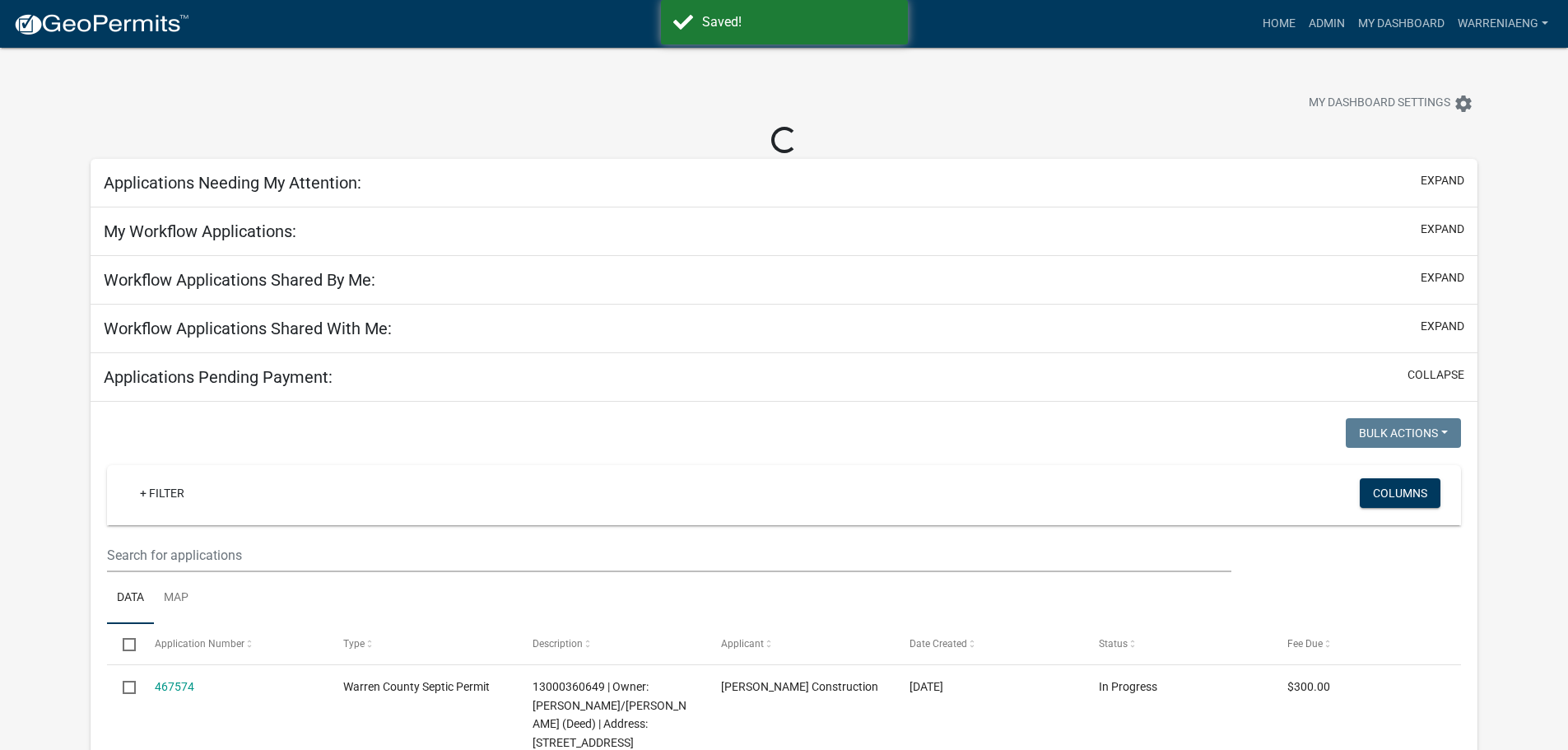
select select "3: 100"
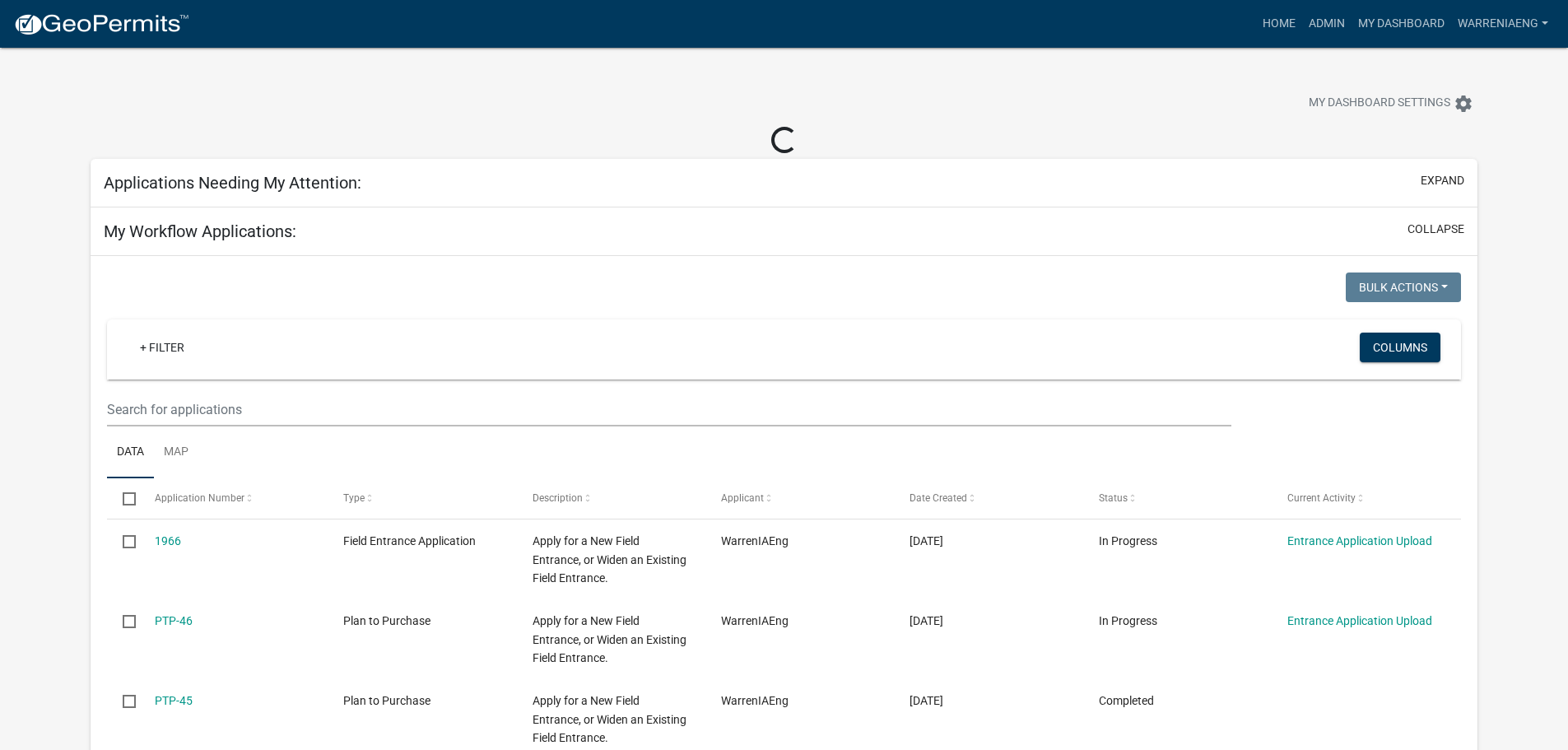
select select "2: 50"
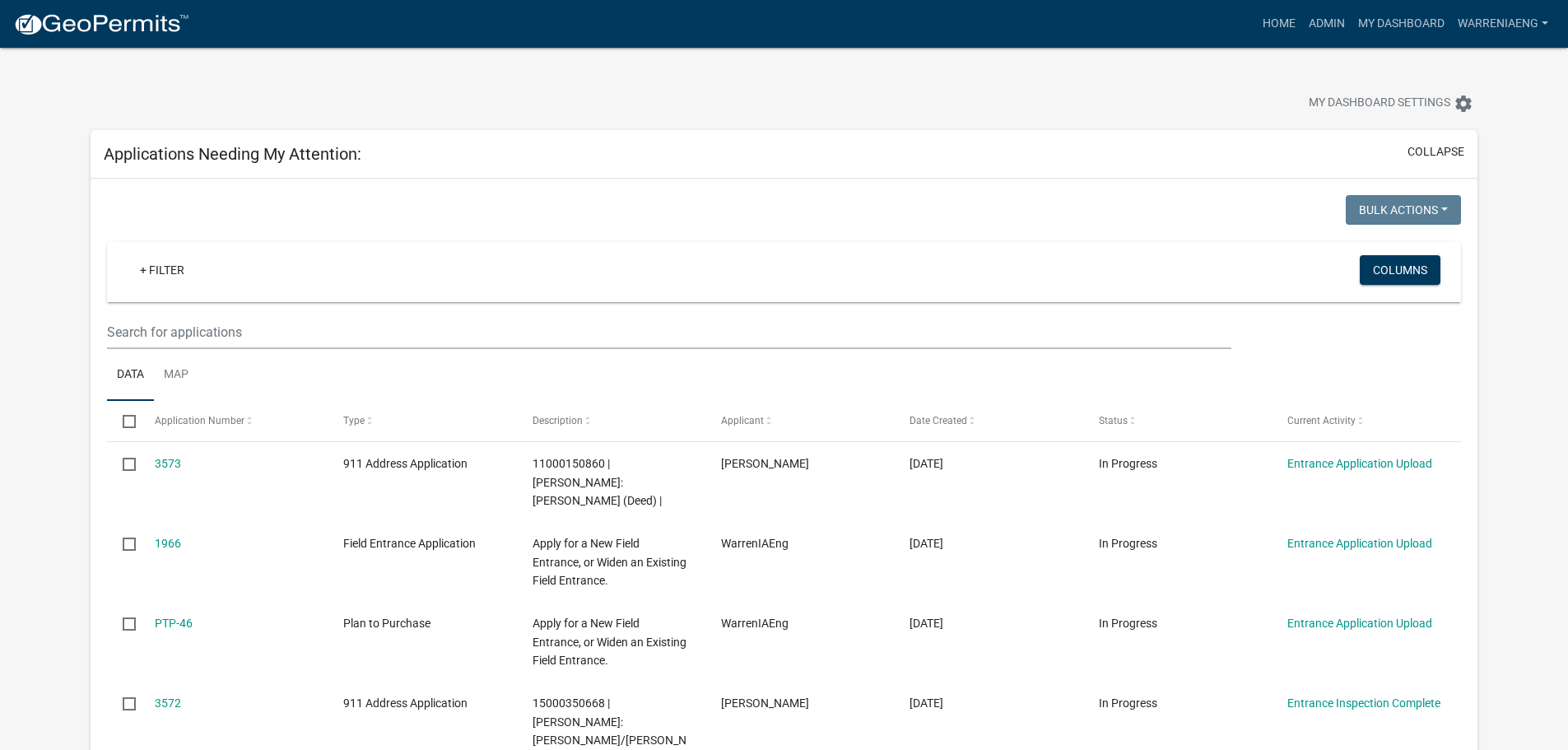
click at [1040, 251] on div "+ Filter Columns" at bounding box center [784, 272] width 1340 height 60
click at [1273, 28] on link "Home" at bounding box center [1280, 24] width 46 height 31
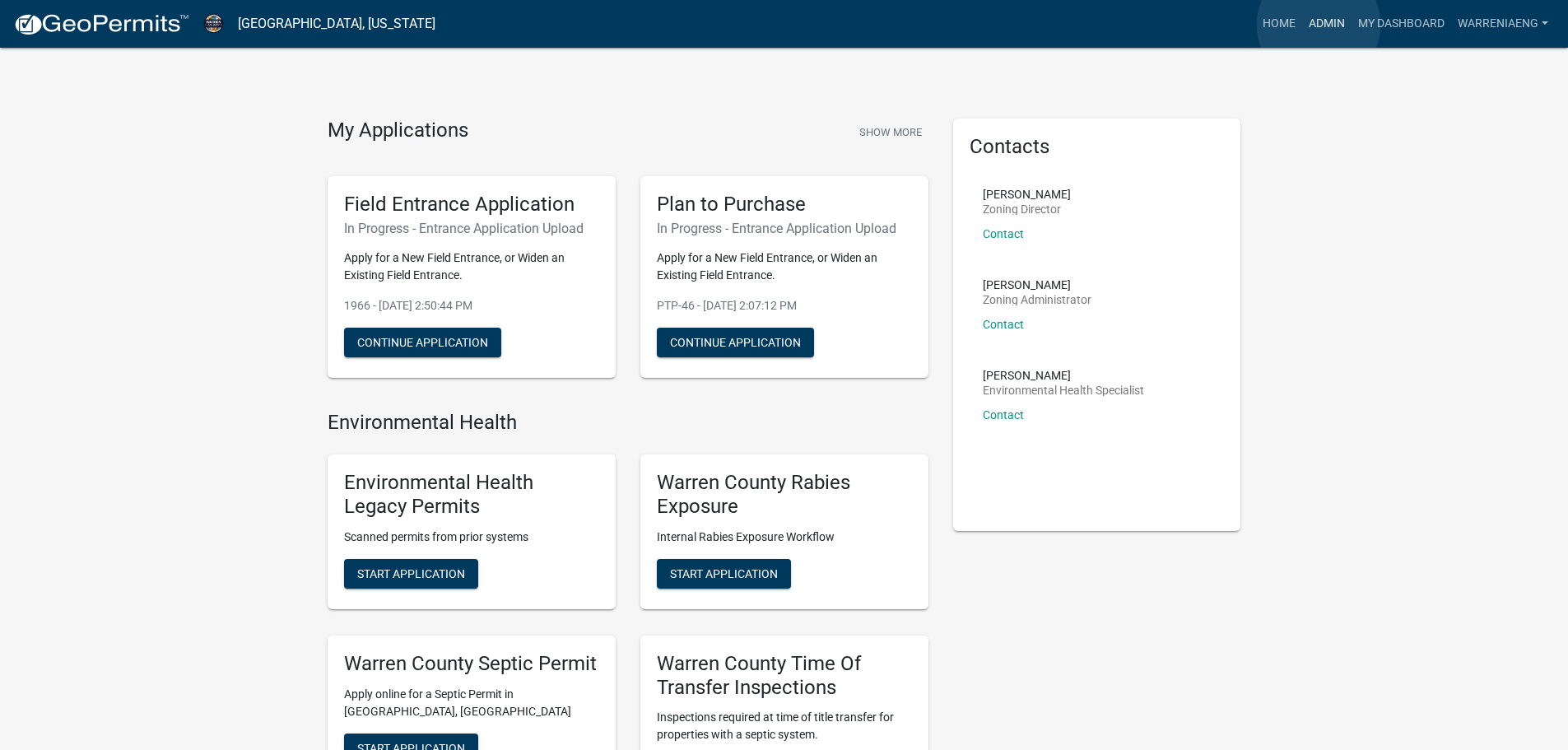
click at [1319, 25] on link "Admin" at bounding box center [1326, 24] width 49 height 31
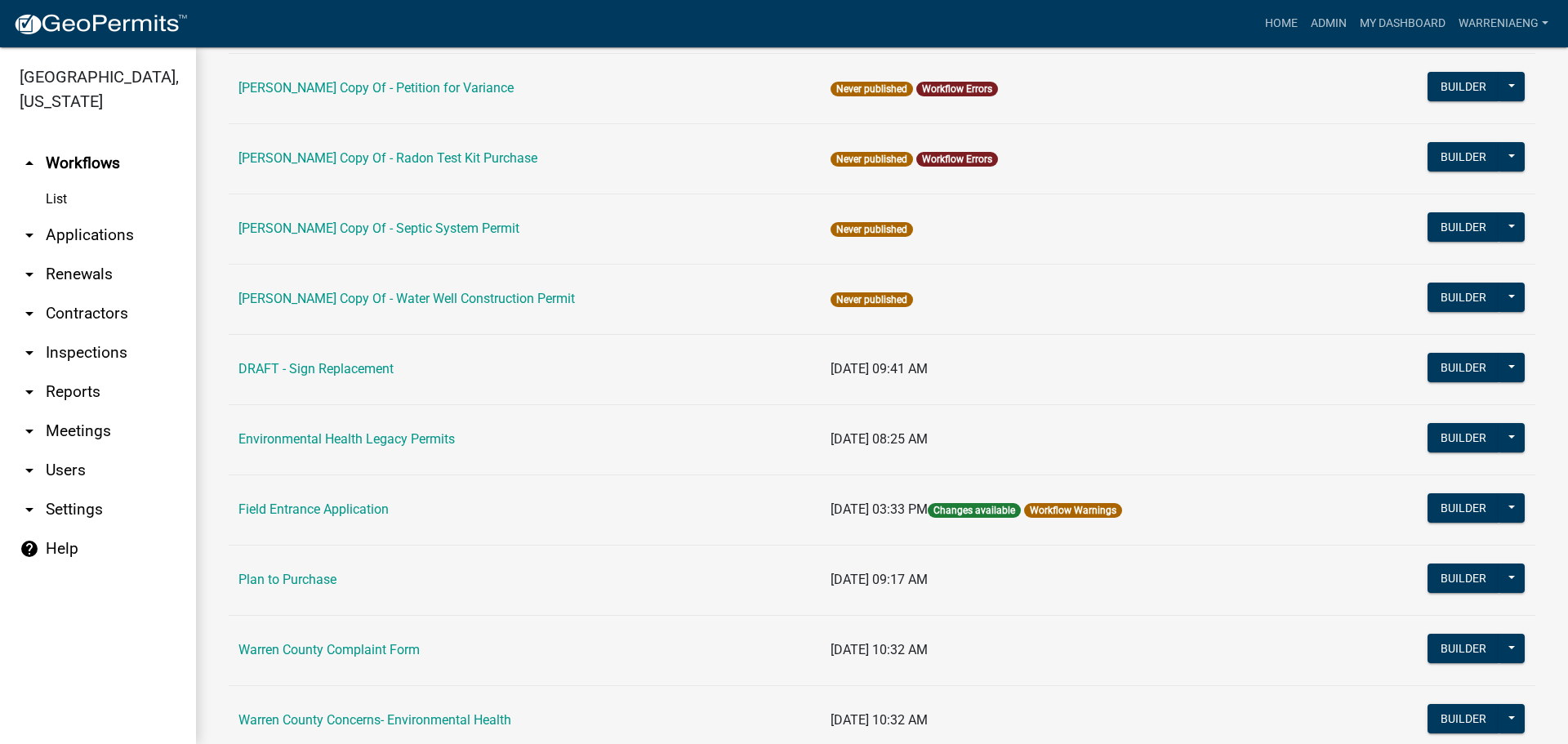
scroll to position [327, 0]
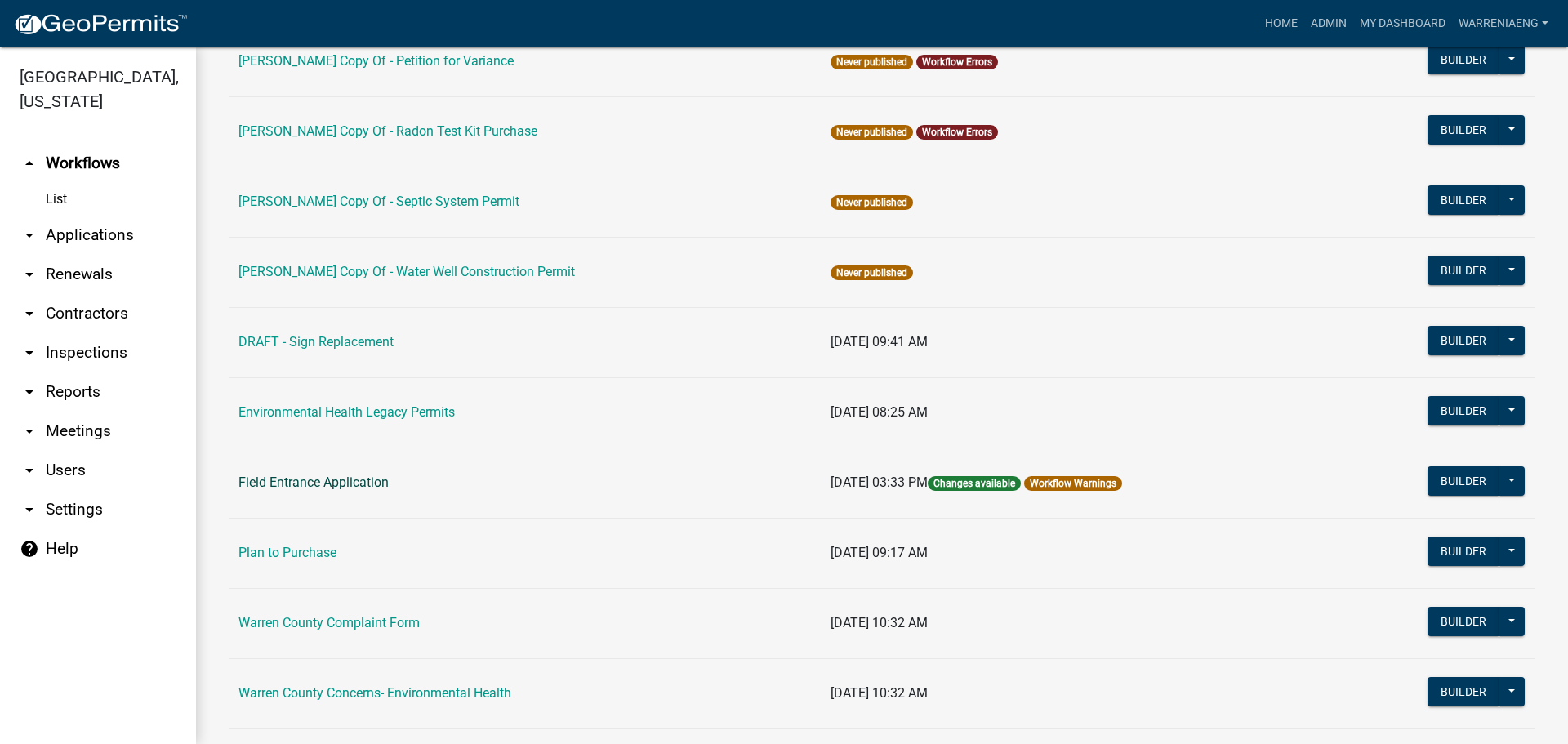
click at [345, 475] on link "Field Entrance Application" at bounding box center [314, 482] width 151 height 15
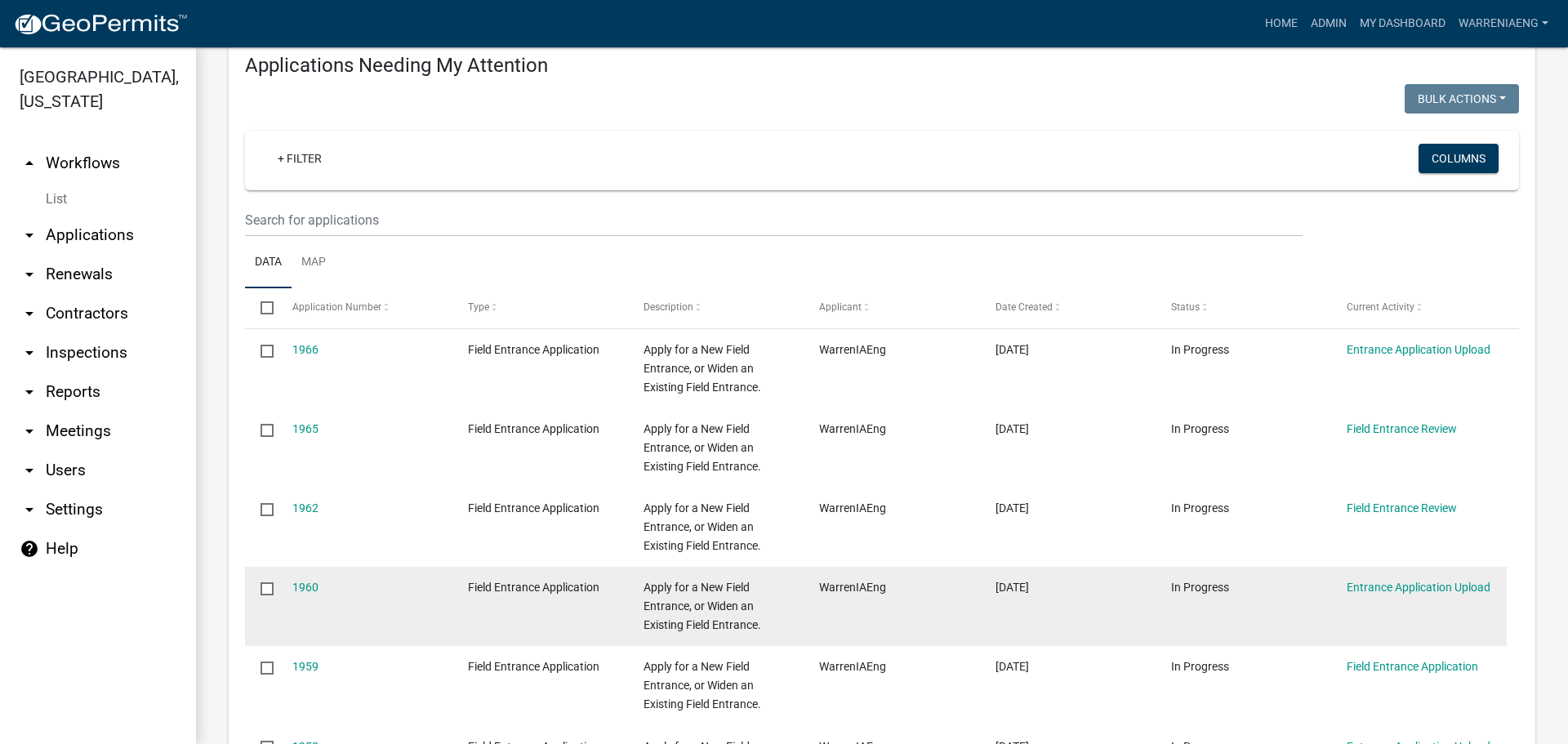
scroll to position [163, 0]
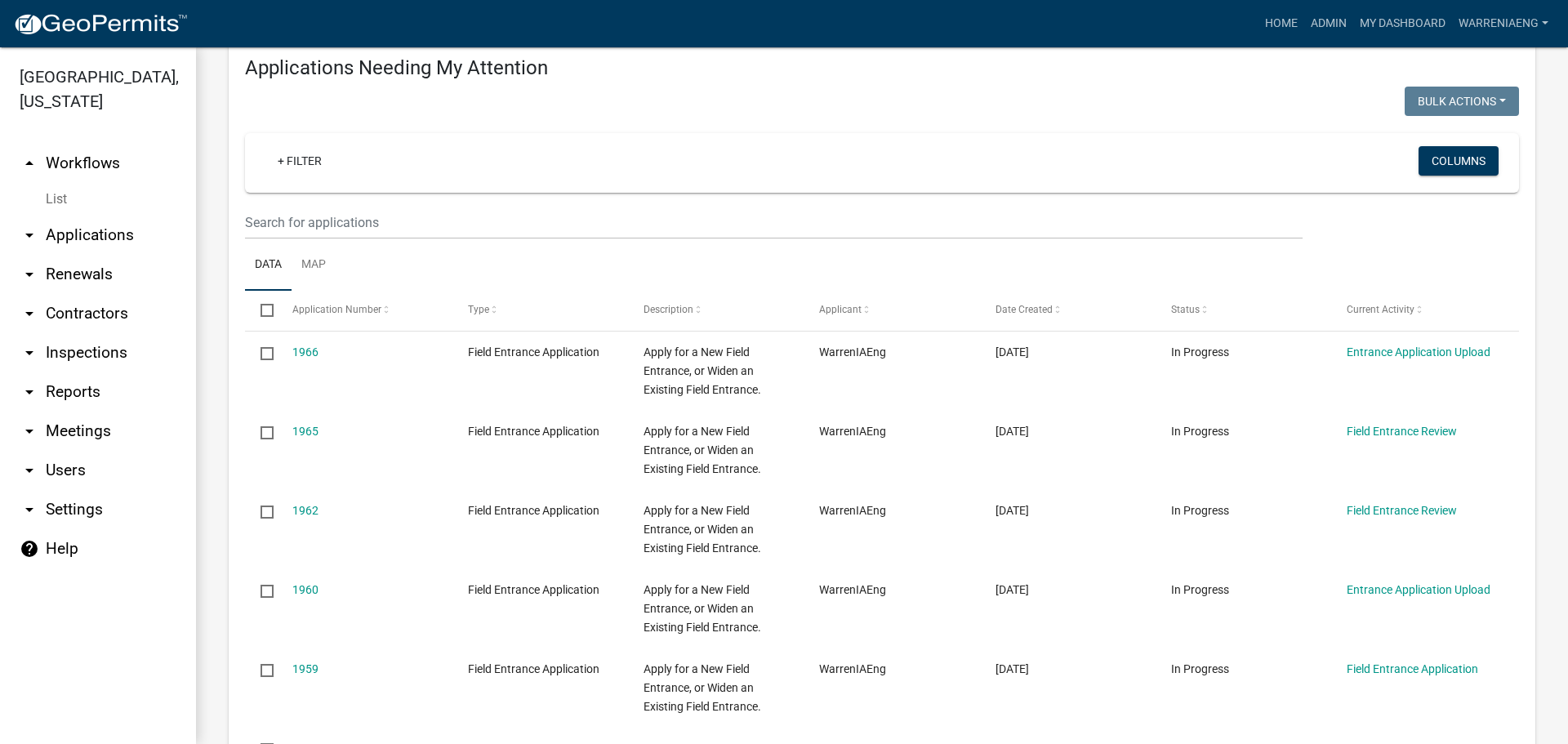
click at [40, 216] on link "arrow_drop_down Applications" at bounding box center [98, 235] width 196 height 39
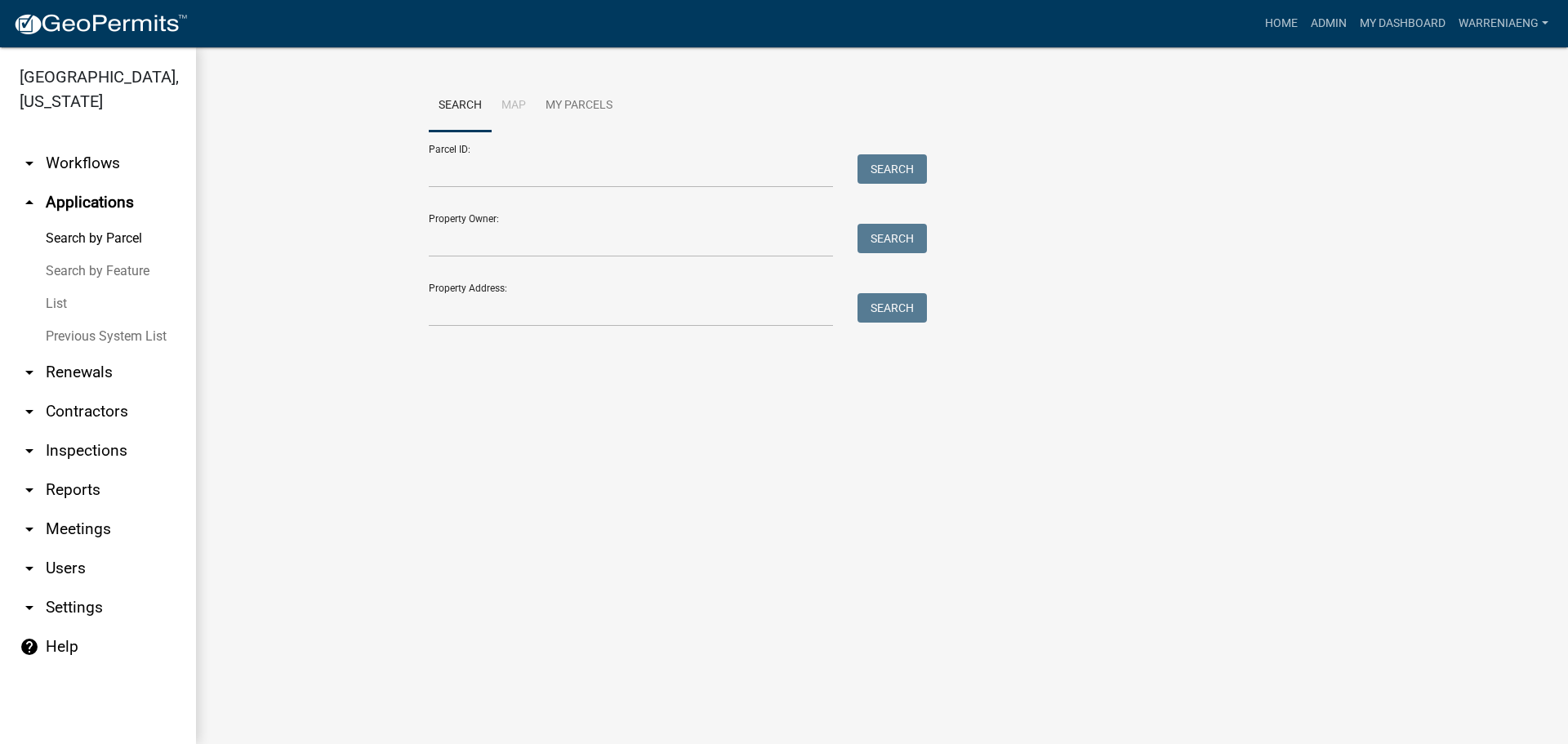
click at [52, 288] on link "List" at bounding box center [98, 304] width 196 height 33
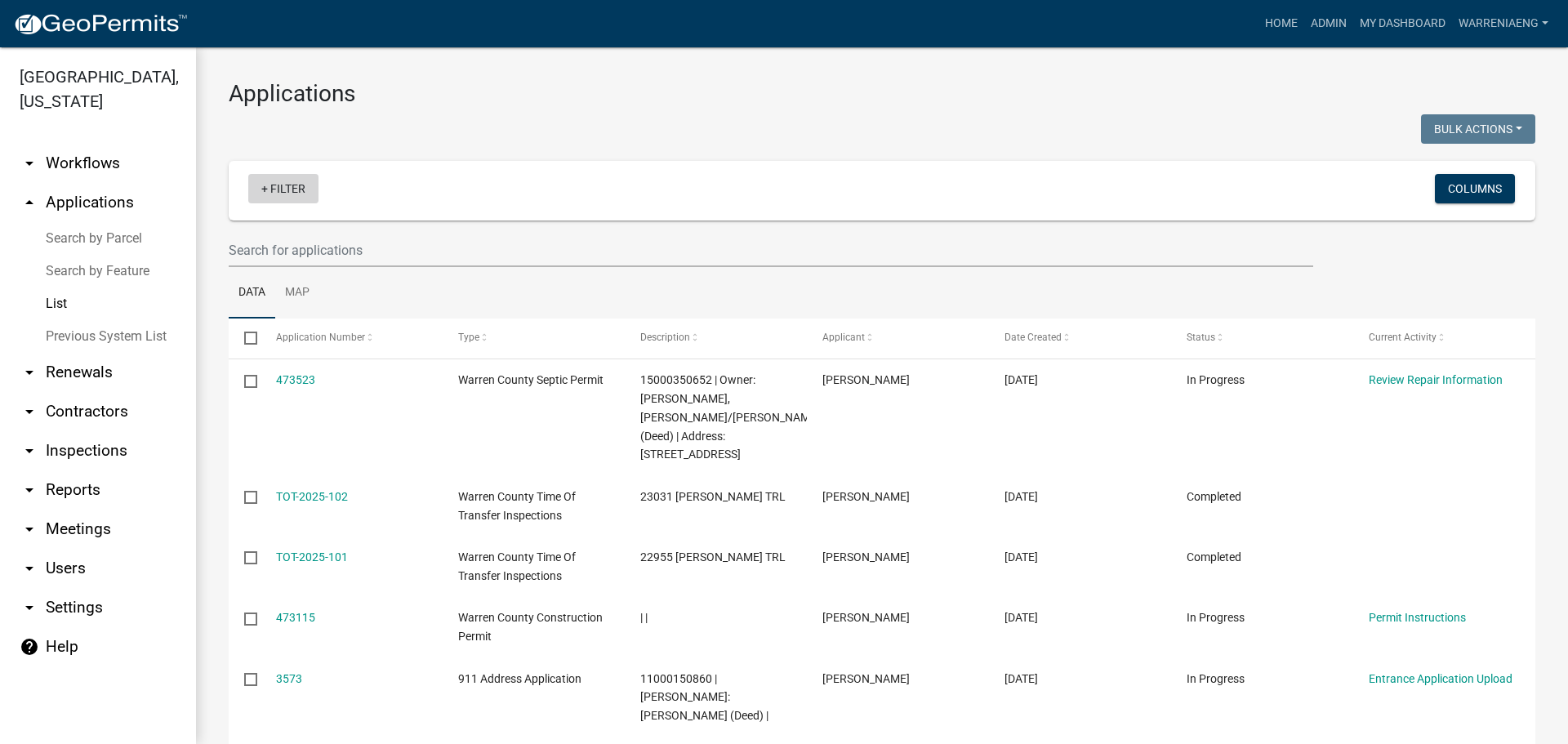
click at [296, 185] on link "+ Filter" at bounding box center [283, 188] width 70 height 30
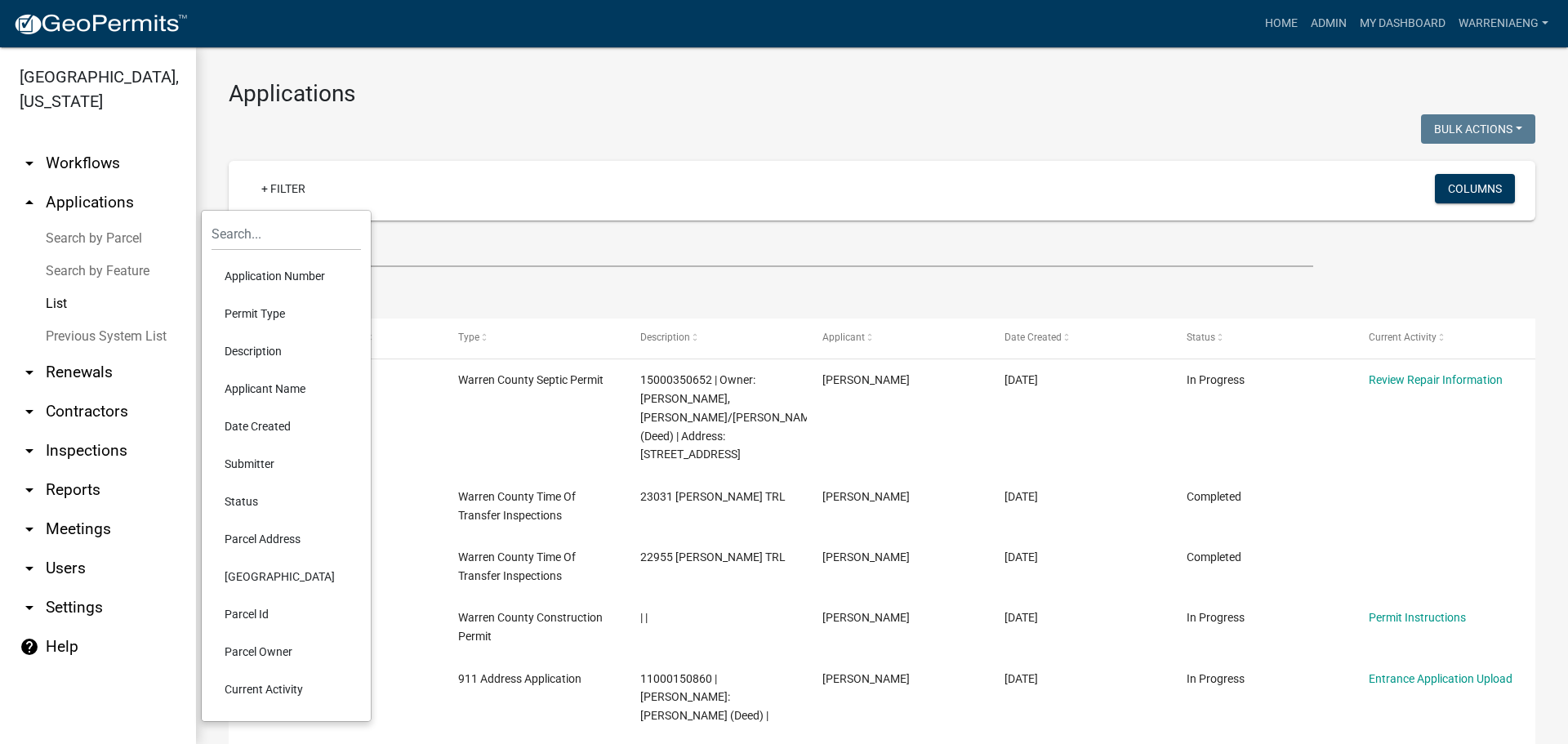
click at [268, 307] on li "Permit Type" at bounding box center [287, 313] width 150 height 37
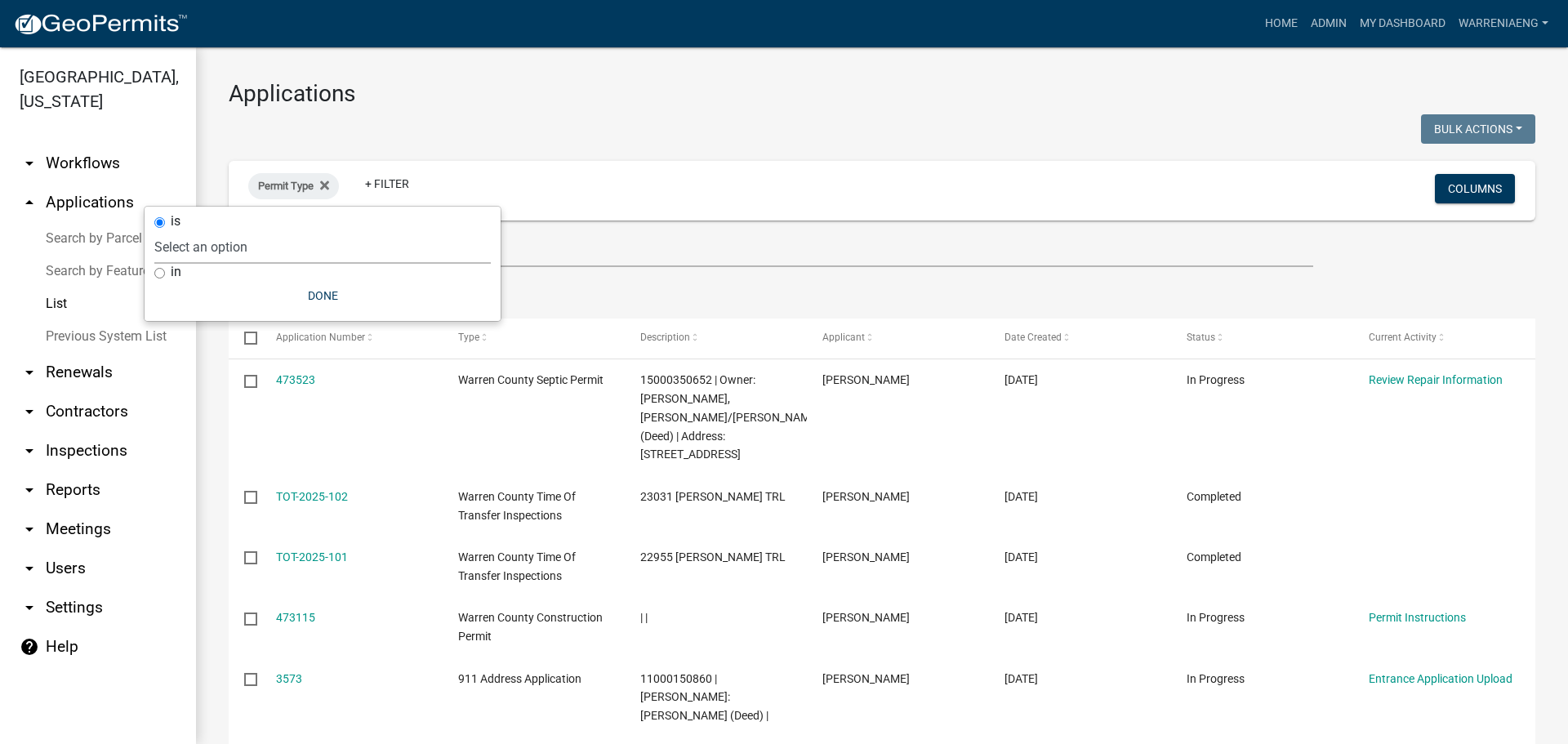
click at [232, 244] on select "Select an option 911 Address Application [PERSON_NAME] Copy Of - Conditional Us…" at bounding box center [322, 246] width 337 height 34
select select "37c9efe5-328e-4396-851c-f4433beb7350"
click at [222, 230] on select "Select an option 911 Address Application [PERSON_NAME] Copy Of - Conditional Us…" at bounding box center [322, 246] width 337 height 34
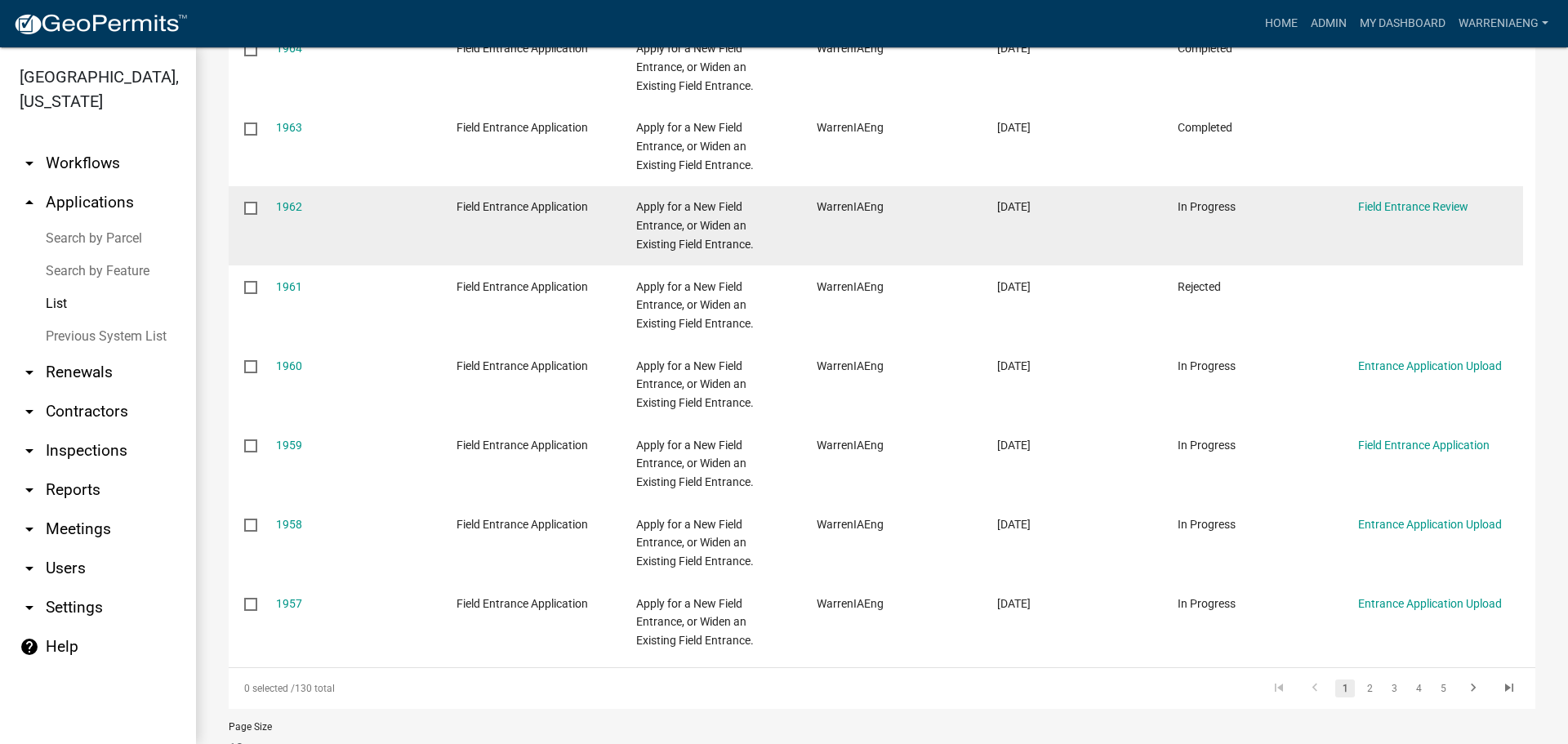
scroll to position [557, 0]
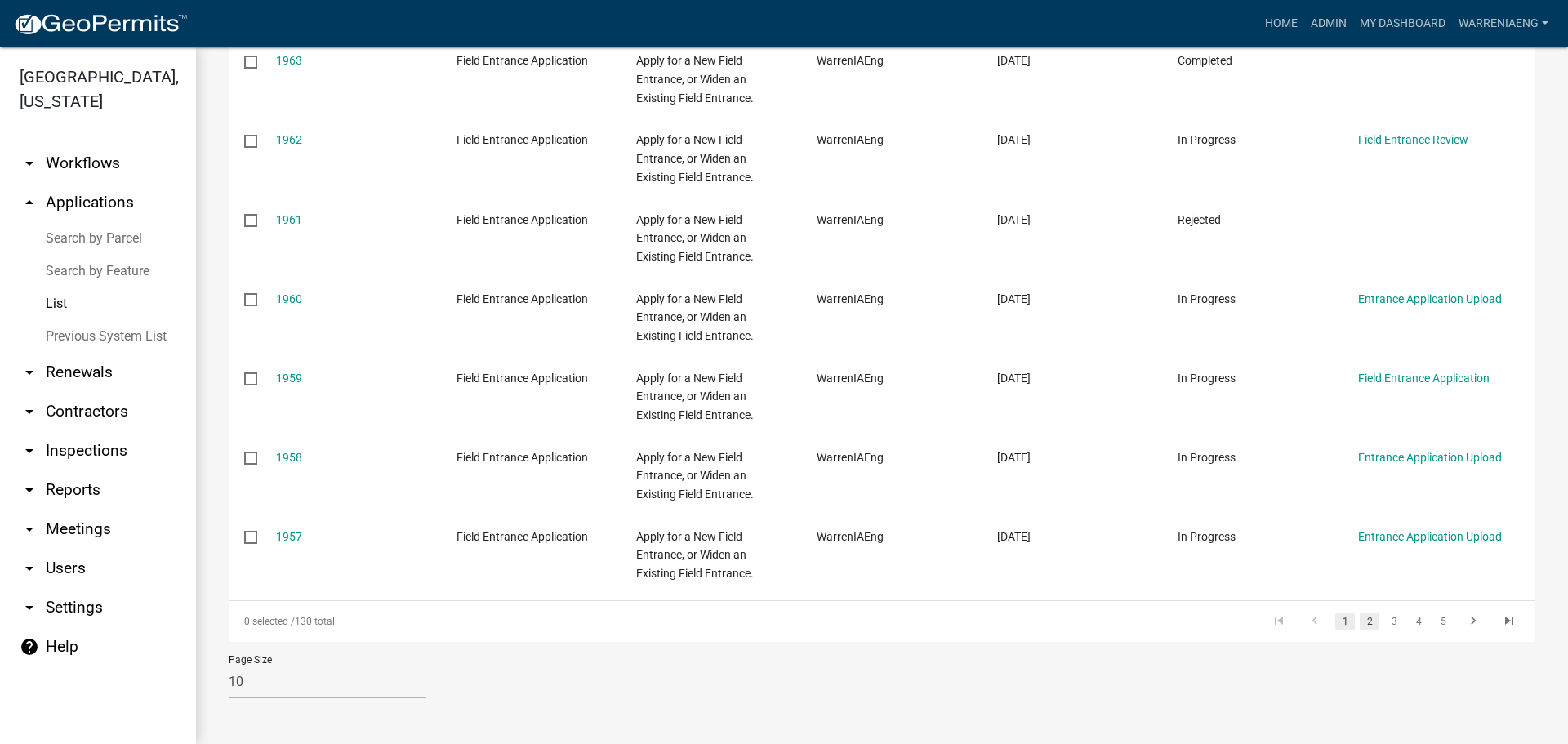
click at [1362, 628] on link "2" at bounding box center [1369, 621] width 19 height 18
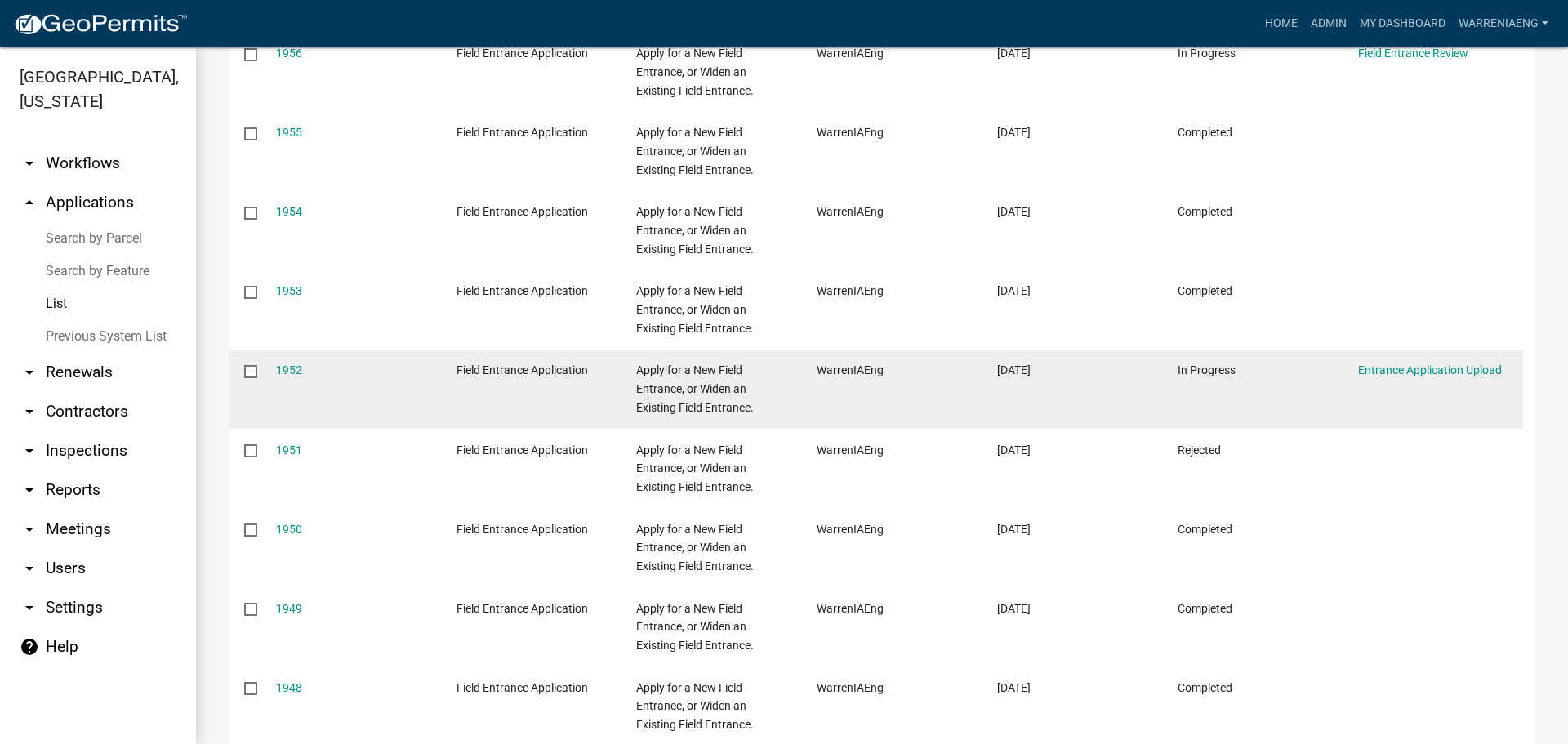
scroll to position [557, 0]
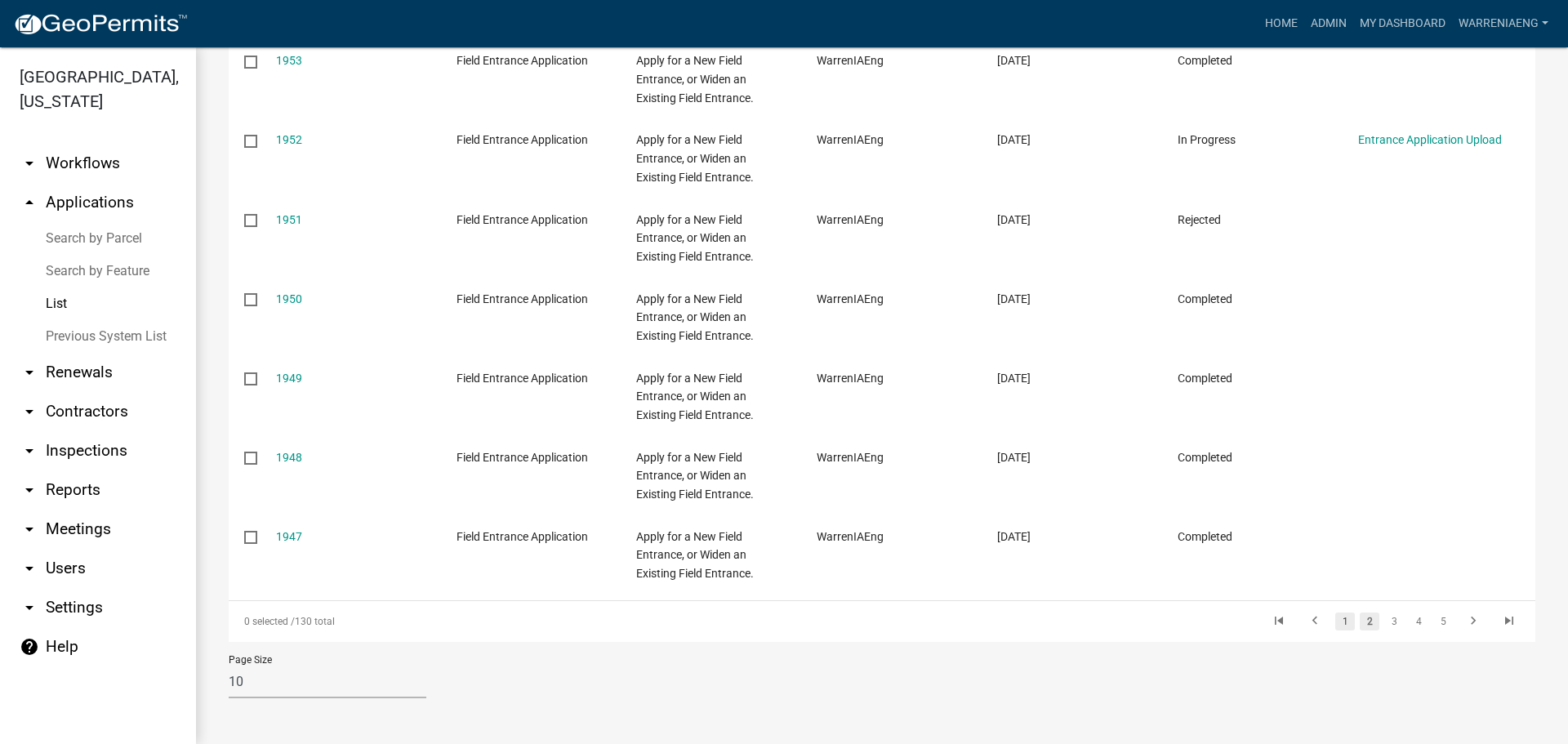
click at [1335, 617] on link "1" at bounding box center [1345, 621] width 19 height 18
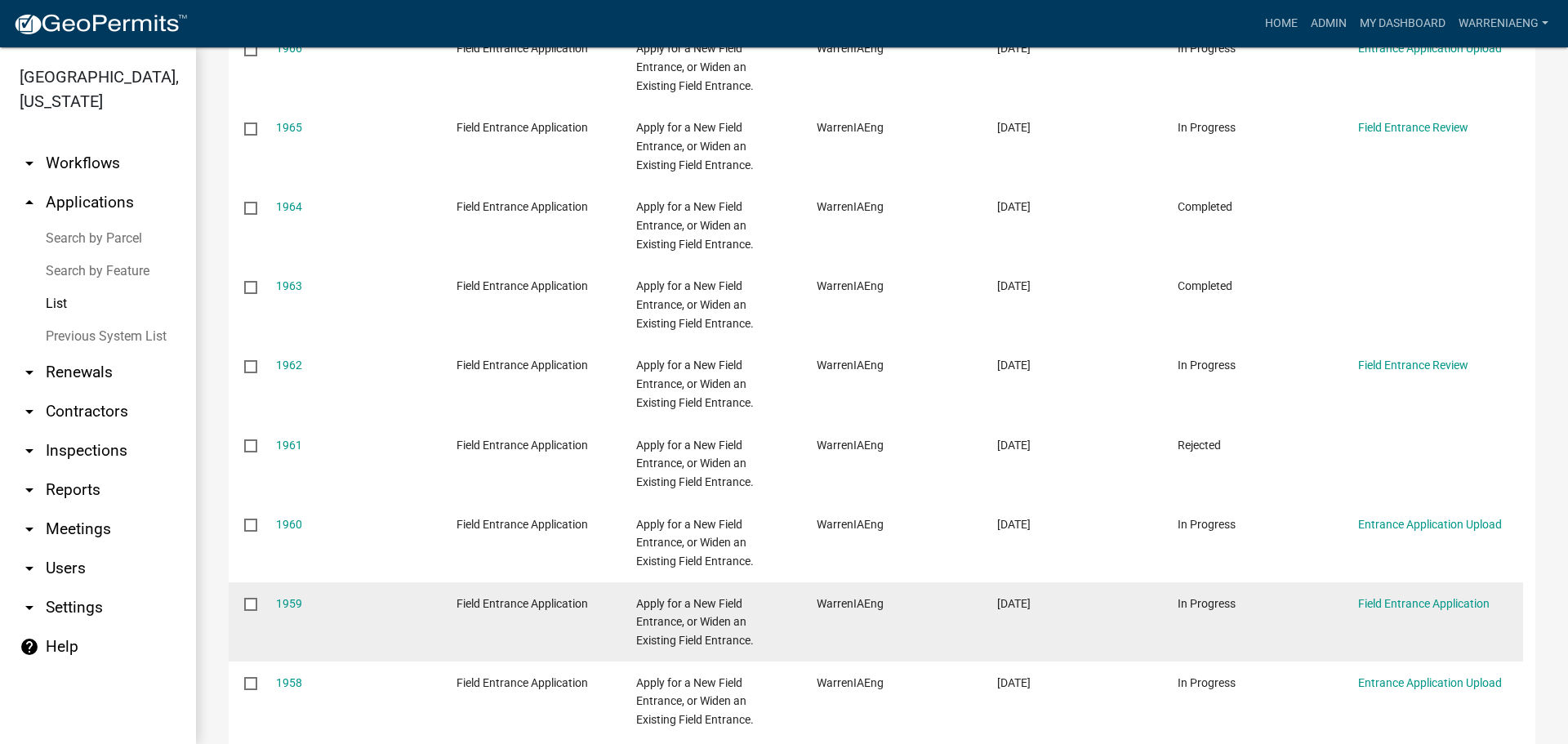
scroll to position [312, 0]
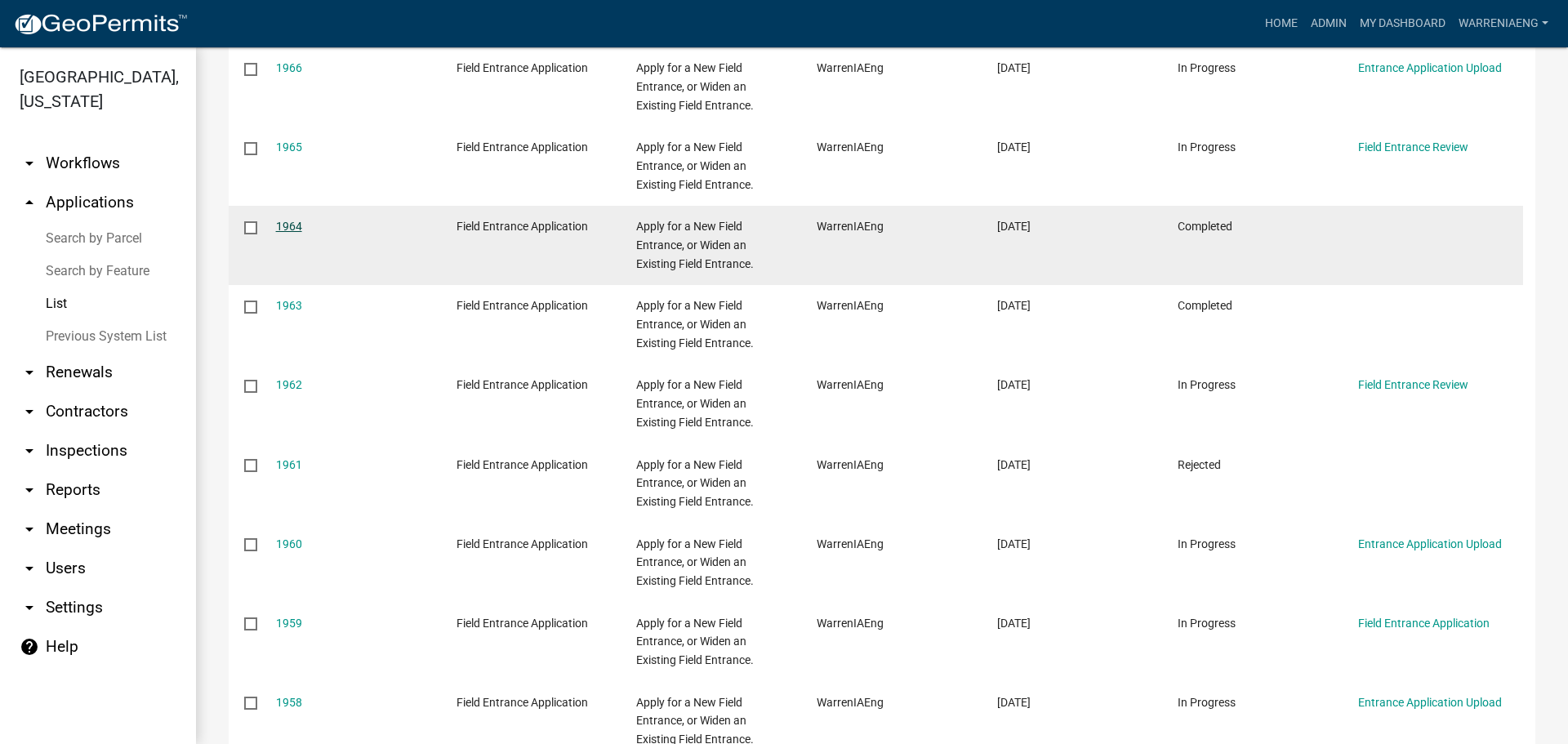
click at [287, 221] on link "1964" at bounding box center [289, 226] width 26 height 13
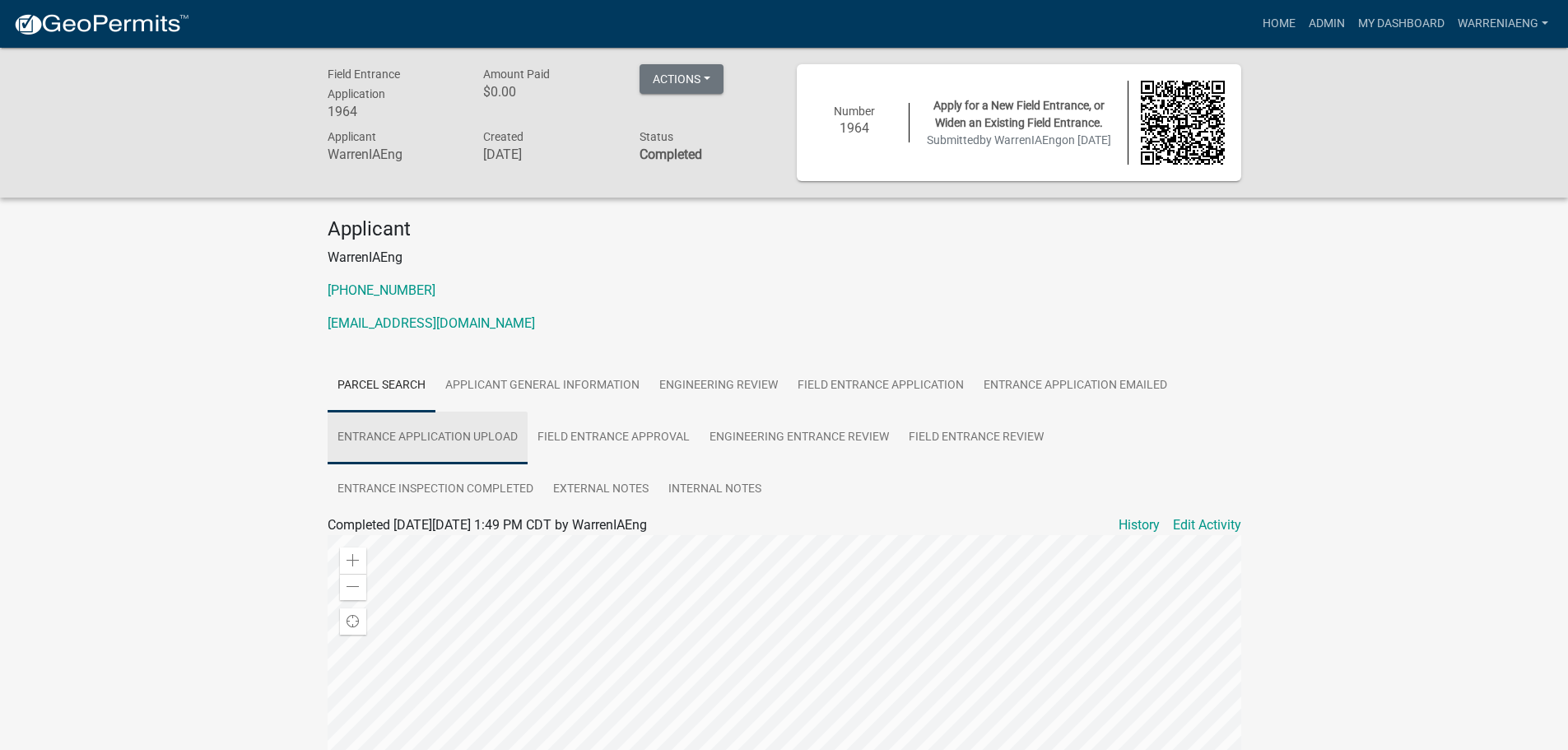
click at [418, 438] on link "Entrance Application Upload" at bounding box center [427, 438] width 200 height 53
click at [371, 576] on link "King Final 1964.pdf" at bounding box center [784, 581] width 914 height 40
click at [1340, 16] on link "Admin" at bounding box center [1326, 24] width 49 height 31
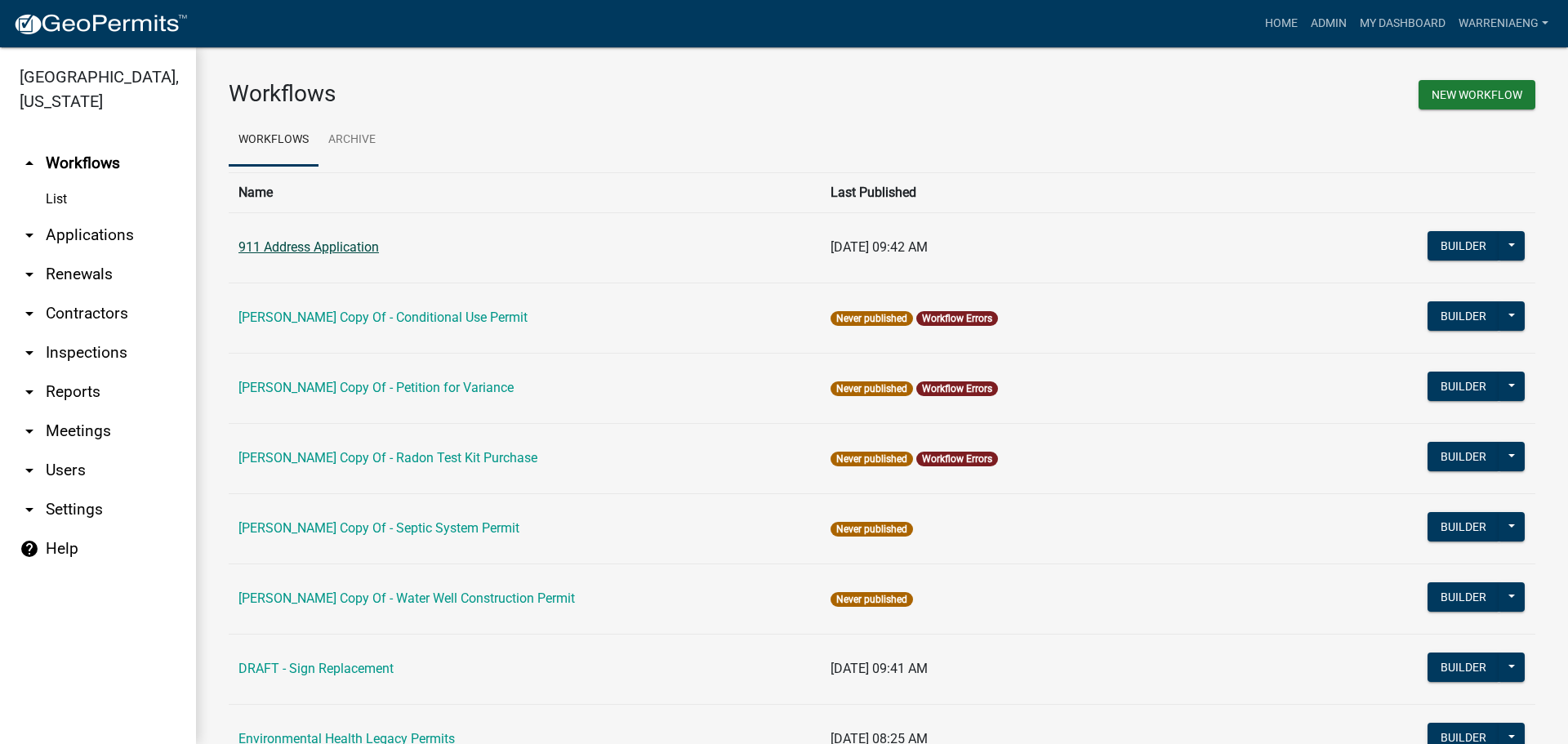
click at [326, 245] on link "911 Address Application" at bounding box center [309, 247] width 140 height 15
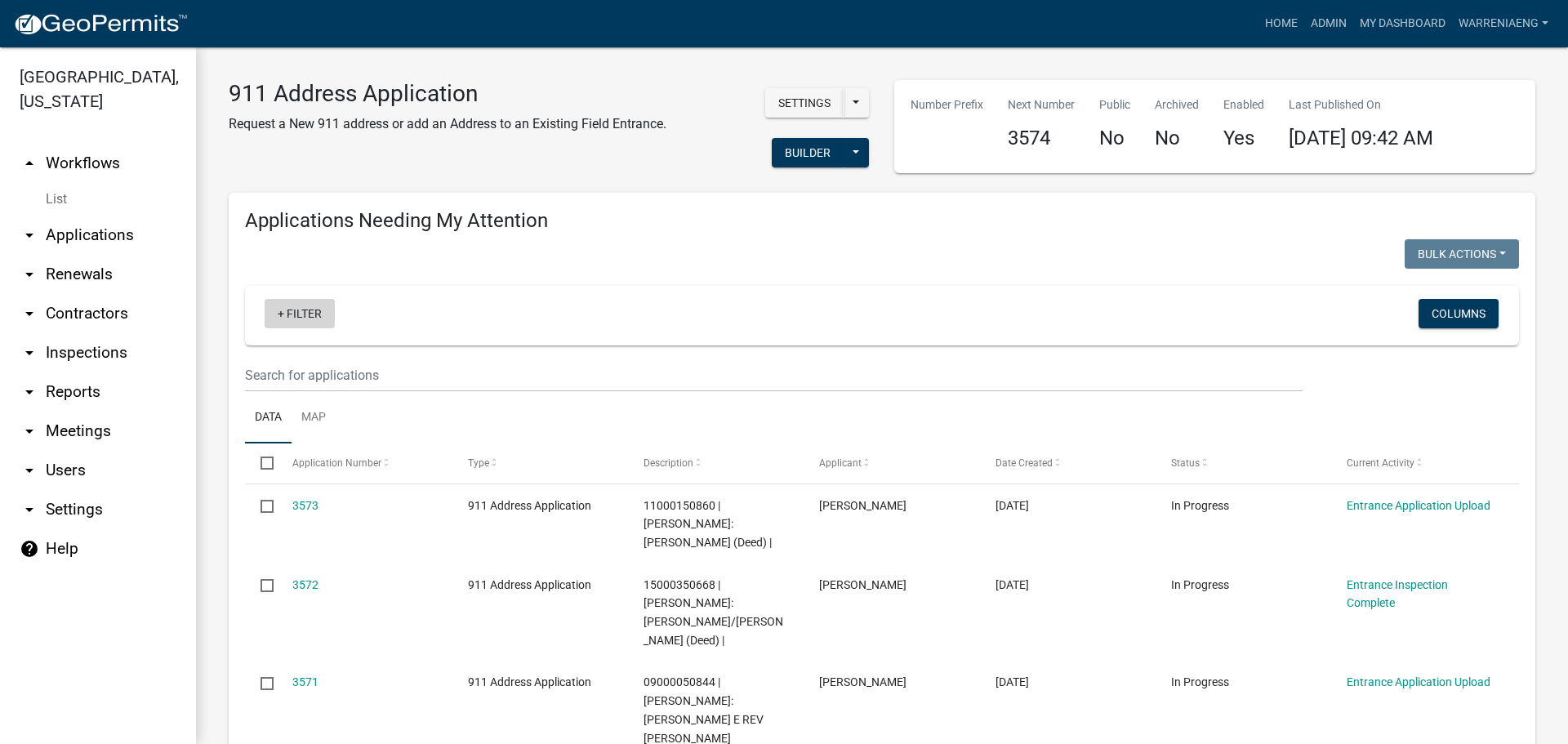
click at [293, 311] on link "+ Filter" at bounding box center [299, 314] width 70 height 30
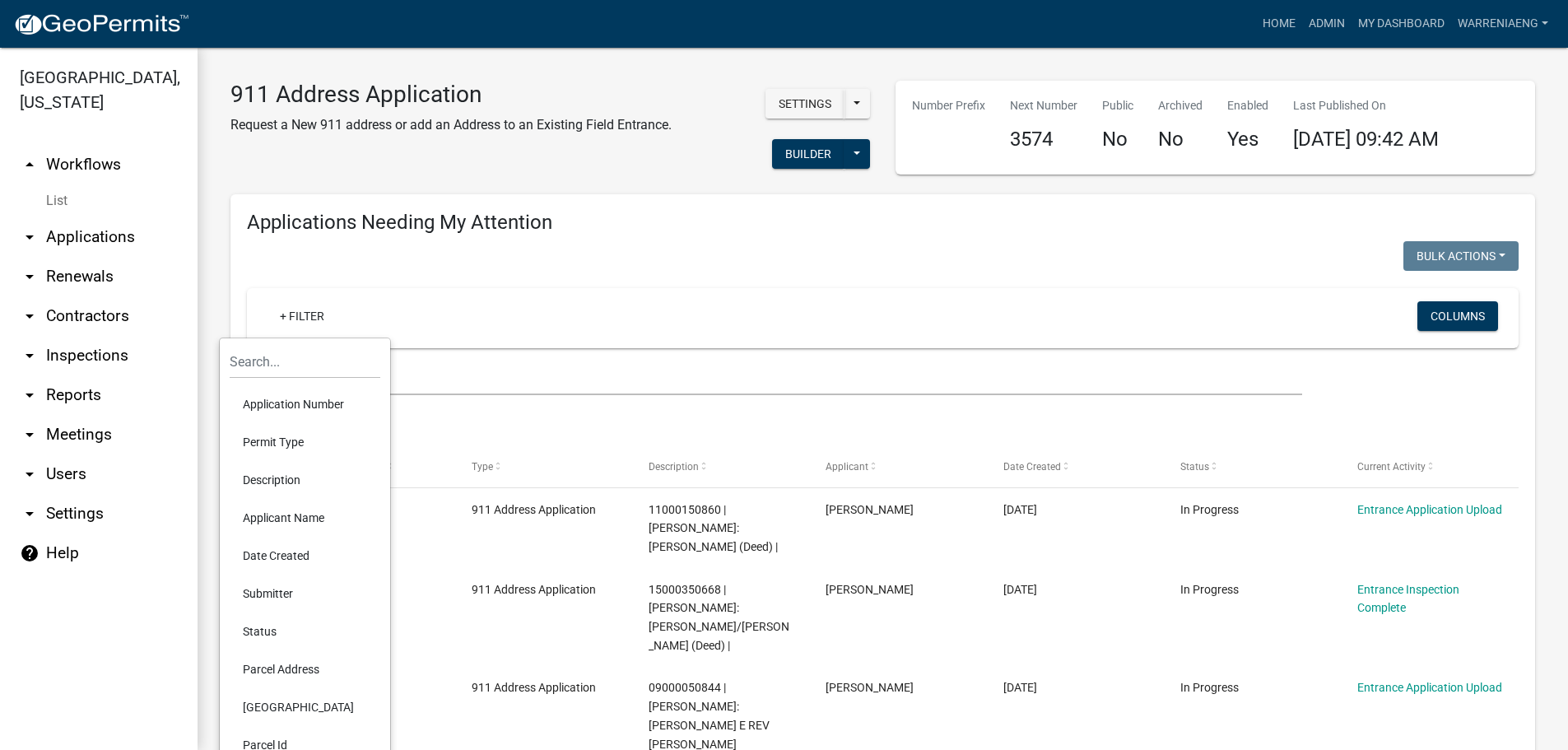
click at [306, 396] on li "Application Number" at bounding box center [305, 404] width 151 height 38
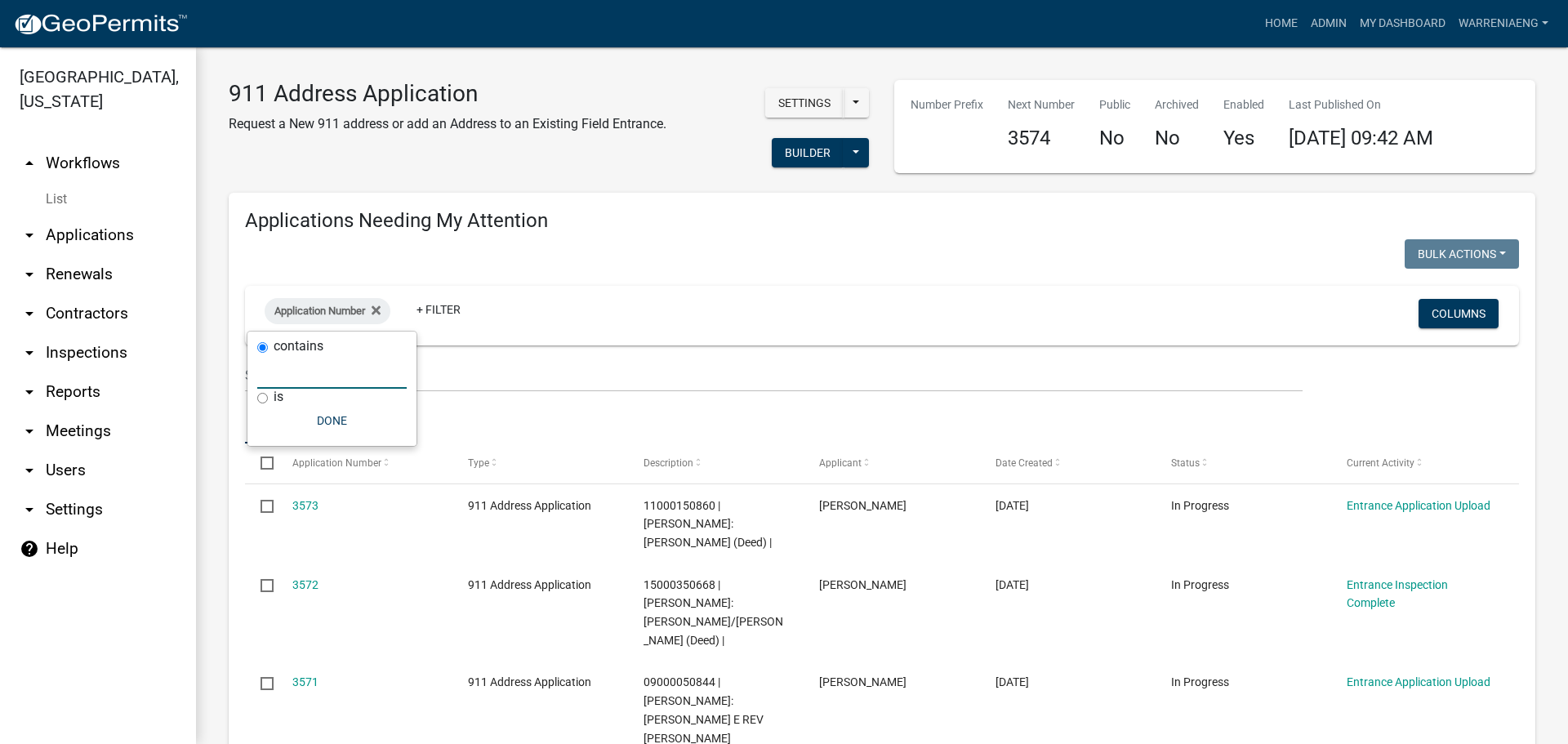
click at [339, 375] on input "text" at bounding box center [332, 371] width 150 height 34
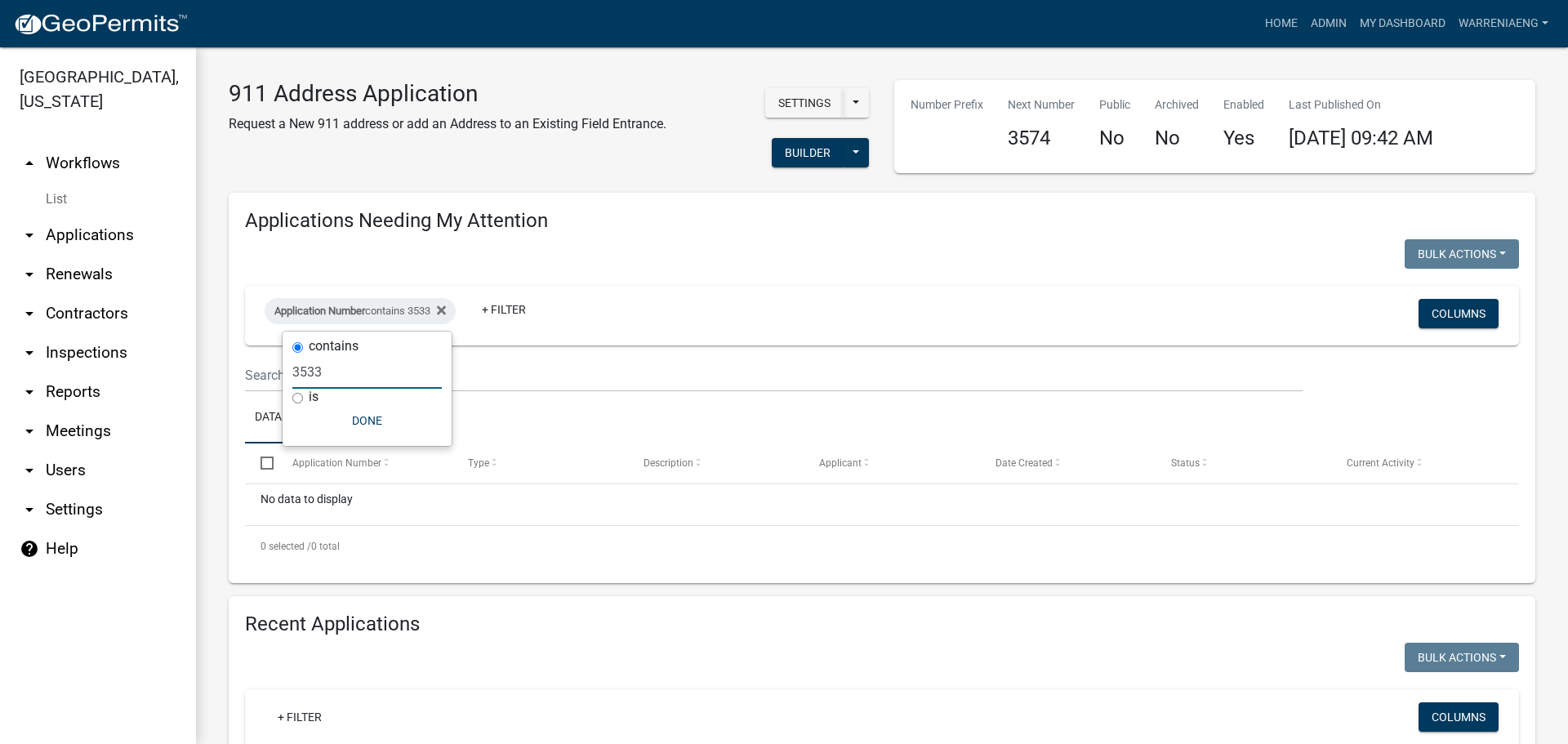
drag, startPoint x: 366, startPoint y: 373, endPoint x: 88, endPoint y: 379, distance: 278.1
click at [88, 379] on body "Internet Explorer does NOT work with GeoPermits. Get a new browser for more sec…" at bounding box center [784, 372] width 1568 height 744
type input "3"
type input "3547"
click at [446, 311] on icon at bounding box center [441, 310] width 9 height 9
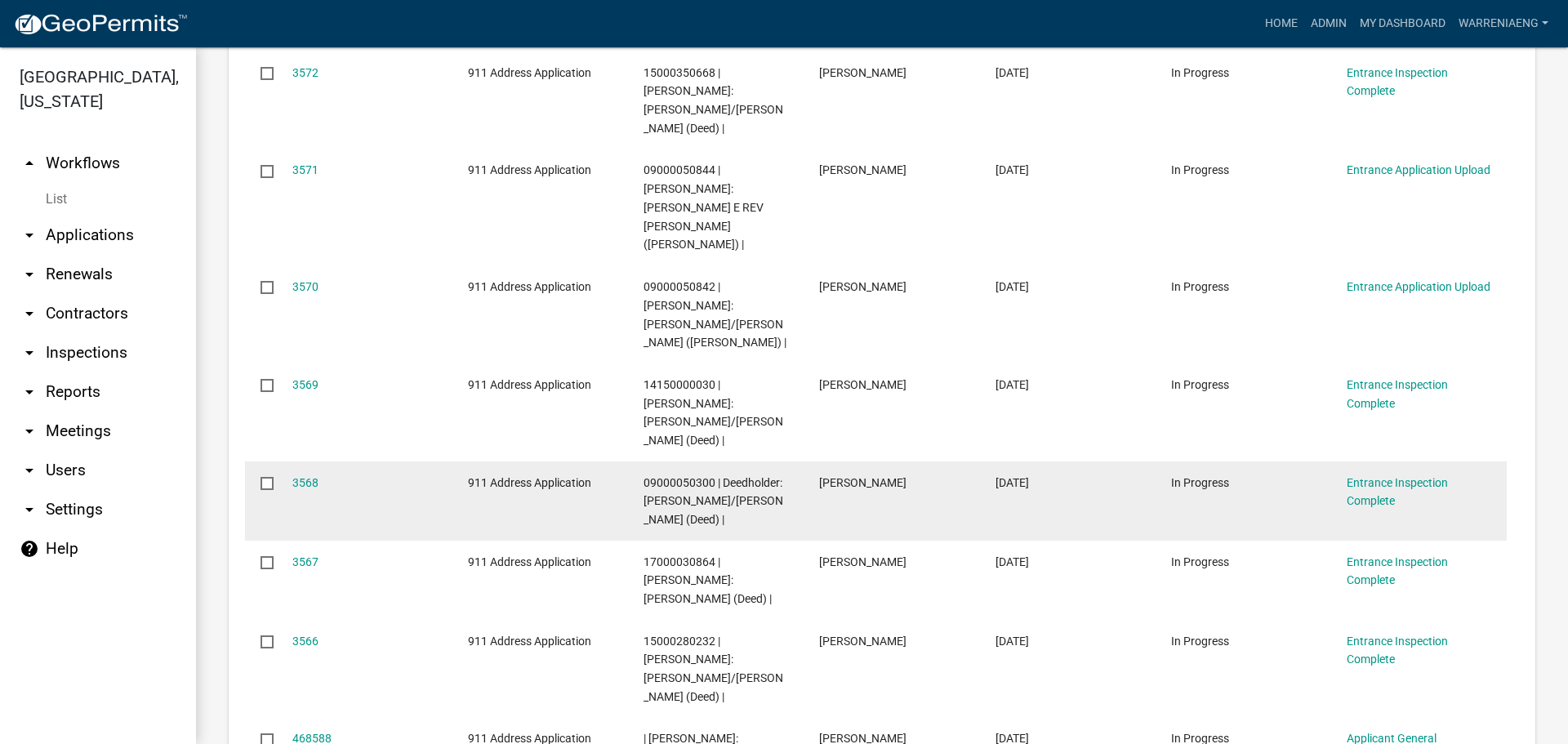
scroll to position [1907, 0]
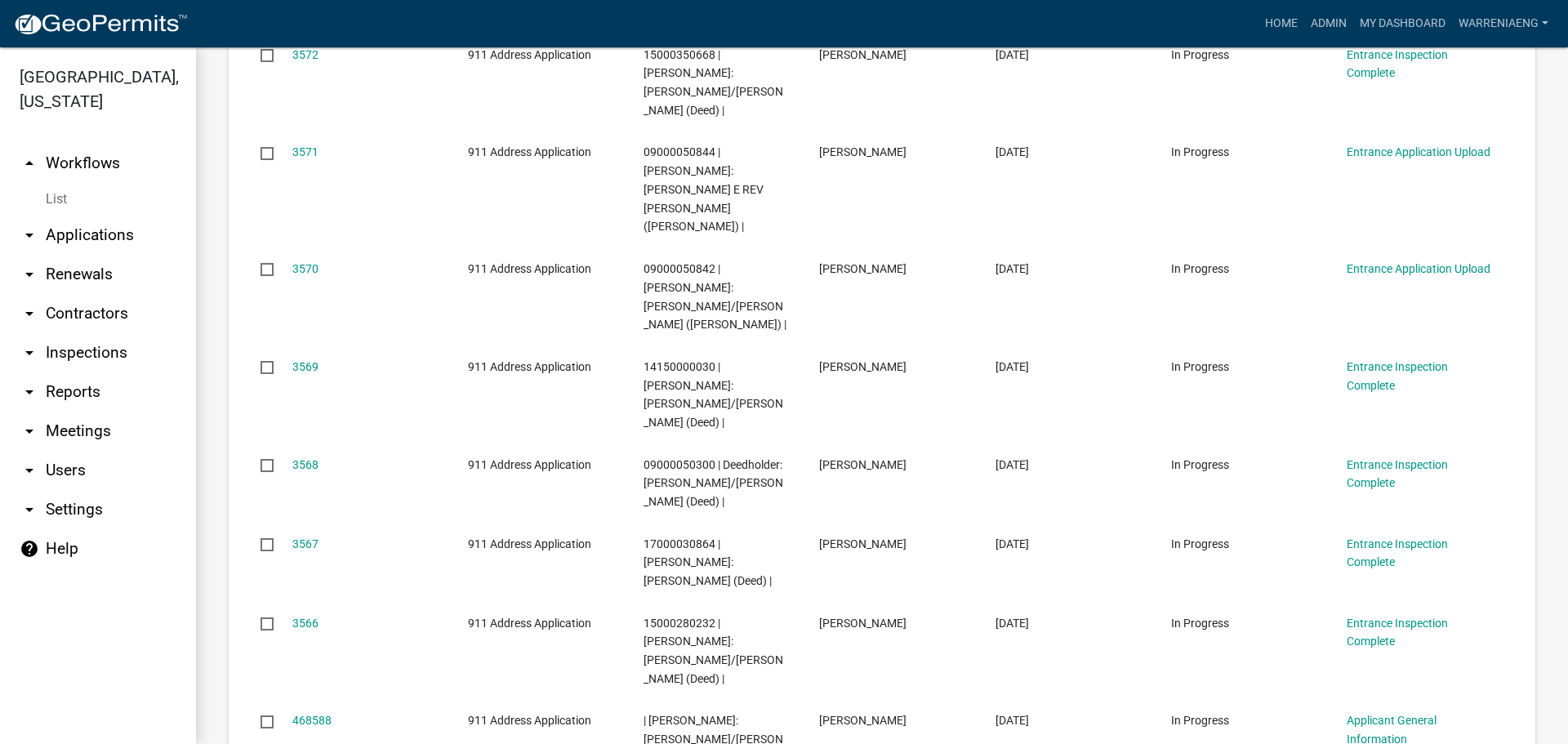
select select "2: 50"
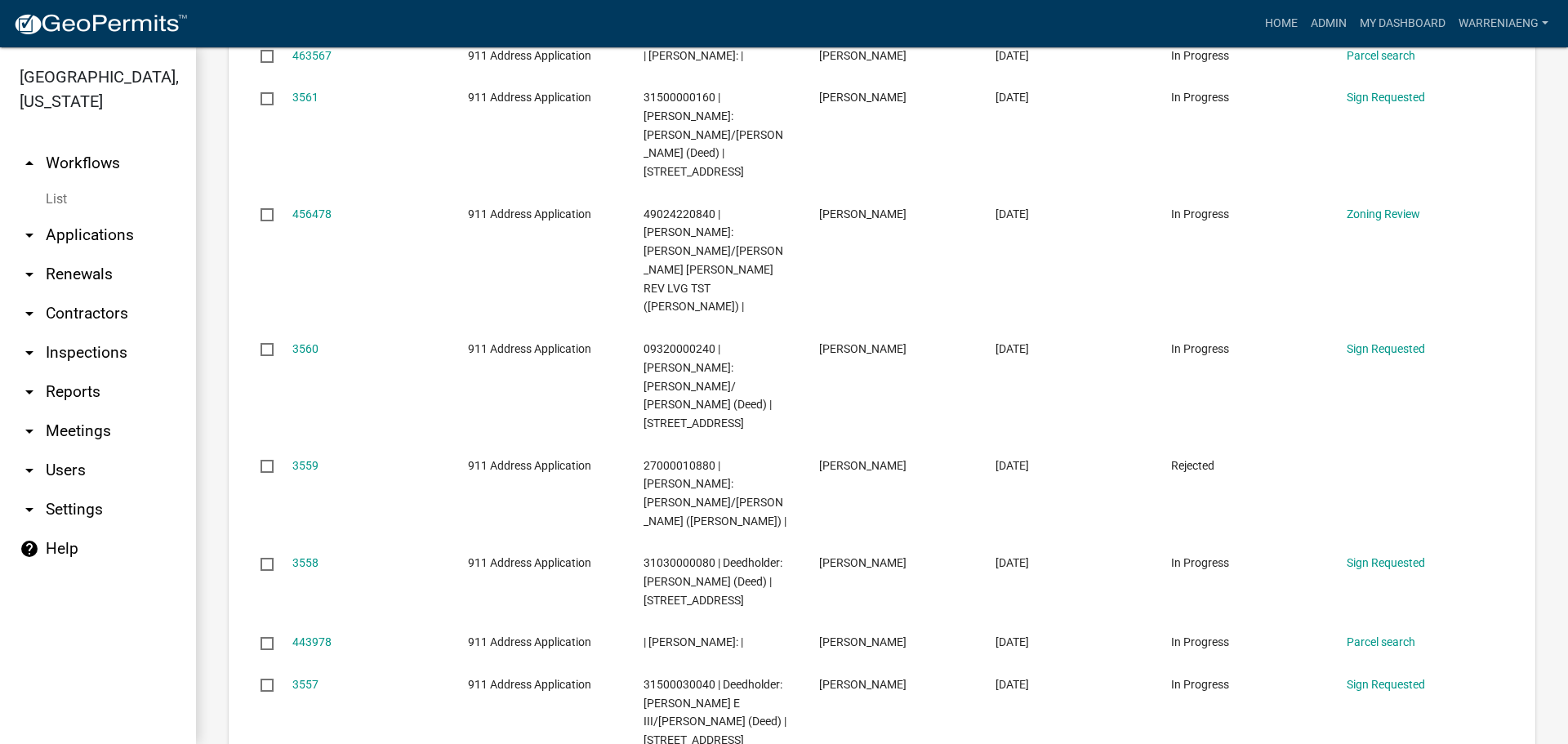
scroll to position [3214, 0]
